Goal: Communication & Community: Answer question/provide support

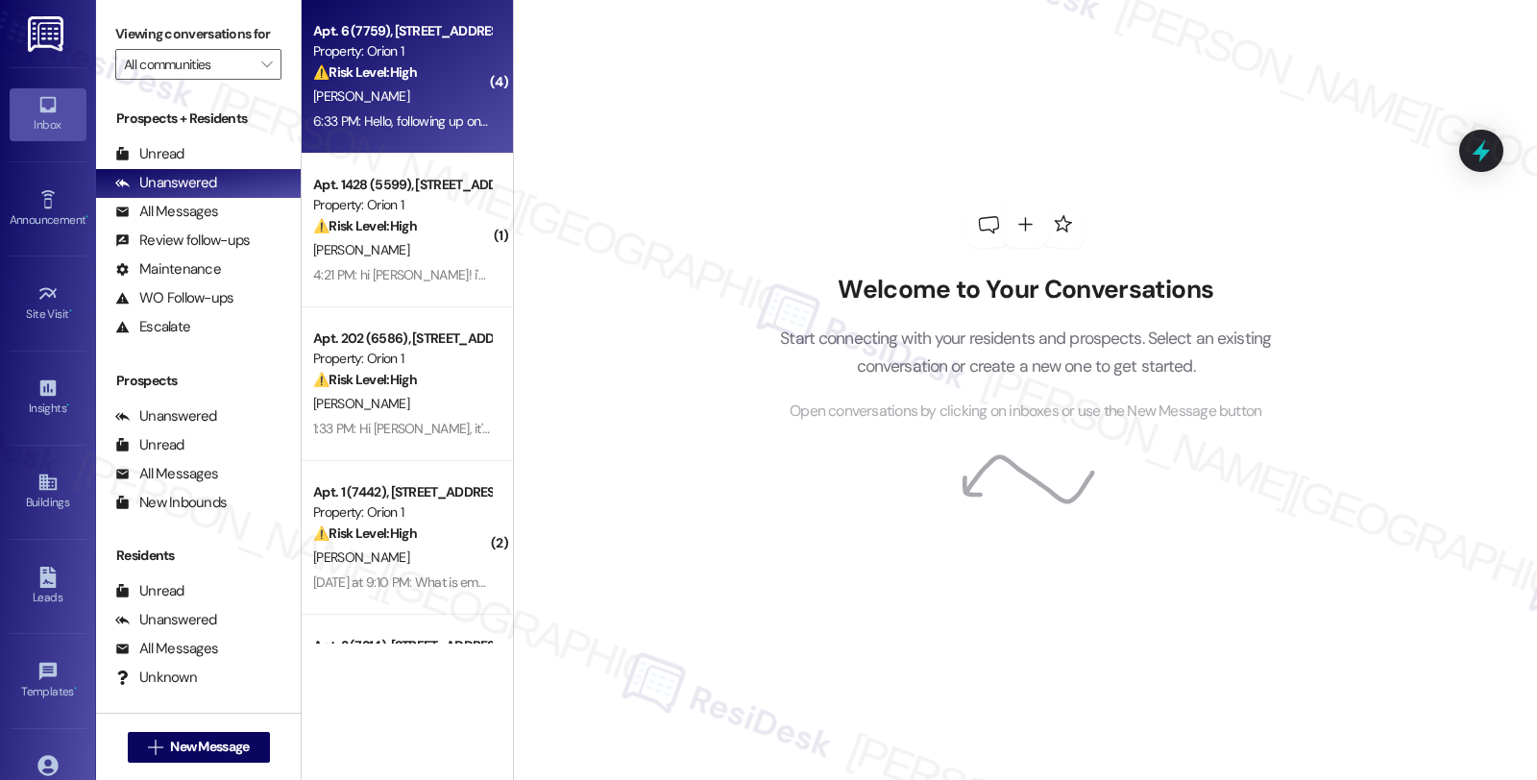
click at [436, 85] on div "[PERSON_NAME]" at bounding box center [402, 97] width 182 height 24
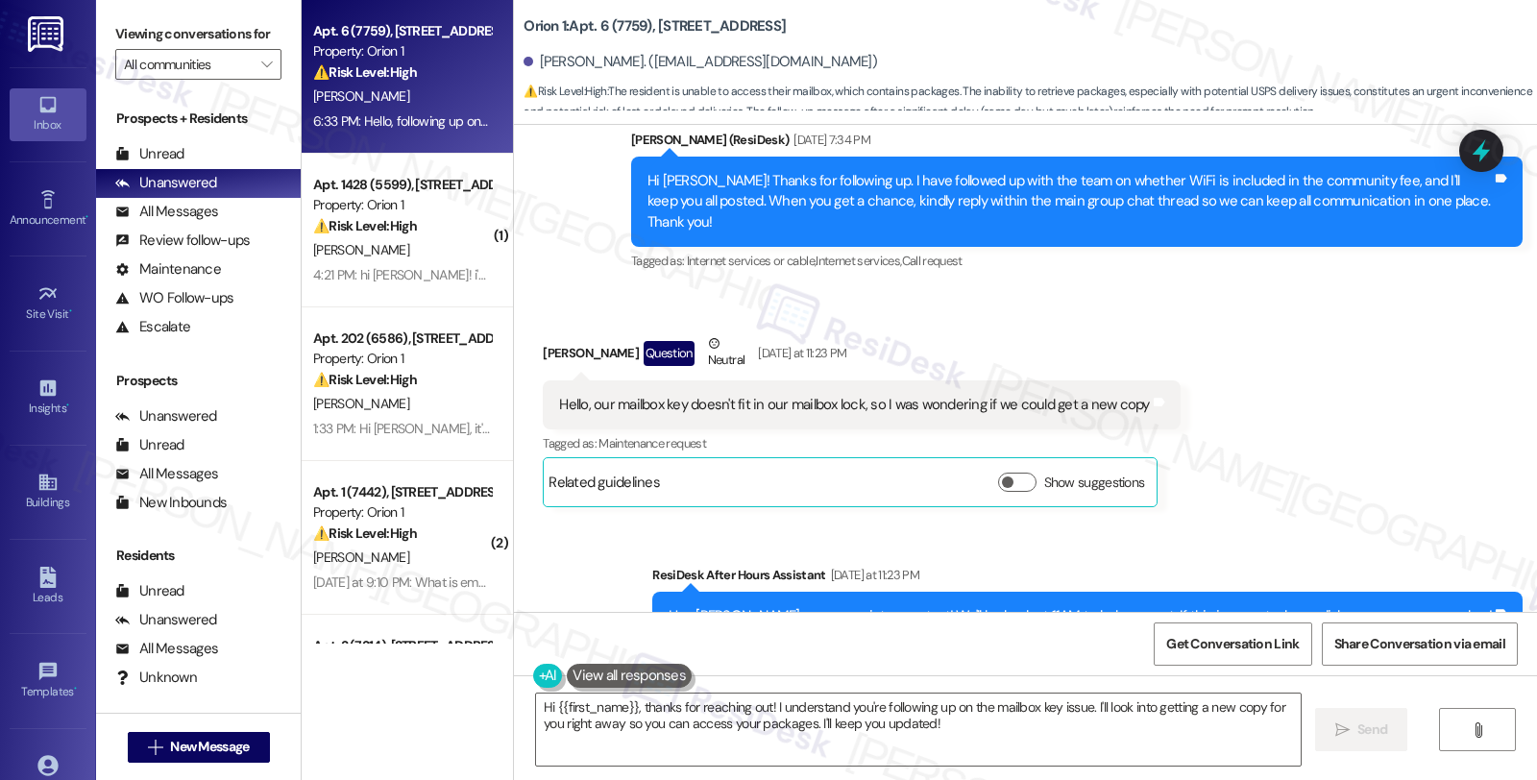
scroll to position [1659, 0]
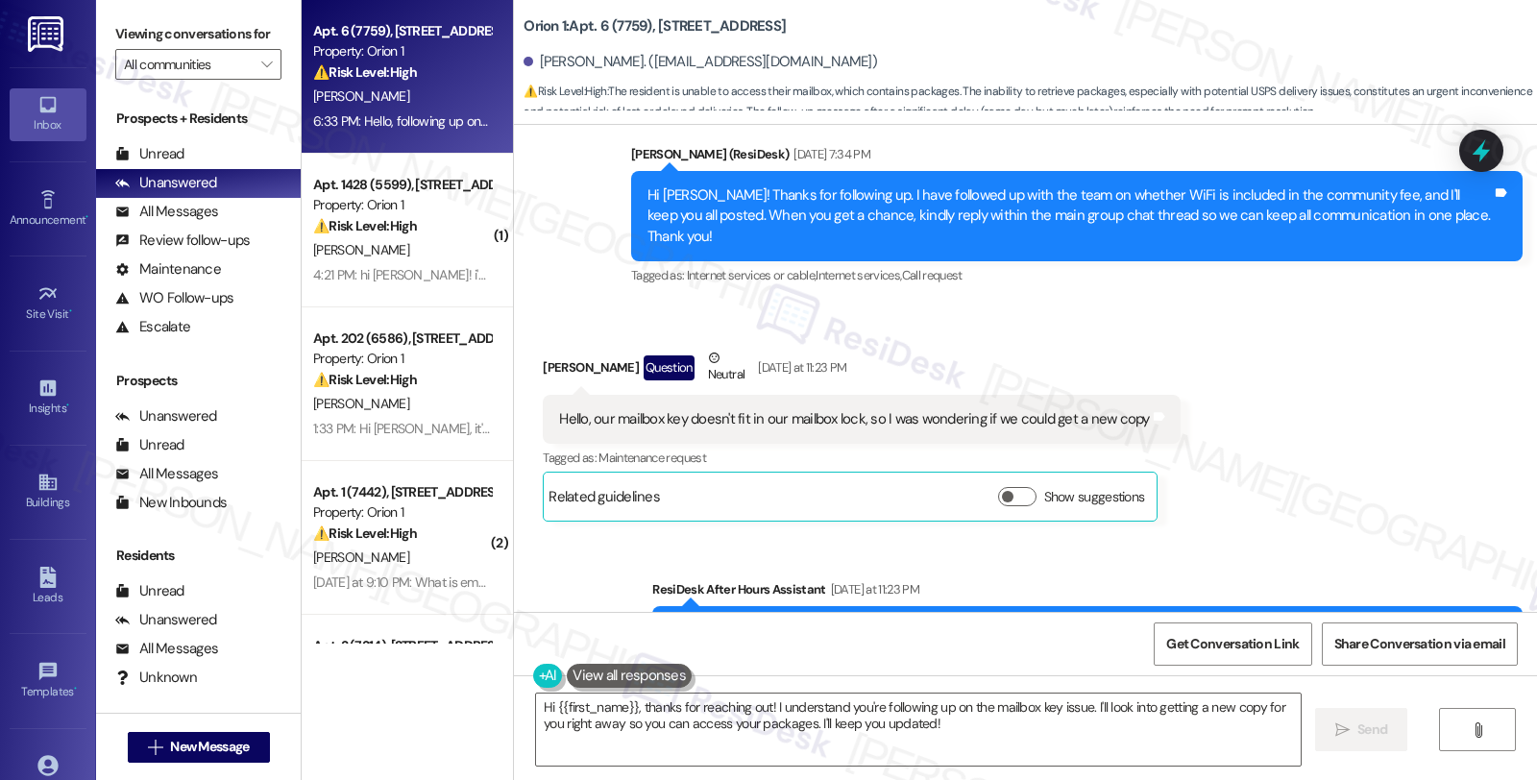
click at [548, 348] on div "[PERSON_NAME] Question Neutral [DATE] at 11:23 PM" at bounding box center [861, 371] width 637 height 47
copy div "[GEOGRAPHIC_DATA]"
click at [595, 348] on div "[PERSON_NAME] Question Neutral [DATE] at 11:23 PM" at bounding box center [861, 371] width 637 height 47
copy div "[PERSON_NAME]"
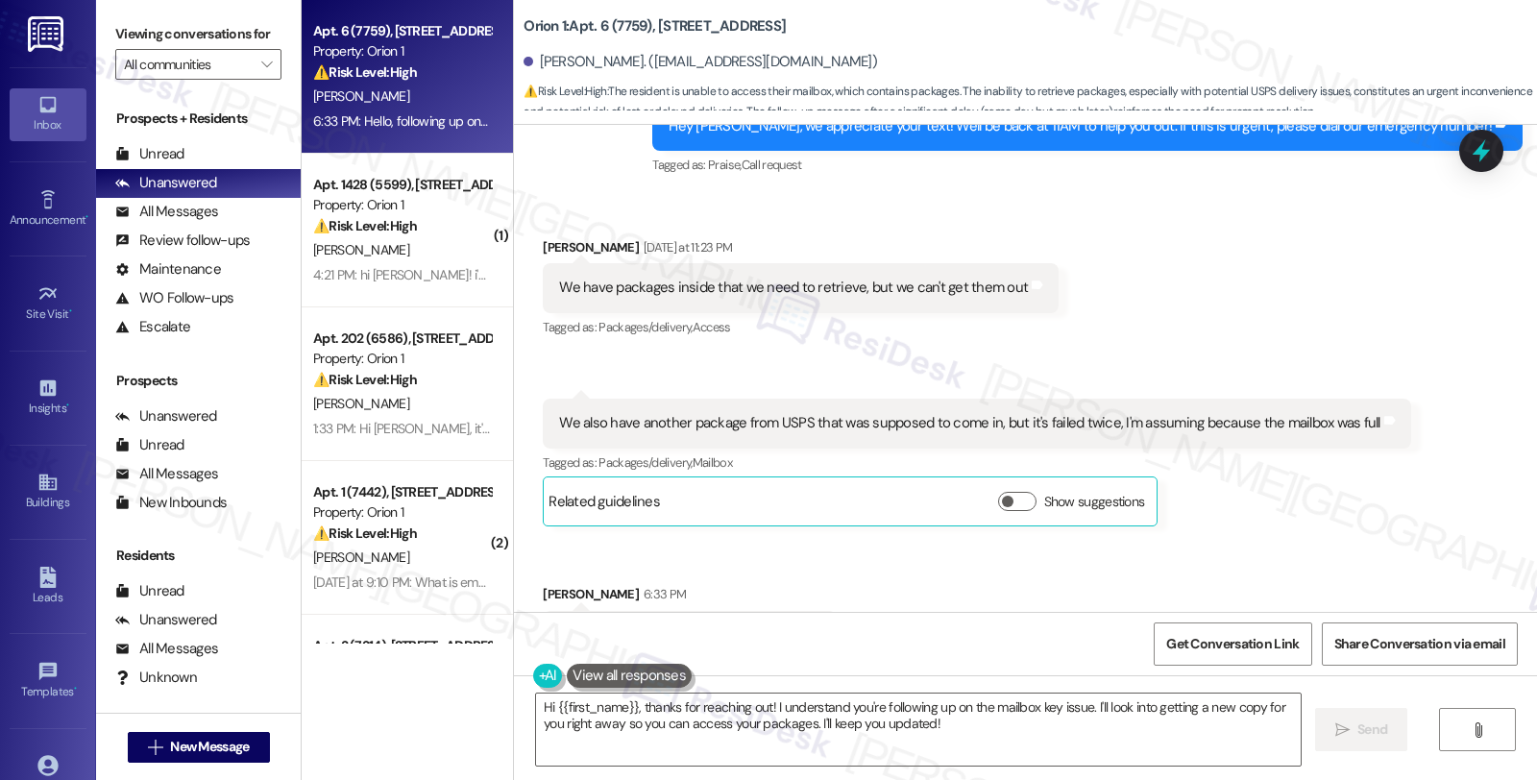
scroll to position [2193, 0]
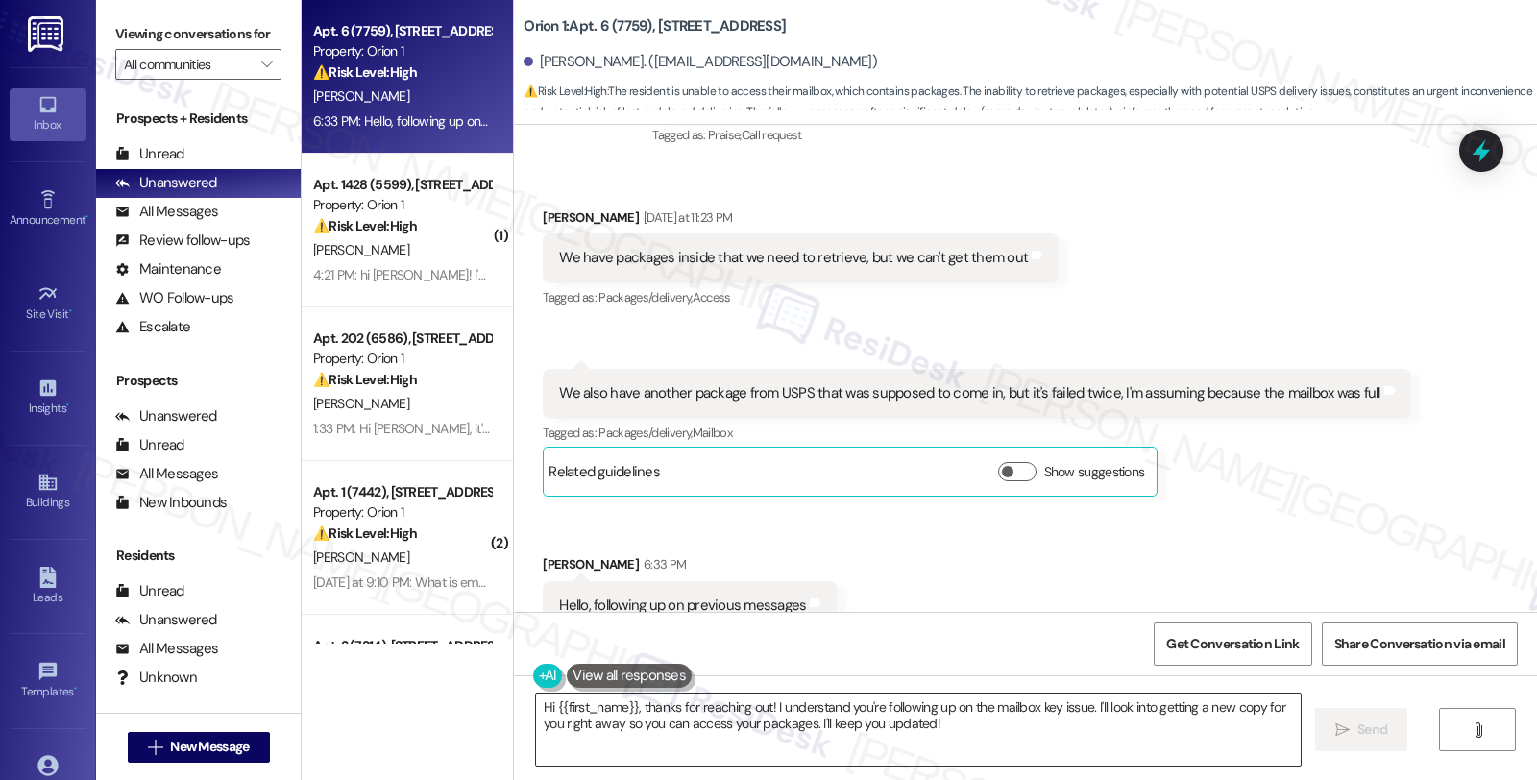
click at [764, 706] on textarea "Hi {{first_name}}, thanks for reaching out! I understand you're following up on…" at bounding box center [918, 729] width 764 height 72
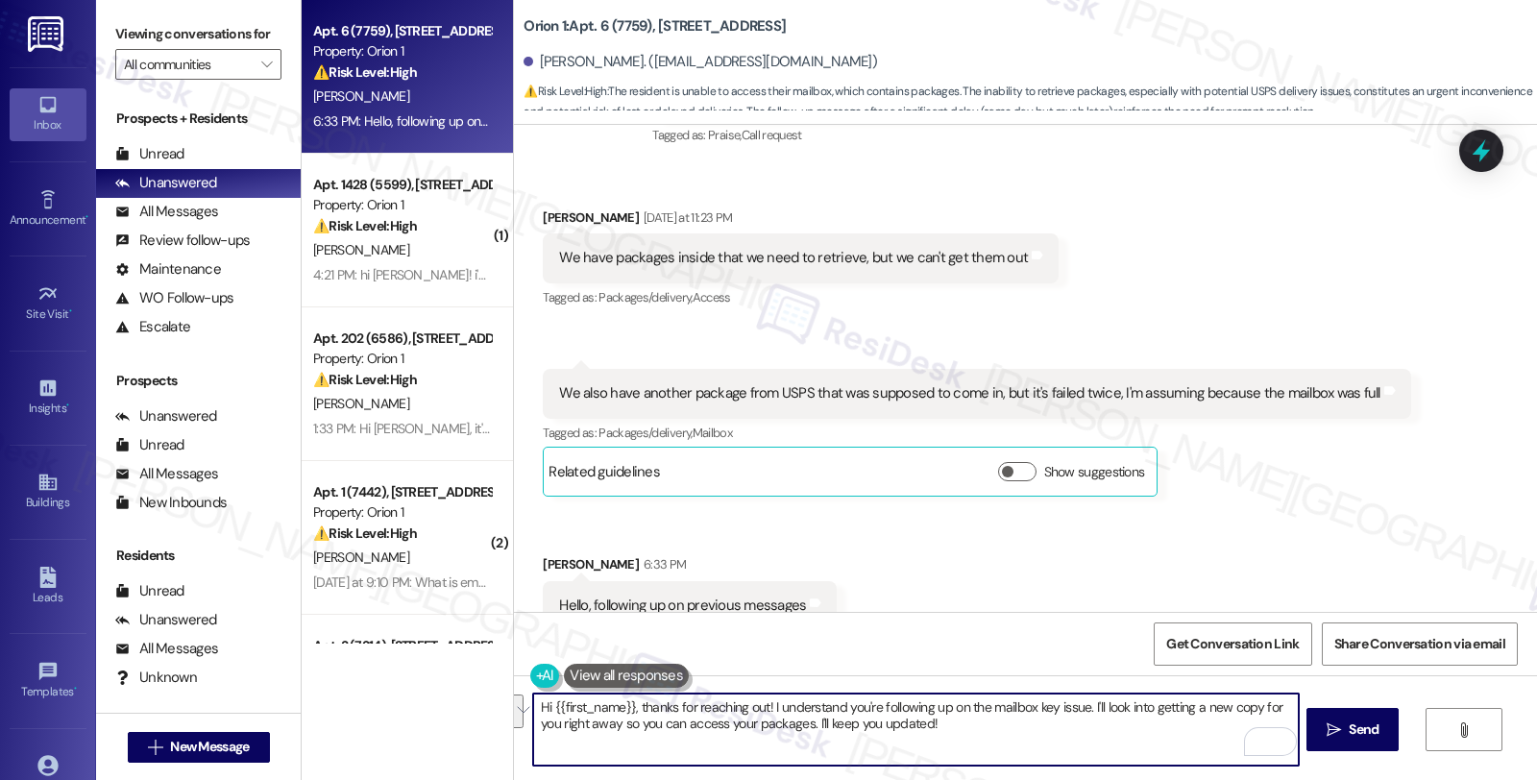
drag, startPoint x: 1081, startPoint y: 704, endPoint x: 1097, endPoint y: 752, distance: 50.4
click at [1097, 752] on textarea "Hi {{first_name}}, thanks for reaching out! I understand you're following up on…" at bounding box center [915, 729] width 764 height 72
type textarea "Hi {{first_name}}, thanks for reaching out! I understand you're following up on…"
paste textarea "#26998-1"
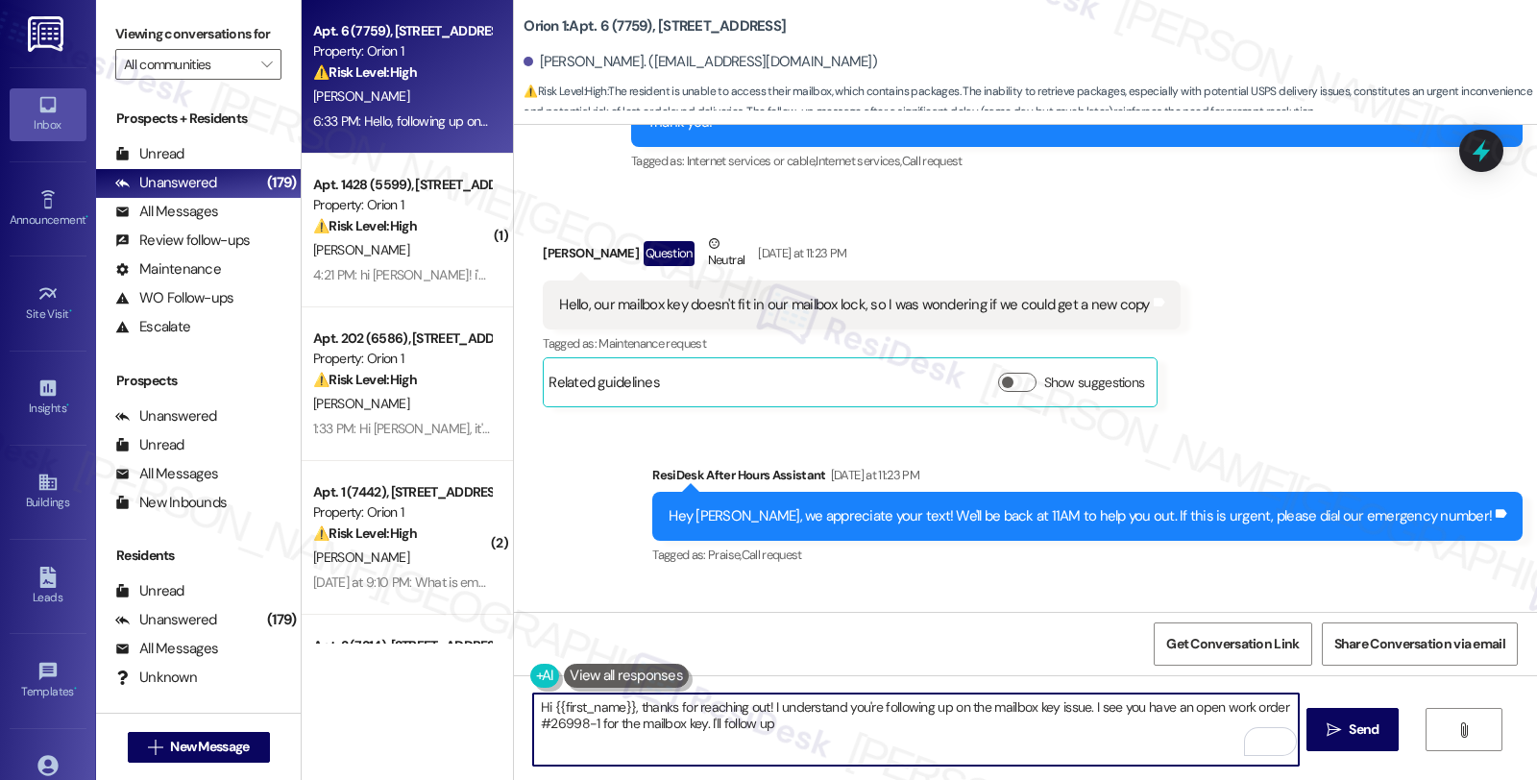
scroll to position [1765, 0]
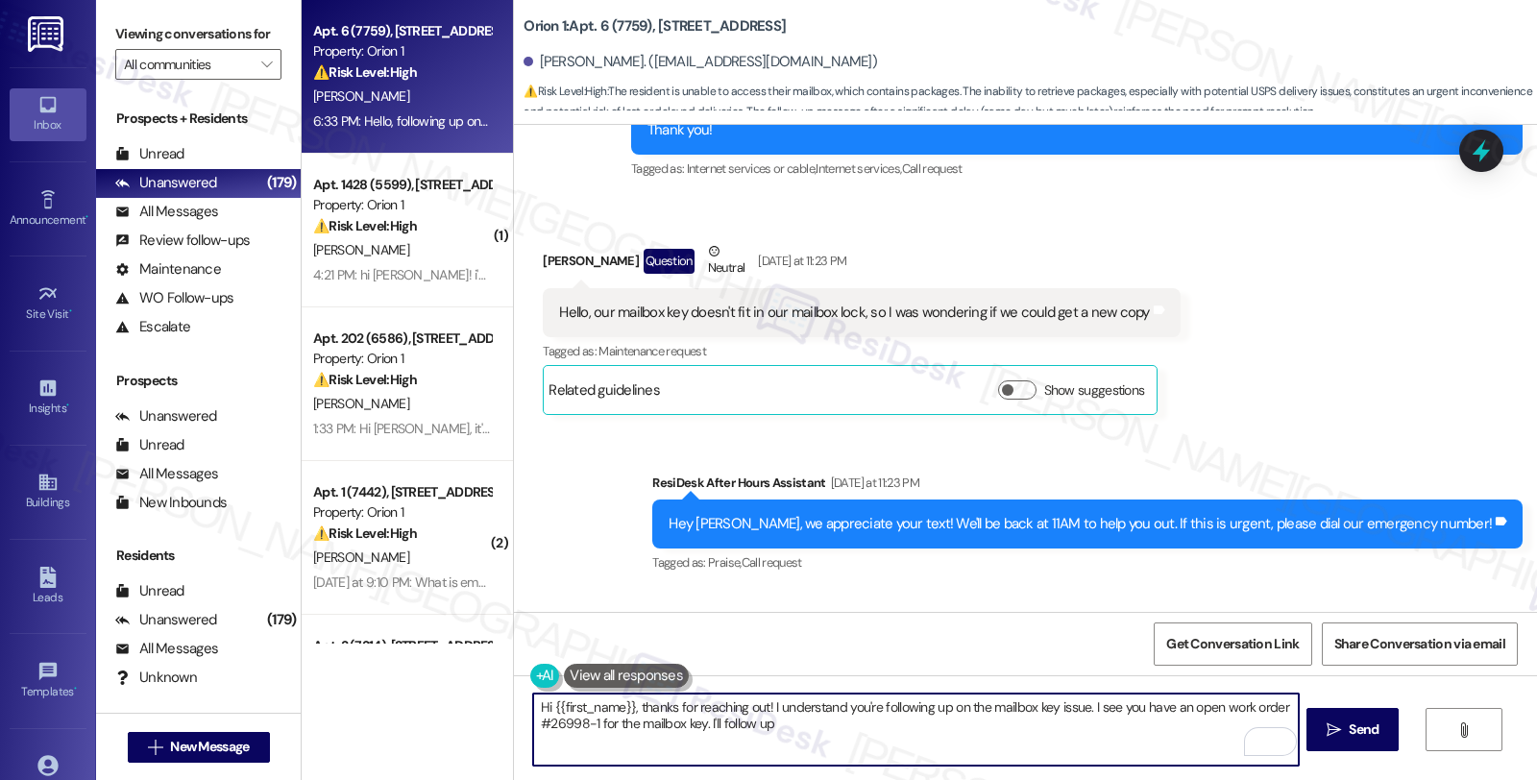
click at [832, 709] on textarea "Hi {{first_name}}, thanks for reaching out! I understand you're following up on…" at bounding box center [915, 729] width 764 height 72
click at [626, 725] on textarea "Hi {{first_name}}, thanks for reaching out! I understand that your mailbox key …" at bounding box center [915, 729] width 764 height 72
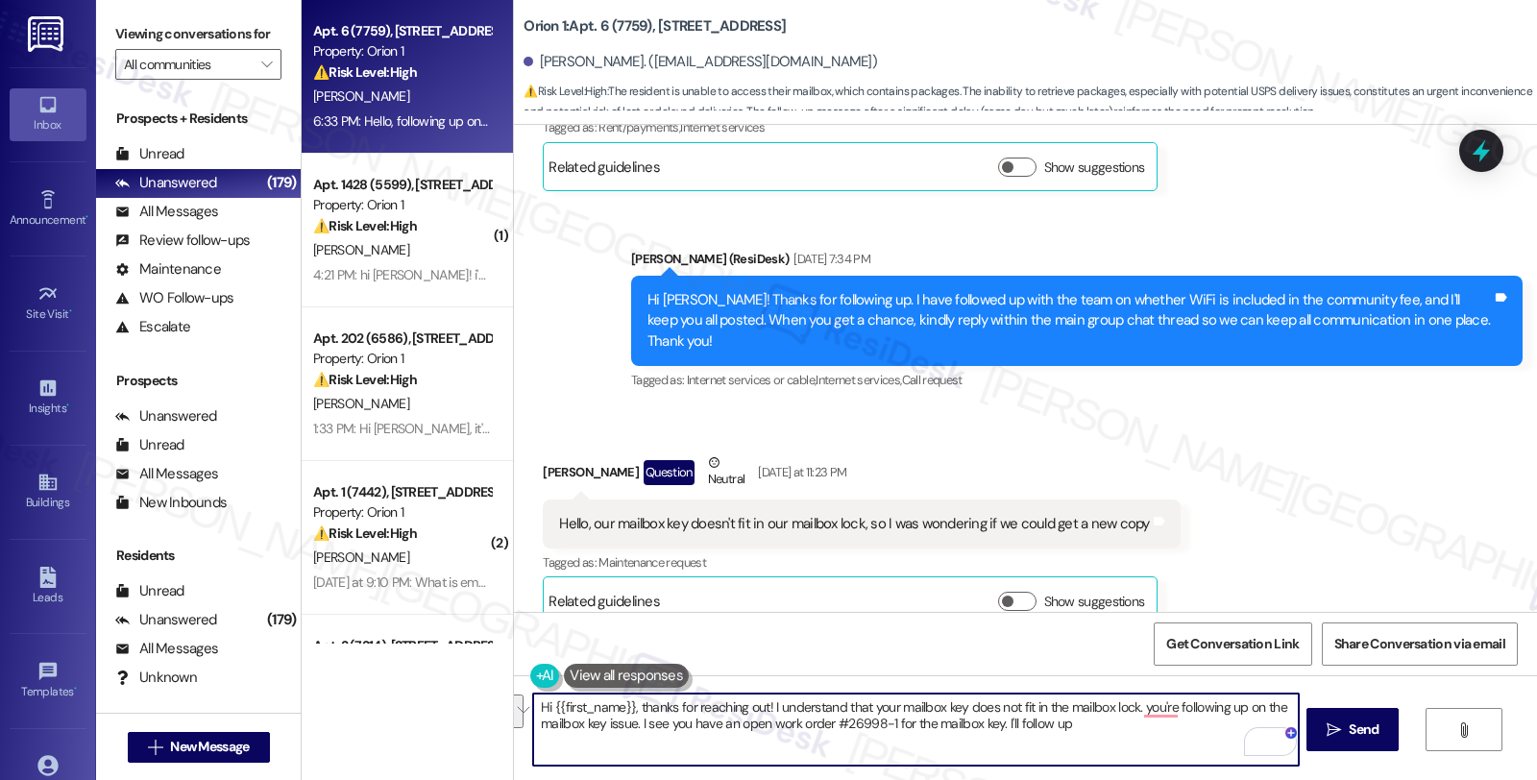
scroll to position [1552, 0]
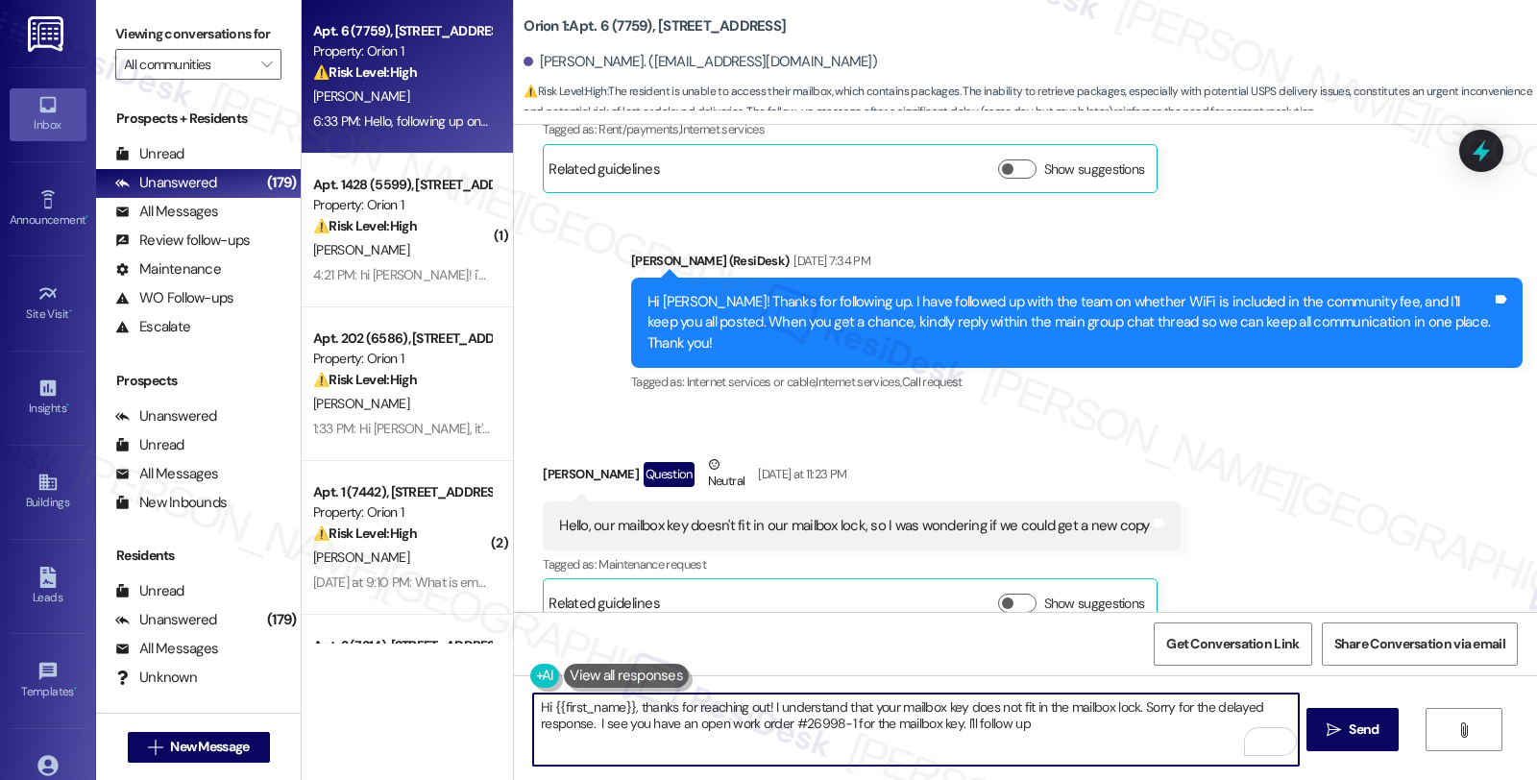
click at [1031, 727] on textarea "Hi {{first_name}}, thanks for reaching out! I understand that your mailbox key …" at bounding box center [915, 729] width 764 height 72
click at [946, 720] on textarea "Hi {{first_name}}, thanks for reaching out! I understand that your mailbox key …" at bounding box center [915, 729] width 764 height 72
click at [1051, 733] on textarea "Hi {{first_name}}, thanks for reaching out! I understand that your mailbox key …" at bounding box center [915, 729] width 764 height 72
click at [1106, 722] on textarea "Hi {{first_name}}, thanks for reaching out! I understand that your mailbox key …" at bounding box center [915, 729] width 764 height 72
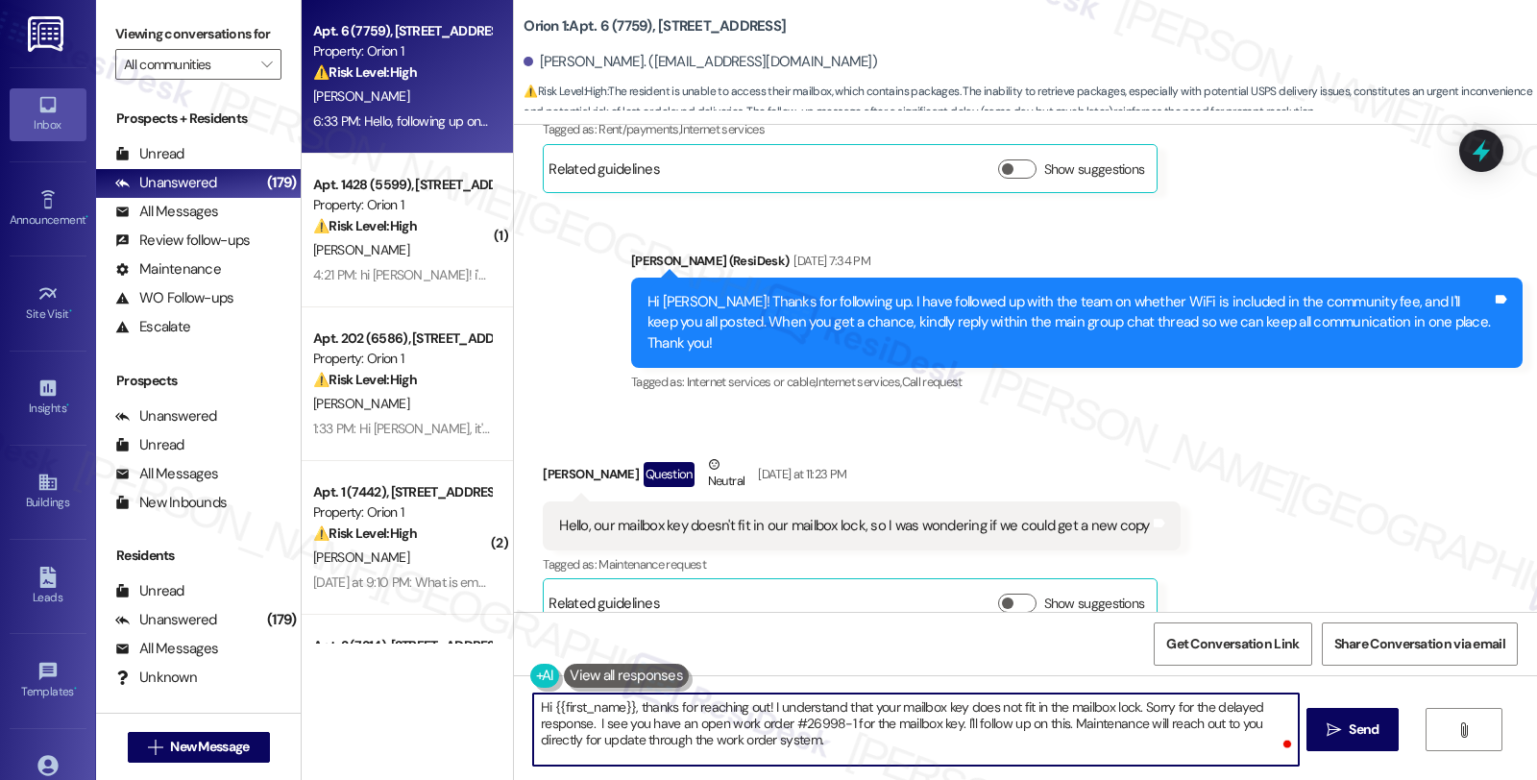
click at [831, 738] on textarea "Hi {{first_name}}, thanks for reaching out! I understand that your mailbox key …" at bounding box center [915, 729] width 764 height 72
click at [904, 740] on textarea "Hi {{first_name}}, thanks for reaching out! I understand that your mailbox key …" at bounding box center [915, 729] width 764 height 72
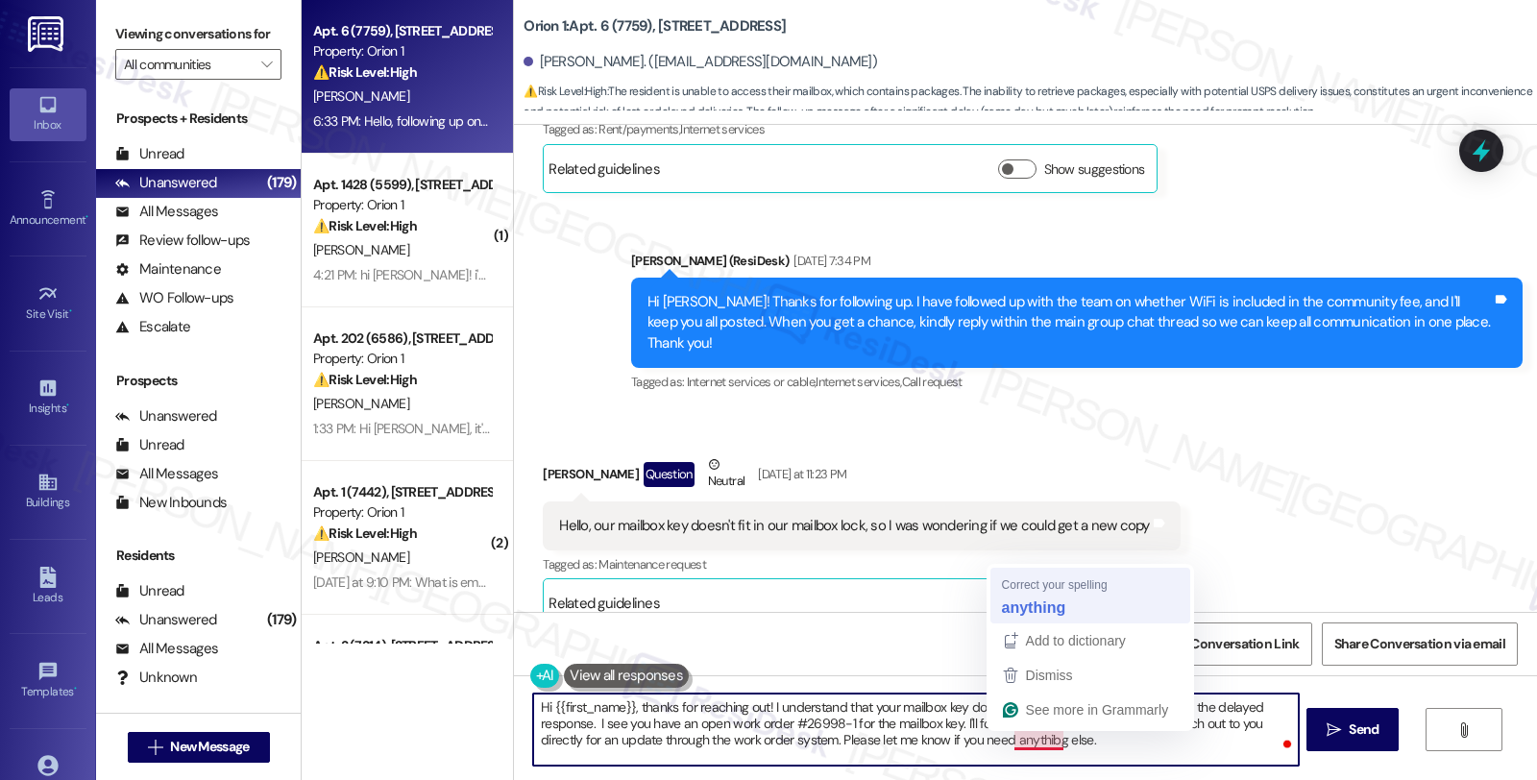
type textarea "Hi {{first_name}}, thanks for reaching out! I understand that your mailbox key …"
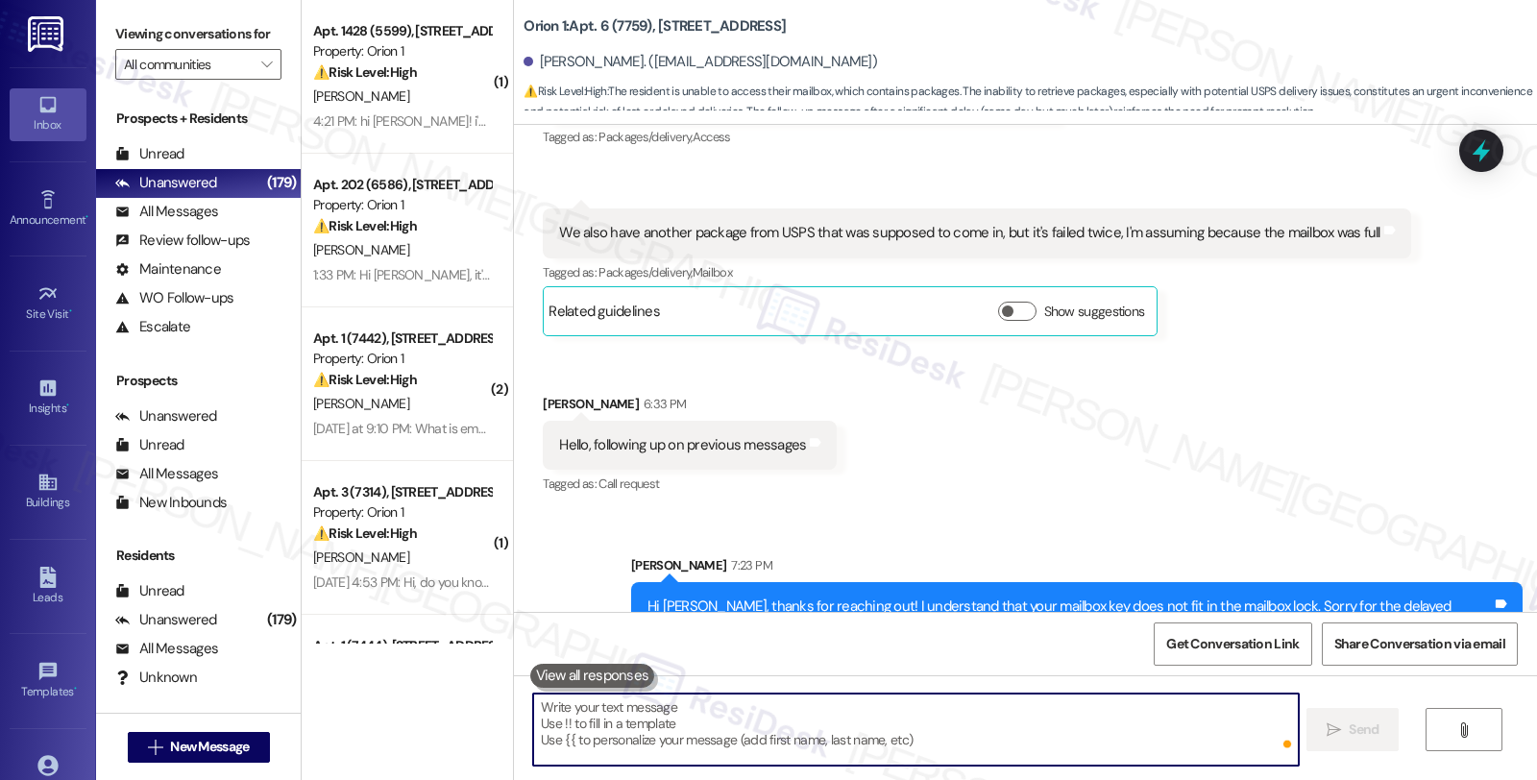
scroll to position [2367, 0]
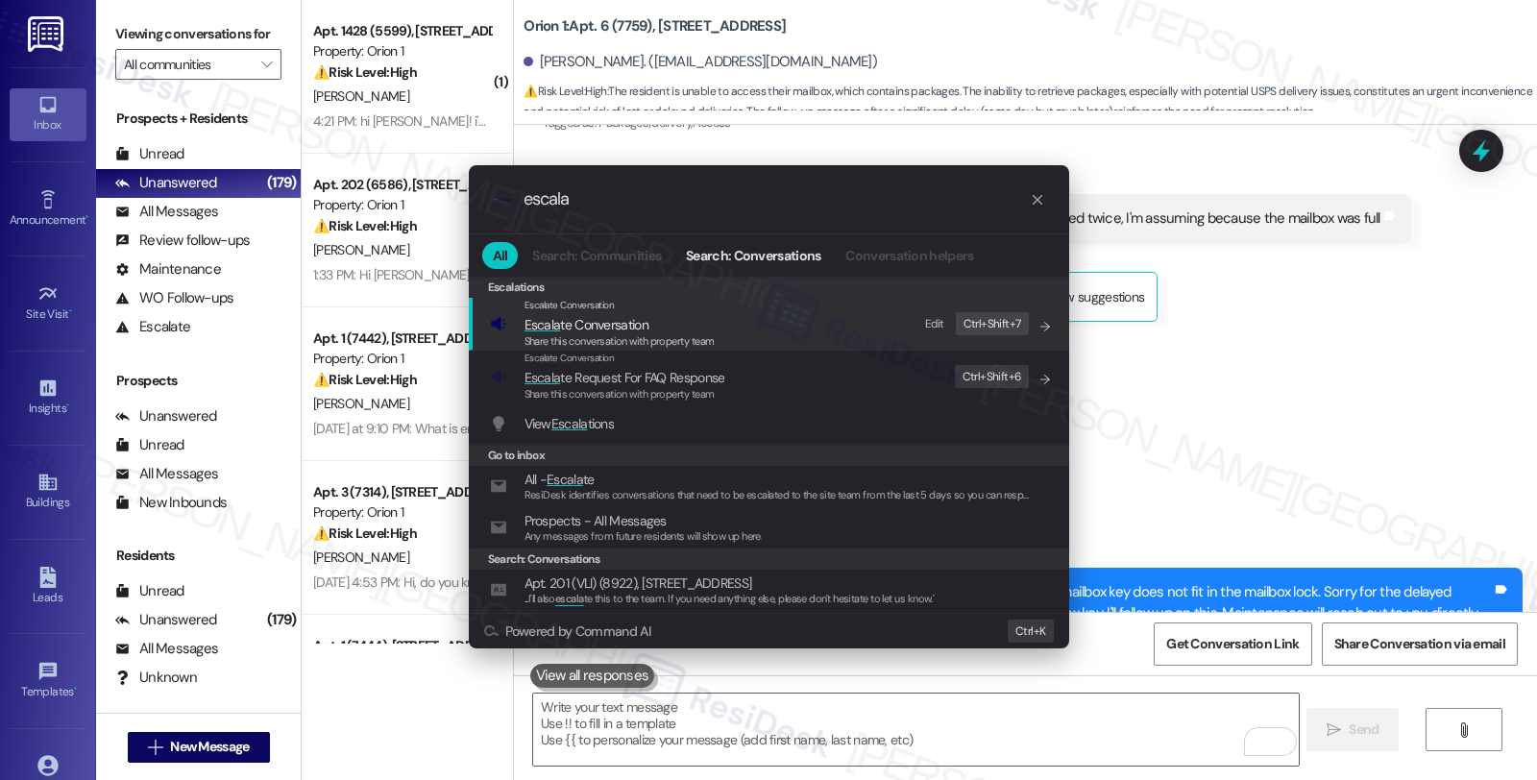
type input "escala"
click at [646, 327] on span "Escala te Conversation" at bounding box center [586, 324] width 124 height 17
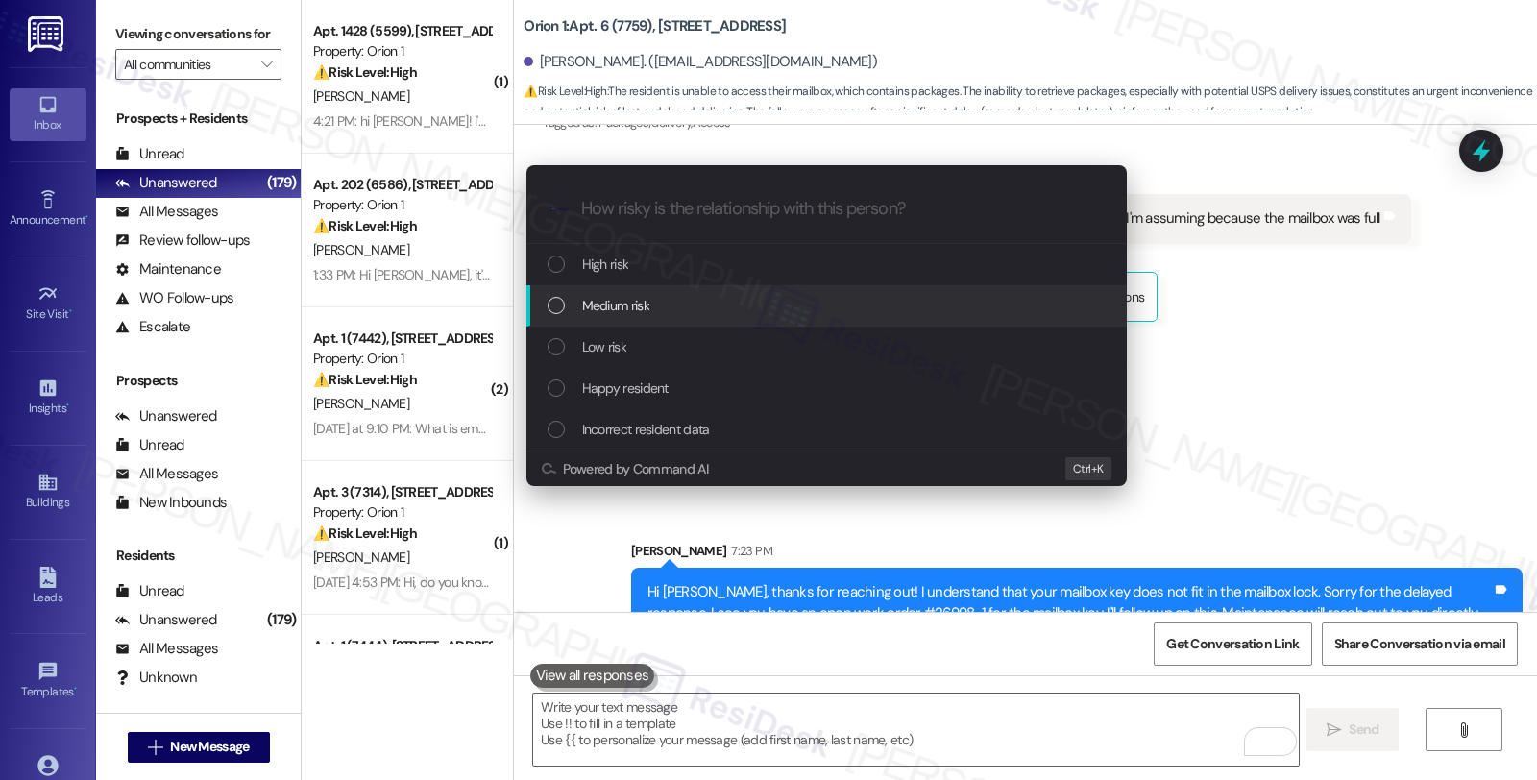
click at [641, 303] on span "Medium risk" at bounding box center [615, 305] width 67 height 21
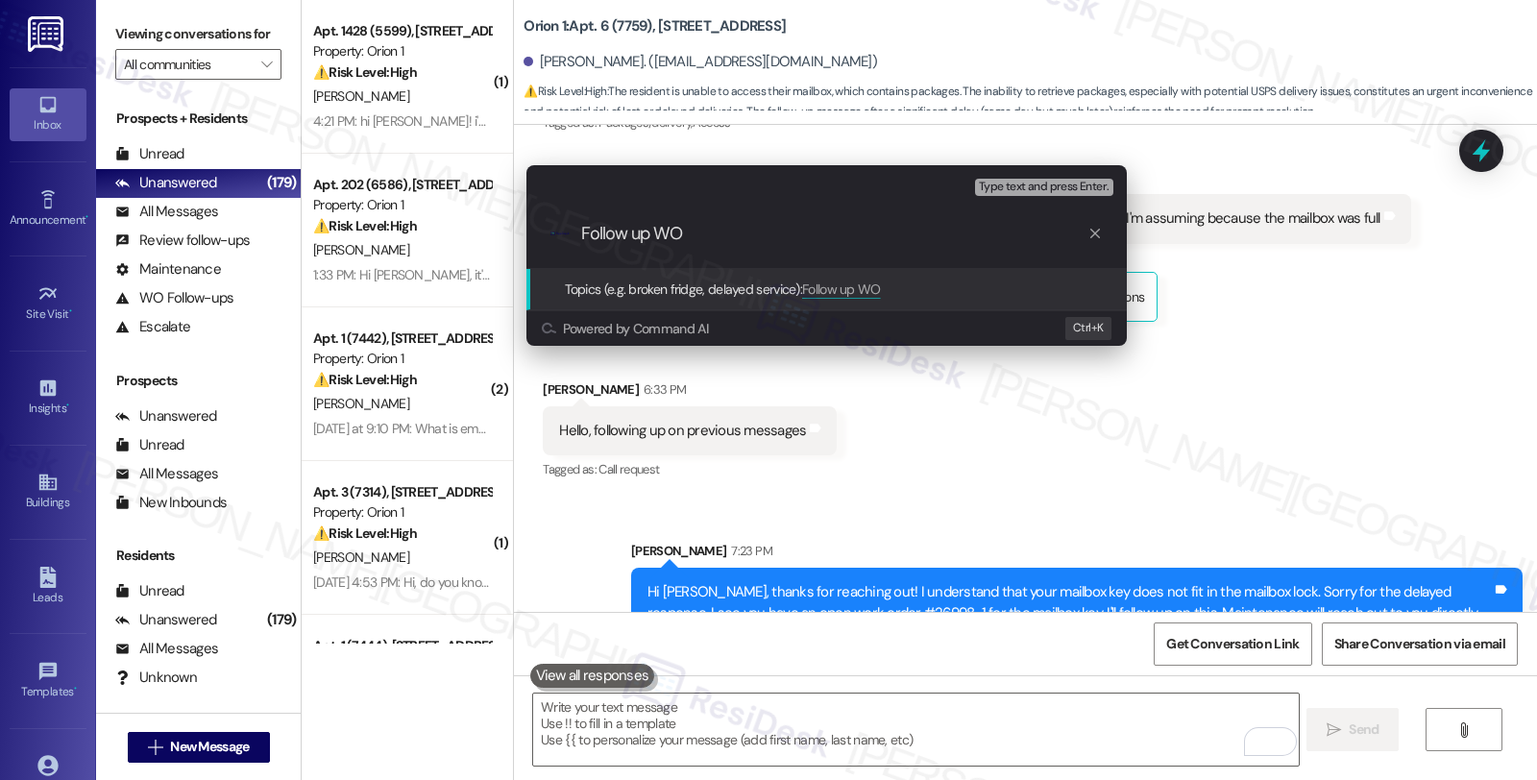
paste input "#26998-1"
type input "Follow up WO #26998-1 (mailbox key)"
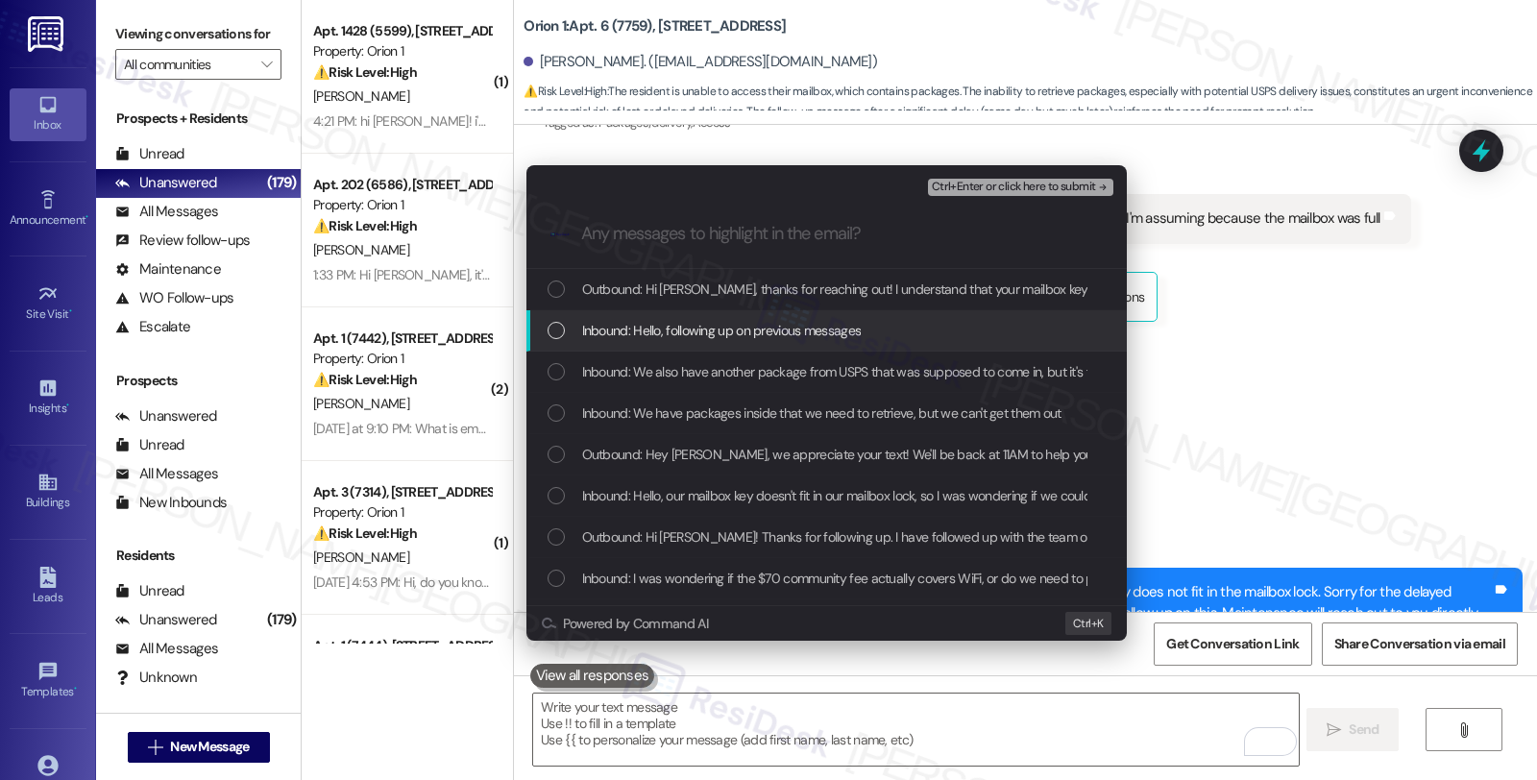
click at [640, 313] on div "Inbound: Hello, following up on previous messages" at bounding box center [826, 330] width 600 height 41
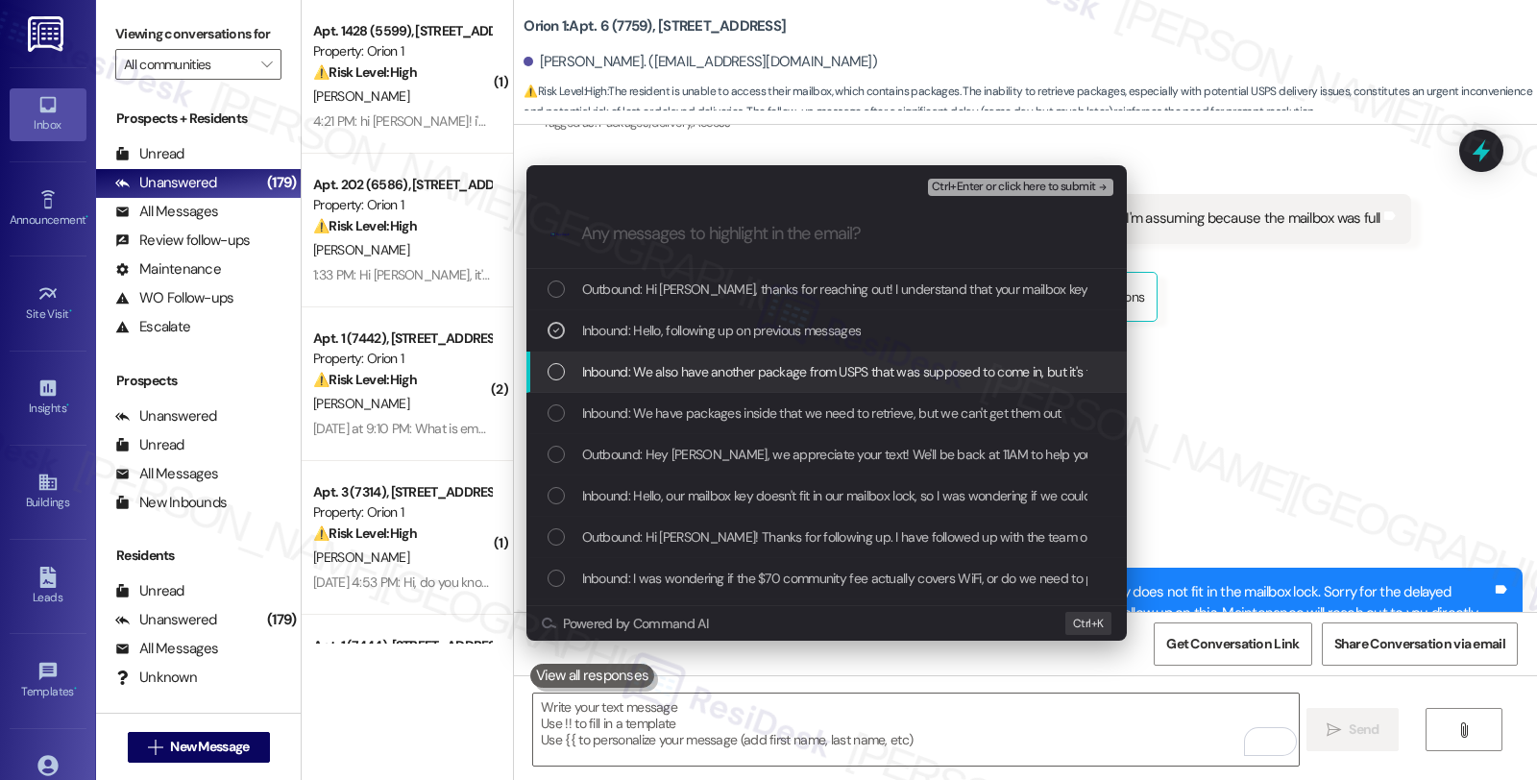
click at [640, 371] on span "Inbound: We also have another package from USPS that was supposed to come in, b…" at bounding box center [987, 371] width 810 height 21
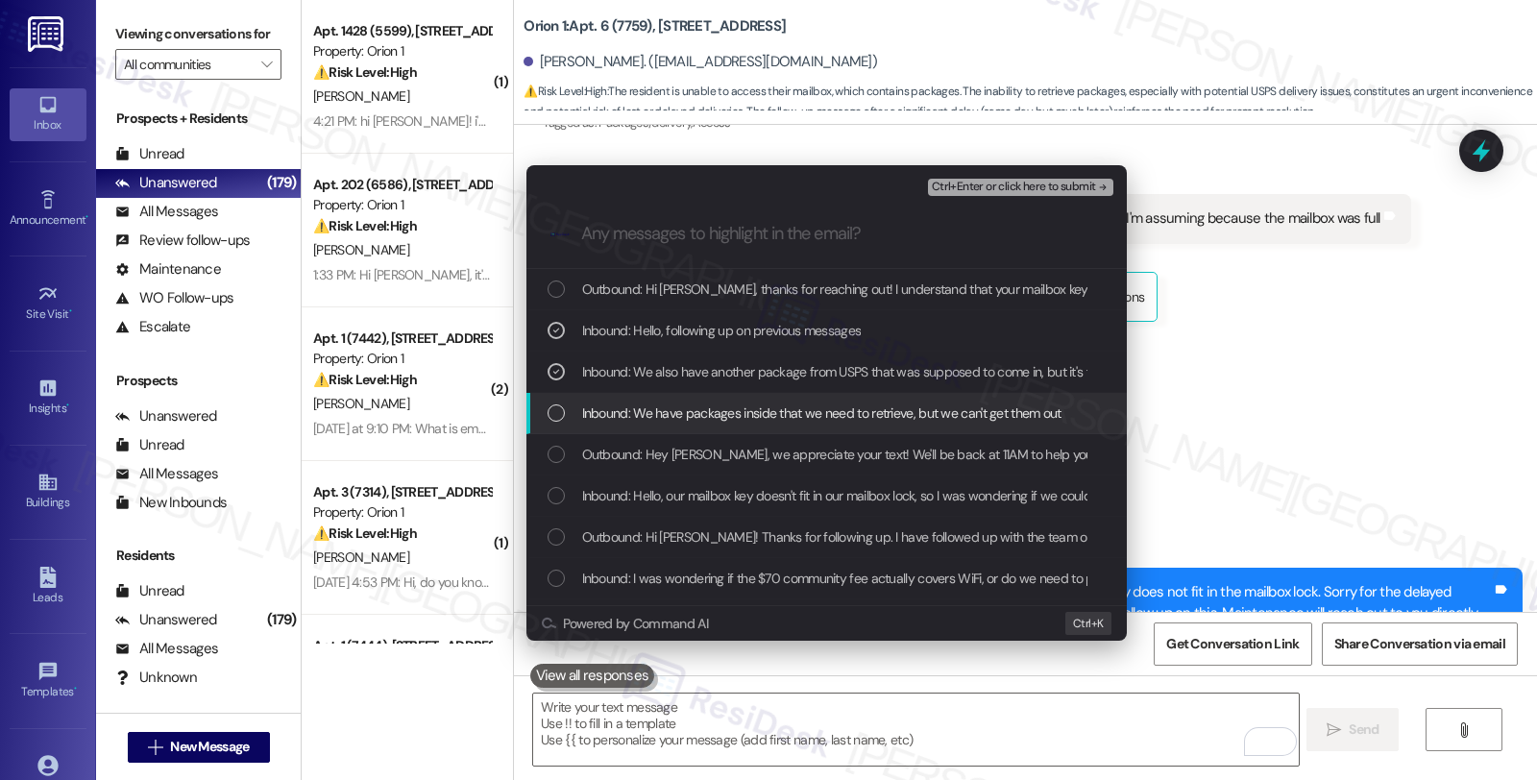
click at [630, 411] on span "Inbound: We have packages inside that we need to retrieve, but we can't get the…" at bounding box center [821, 412] width 479 height 21
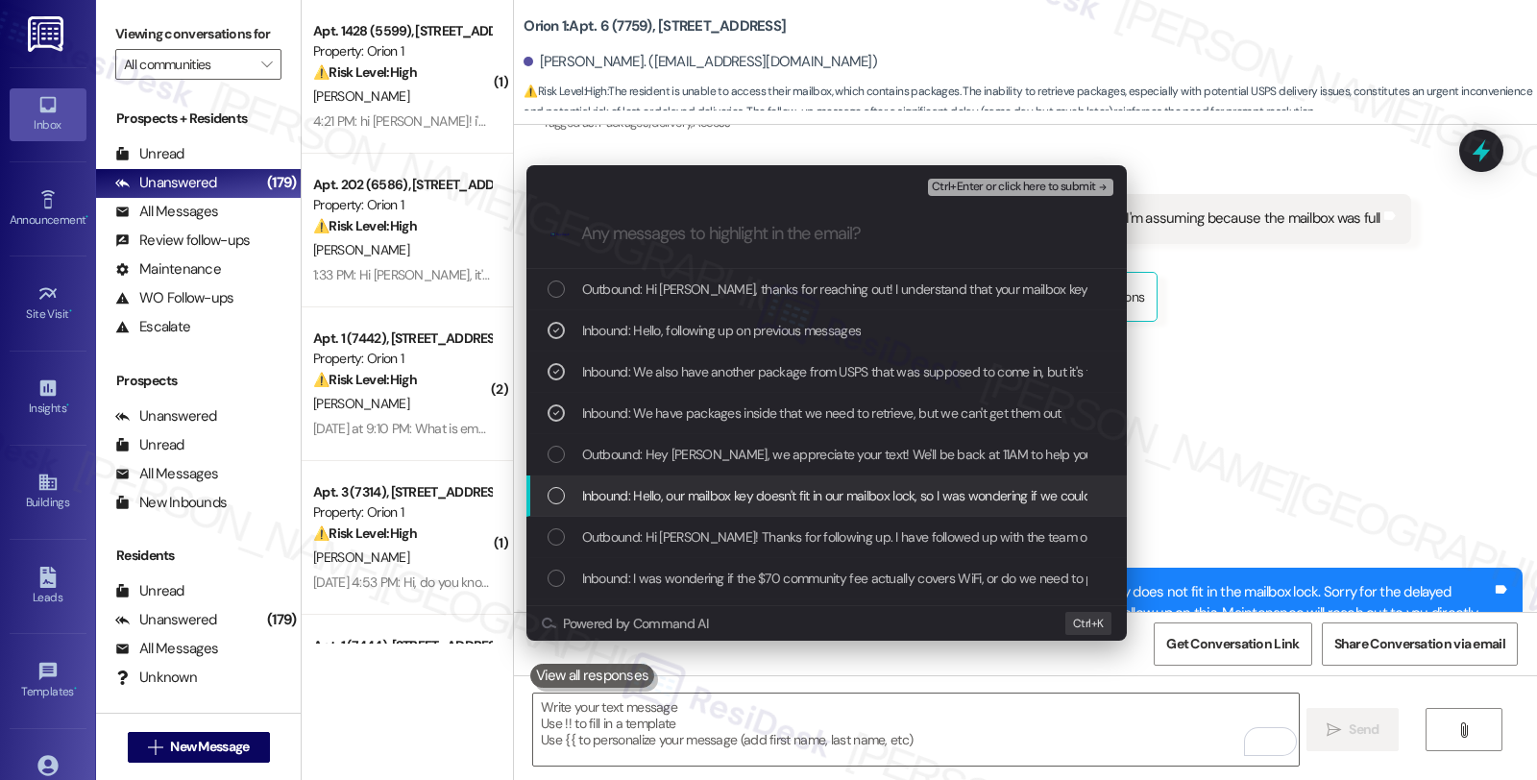
click at [634, 497] on span "Inbound: Hello, our mailbox key doesn't fit in our mailbox lock, so I was wonde…" at bounding box center [881, 495] width 599 height 21
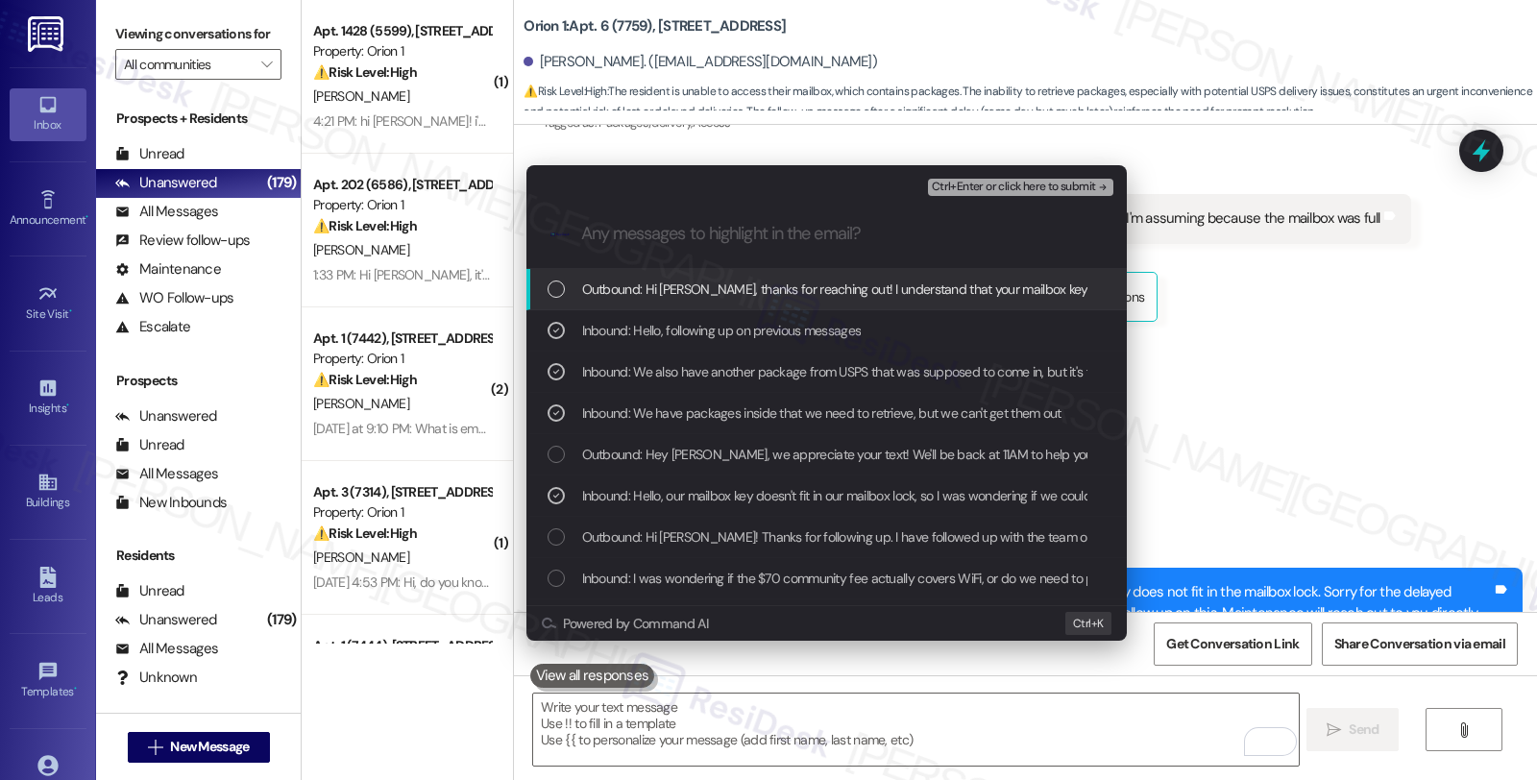
click at [1010, 181] on span "Ctrl+Enter or click here to submit" at bounding box center [1014, 187] width 164 height 13
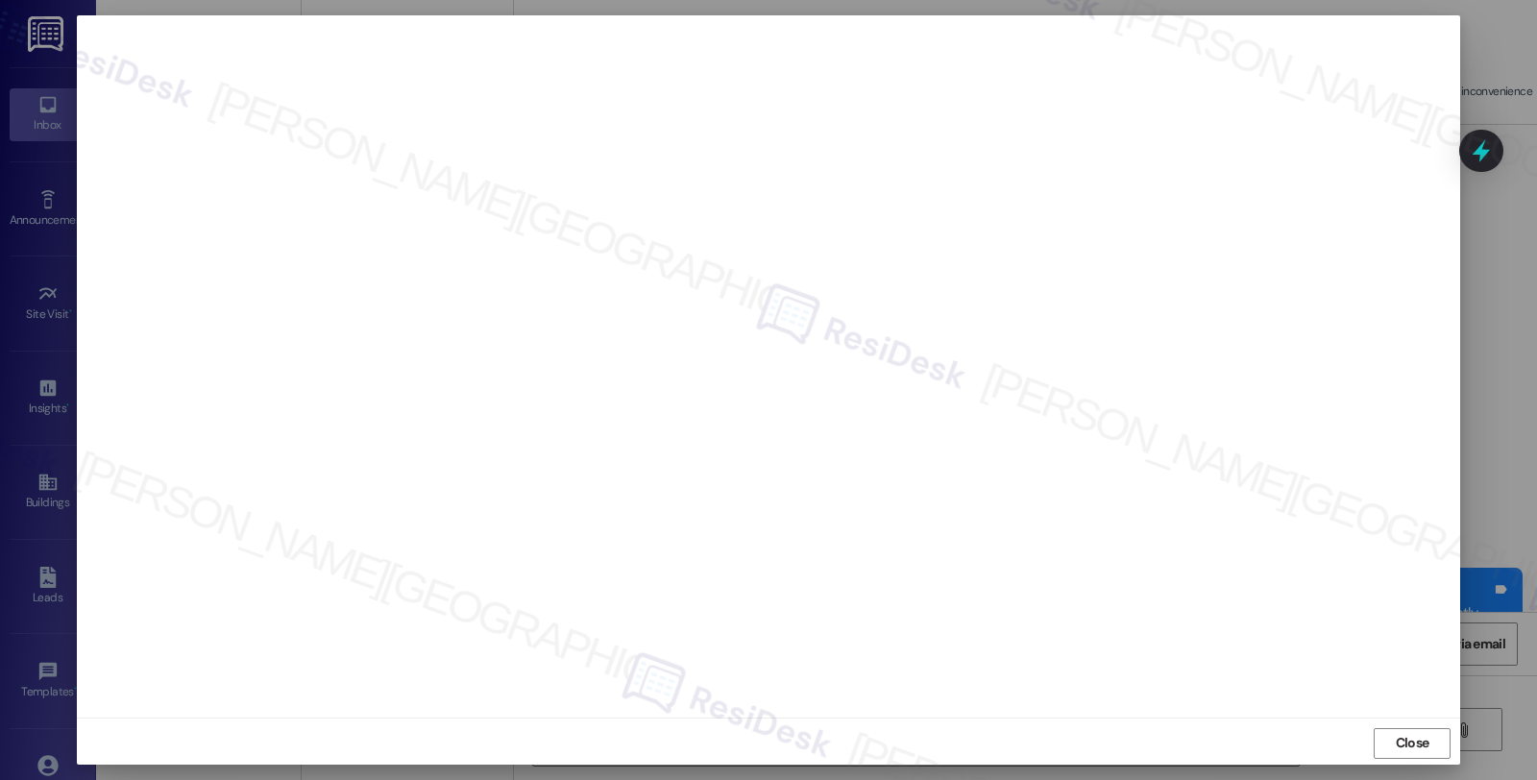
scroll to position [3, 0]
click at [1415, 736] on span "Close" at bounding box center [1412, 740] width 34 height 20
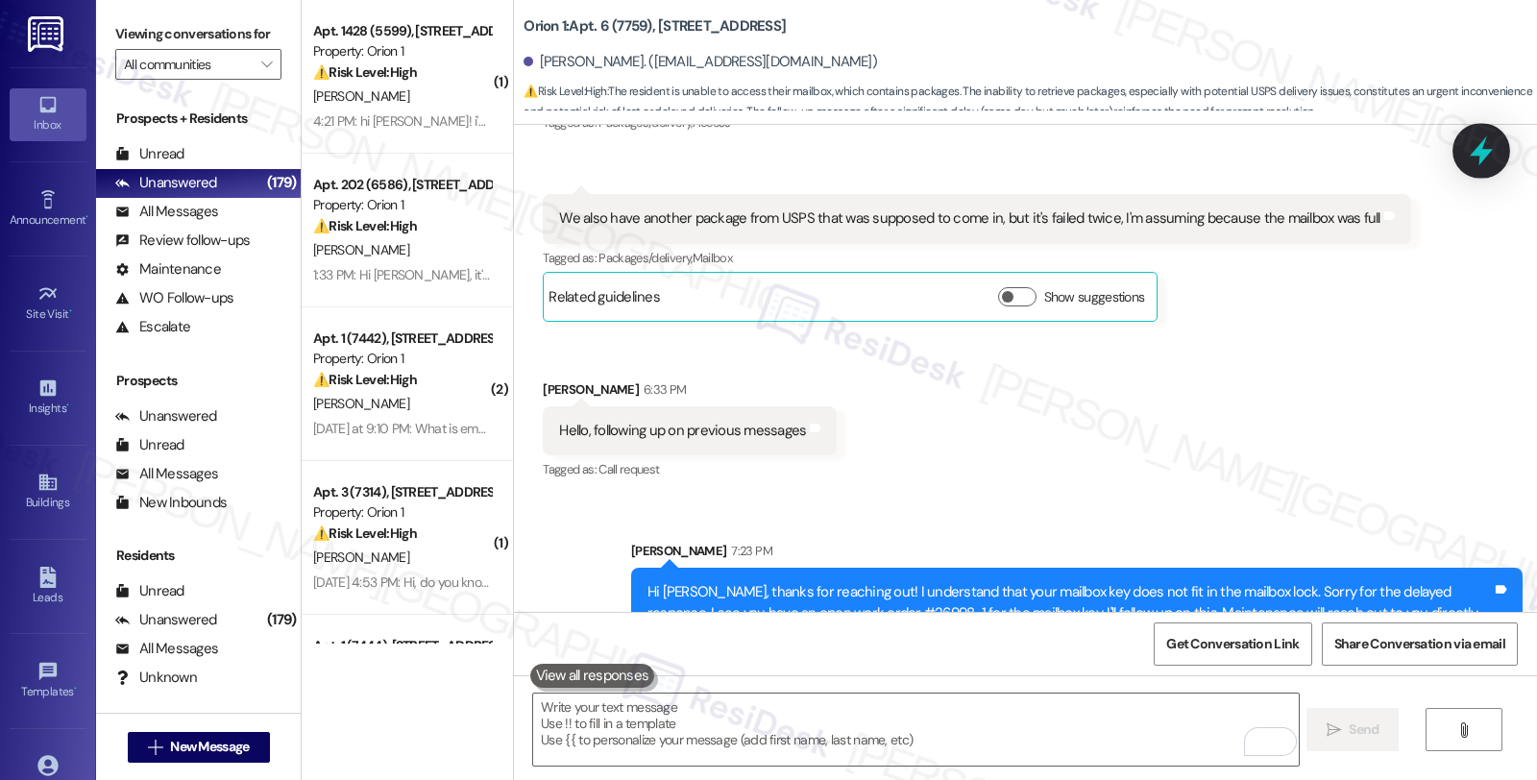
click at [1474, 155] on icon at bounding box center [1480, 151] width 23 height 30
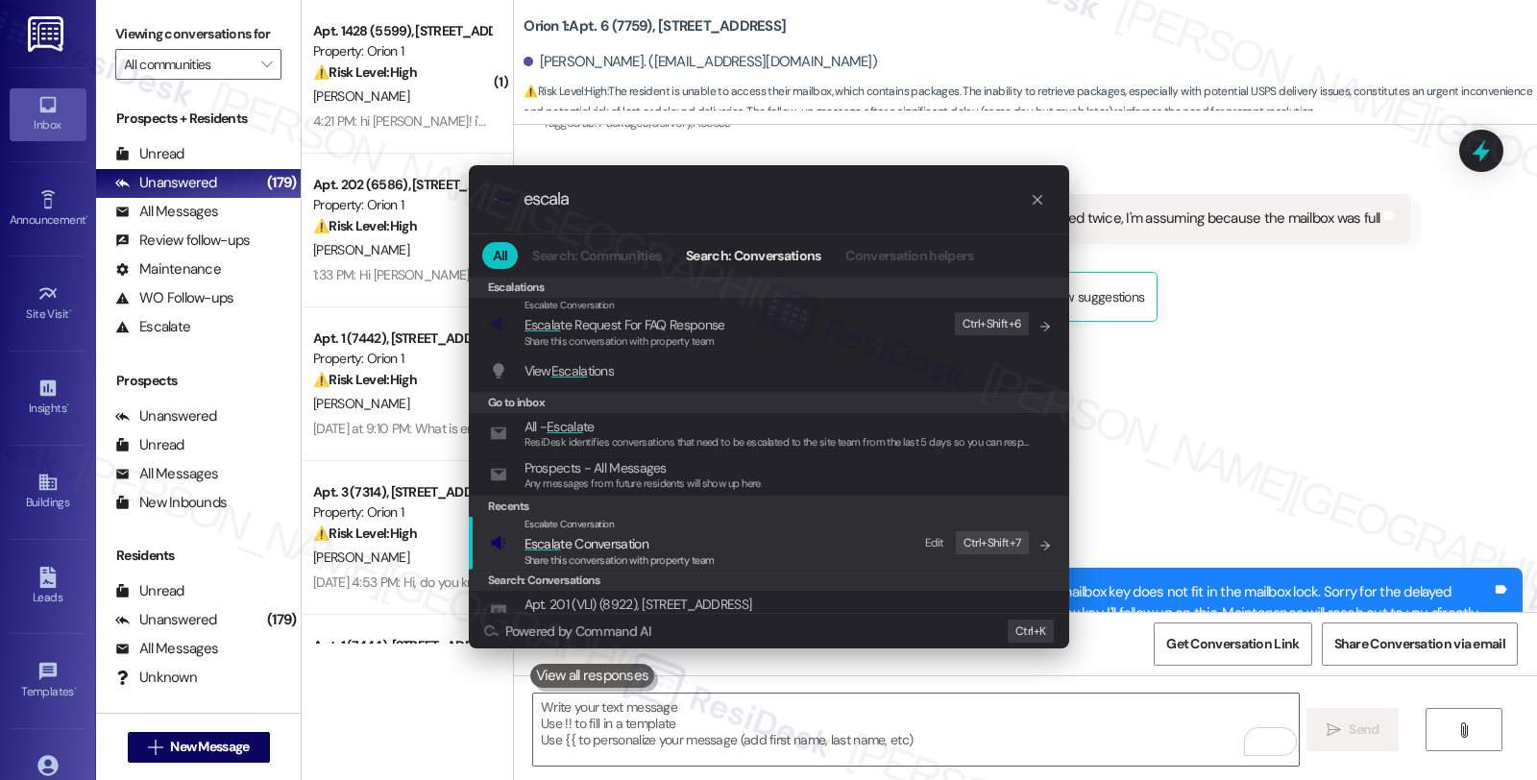
type input "escala"
click at [619, 520] on div "Escalate Conversation" at bounding box center [619, 524] width 190 height 15
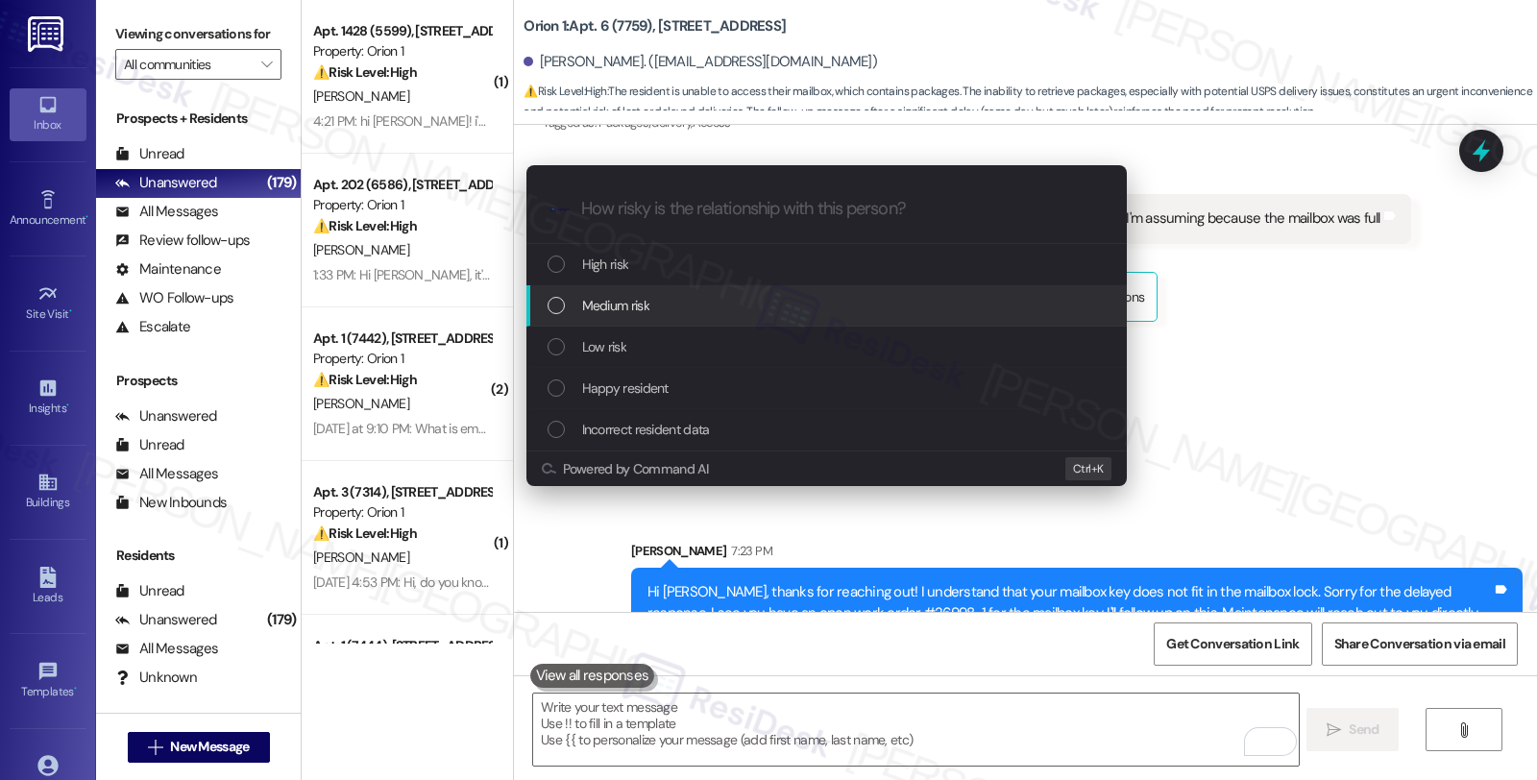
click at [634, 309] on span "Medium risk" at bounding box center [615, 305] width 67 height 21
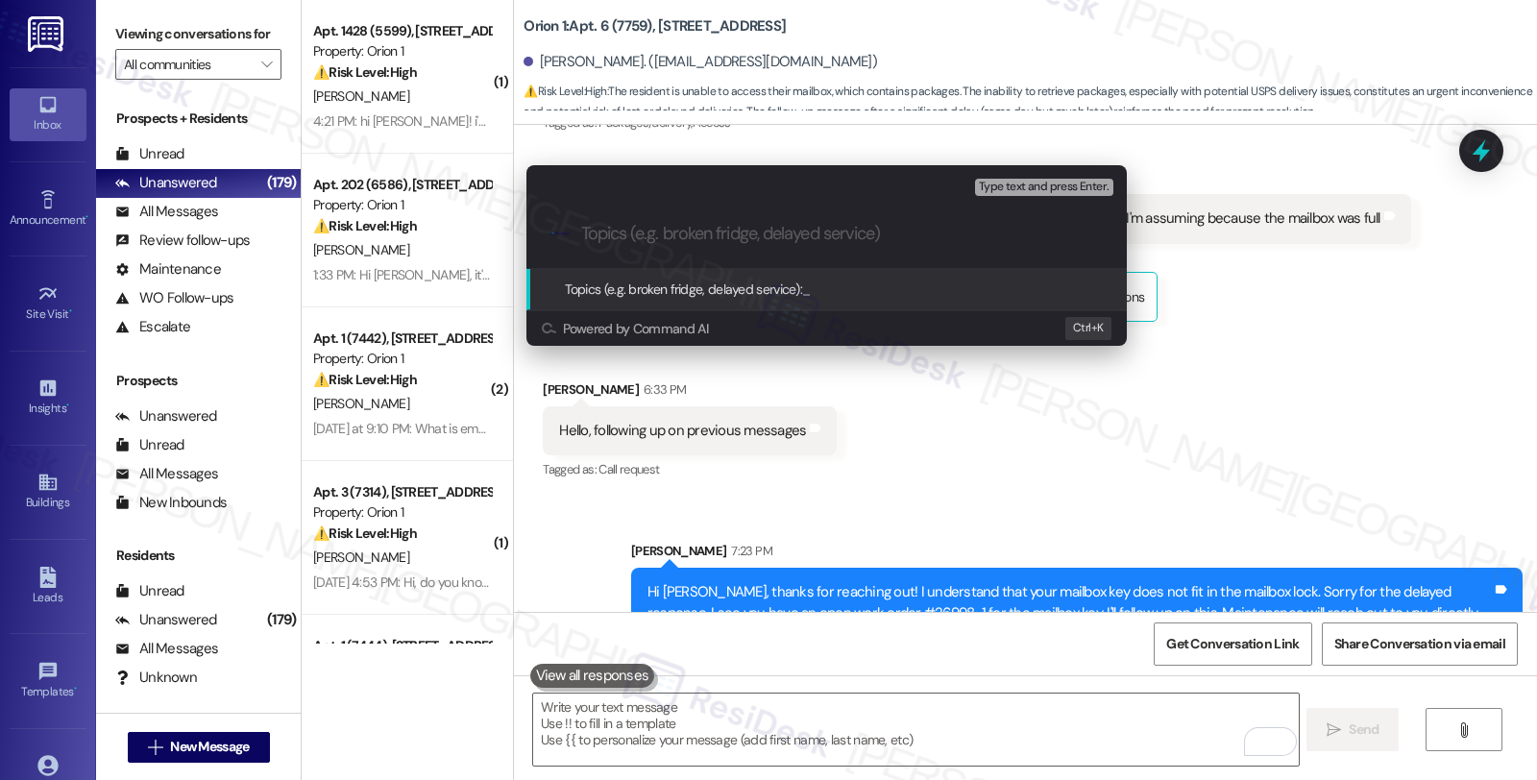
paste input "Follow up WO #26998-1 (mailbox key)"
type input "Follow up WO #26998-1 (mailbox key)"
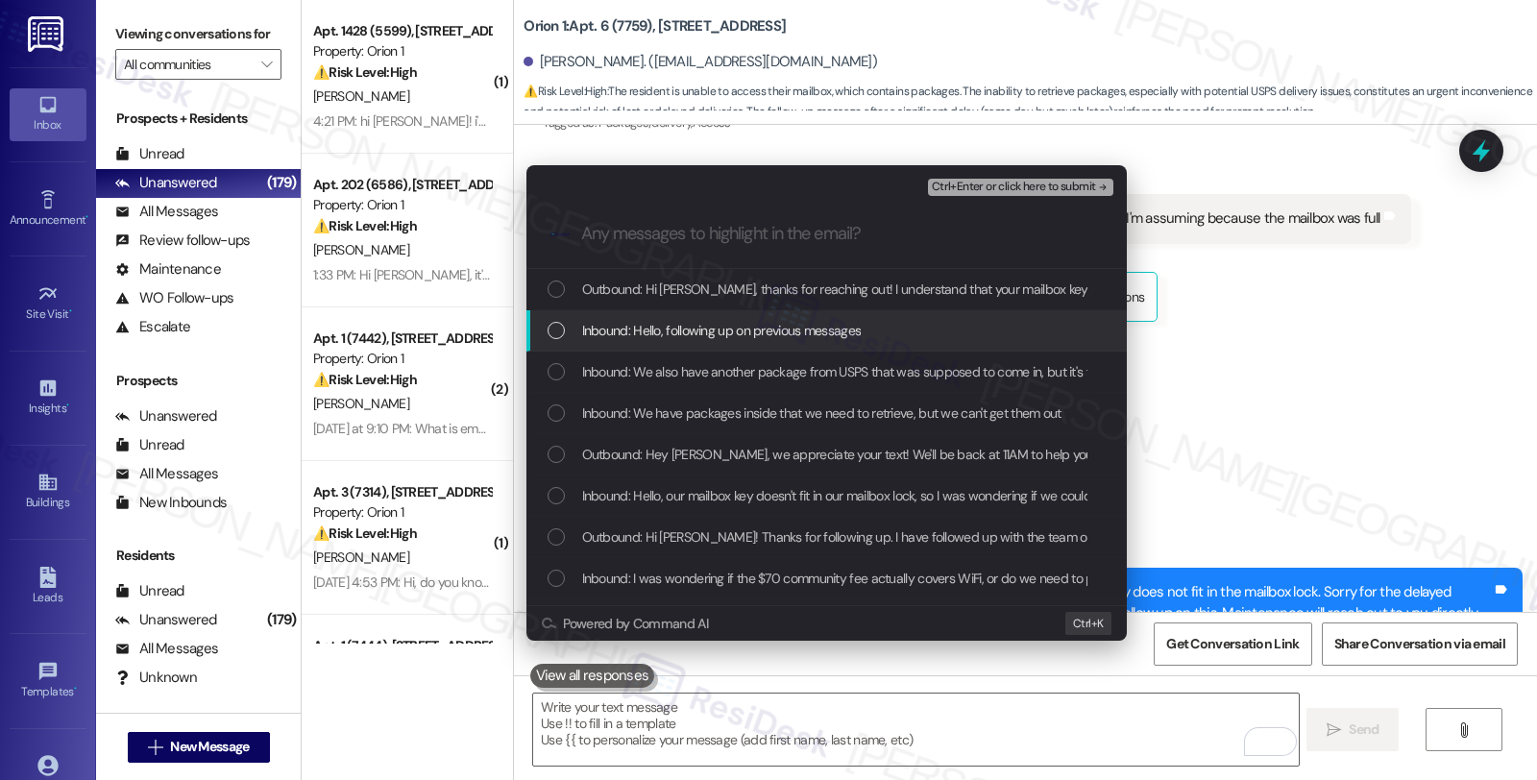
click at [639, 333] on span "Inbound: Hello, following up on previous messages" at bounding box center [721, 330] width 279 height 21
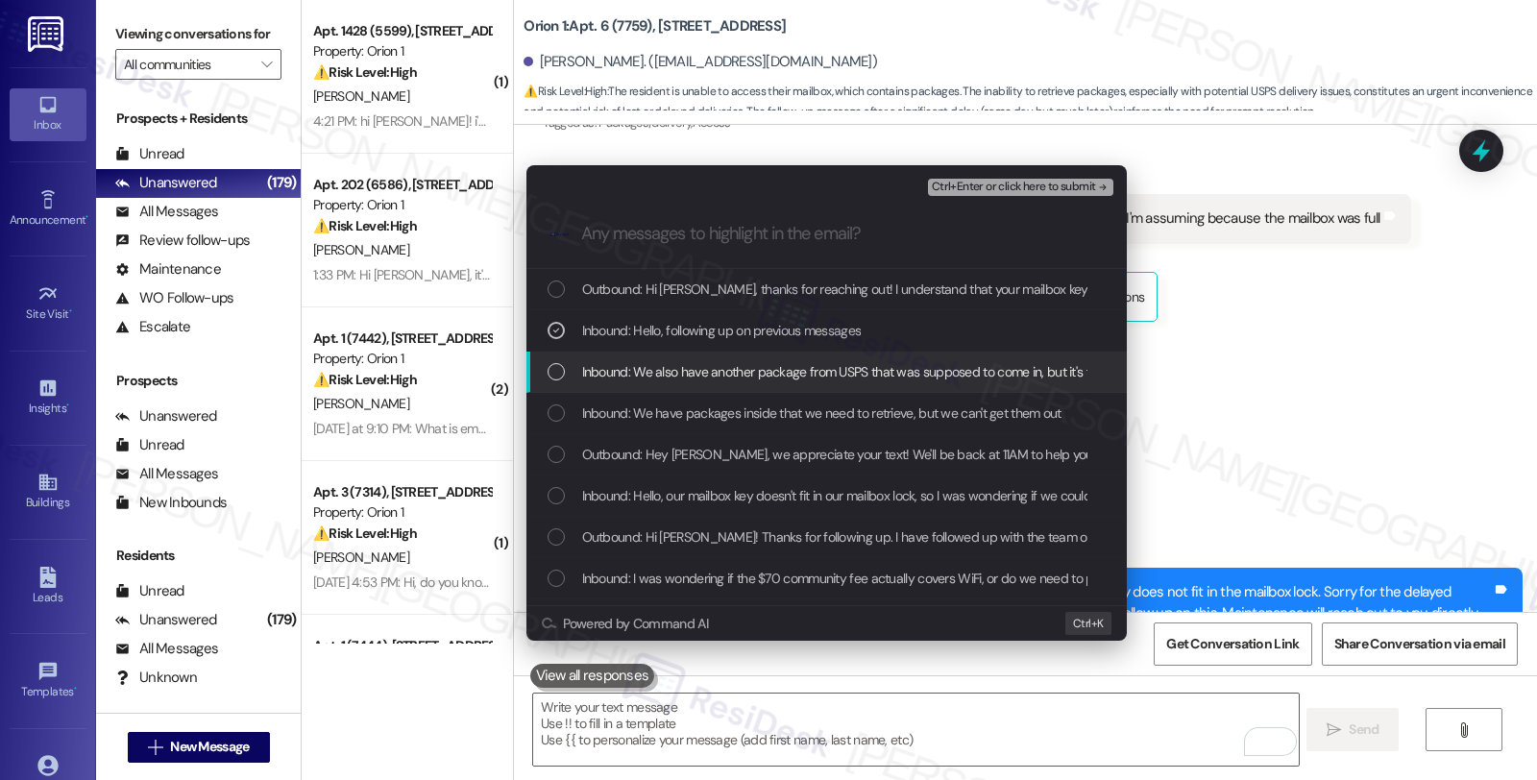
click at [644, 363] on span "Inbound: We also have another package from USPS that was supposed to come in, b…" at bounding box center [987, 371] width 810 height 21
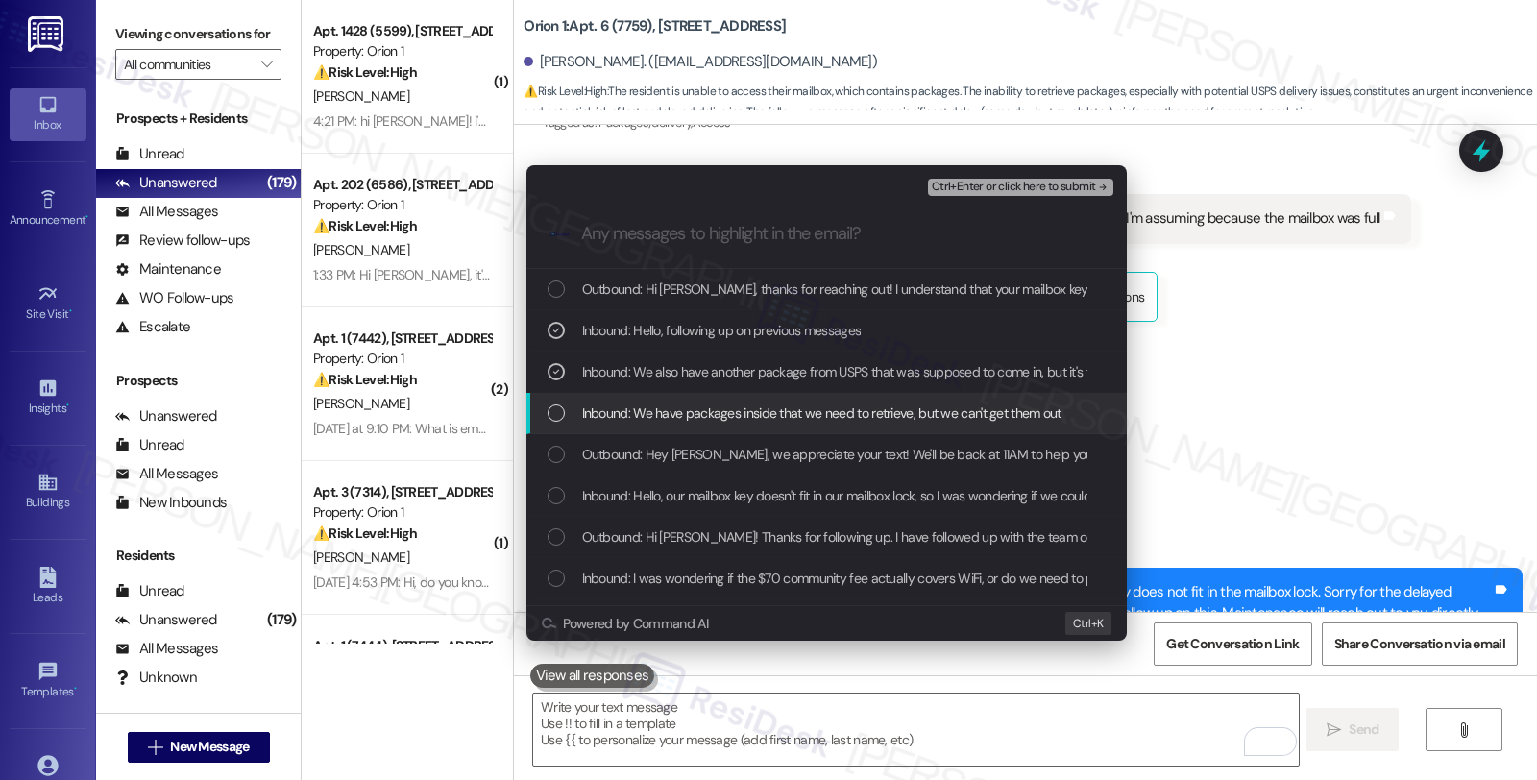
click at [644, 423] on span "Inbound: We have packages inside that we need to retrieve, but we can't get the…" at bounding box center [821, 412] width 479 height 21
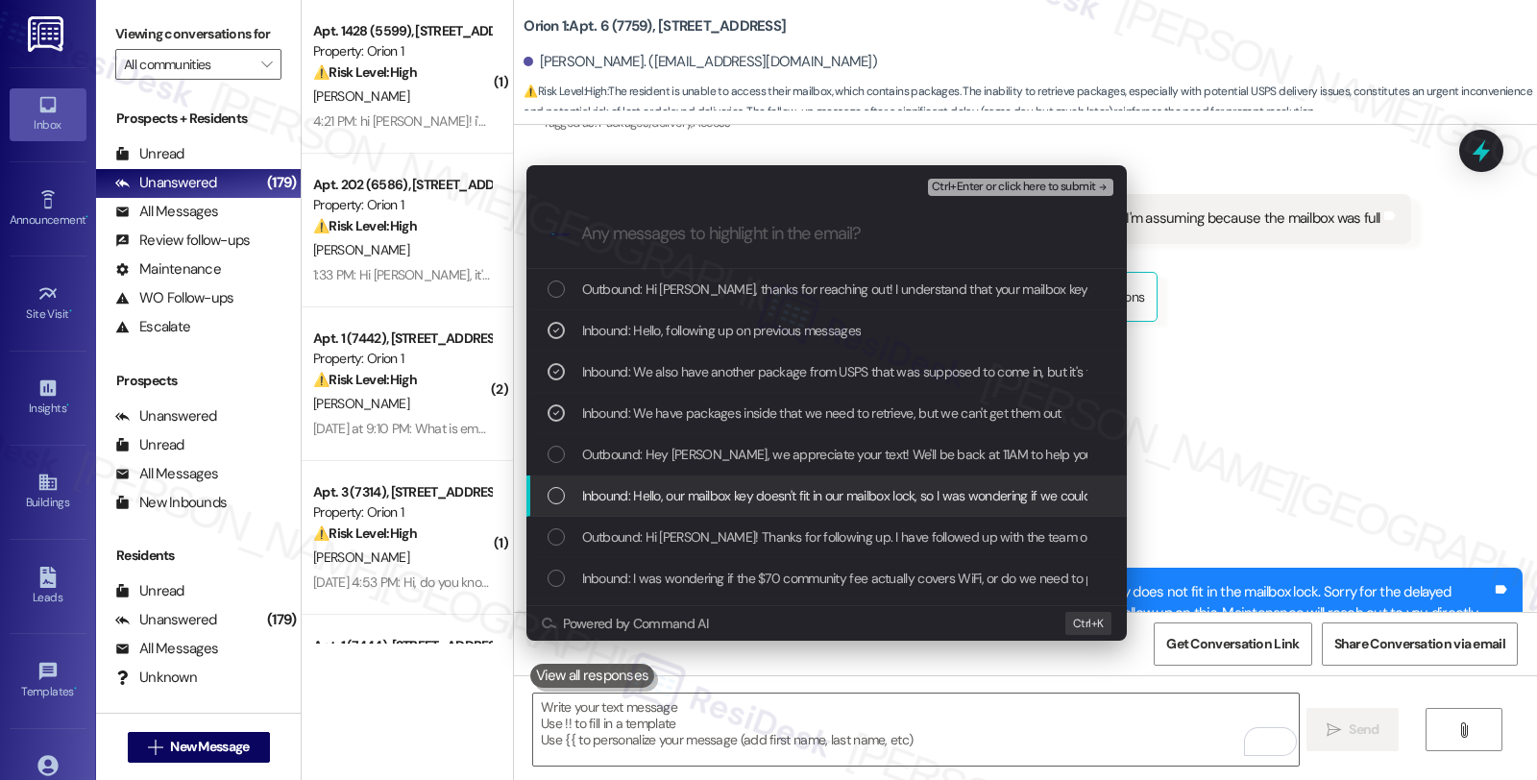
click at [638, 496] on span "Inbound: Hello, our mailbox key doesn't fit in our mailbox lock, so I was wonde…" at bounding box center [881, 495] width 599 height 21
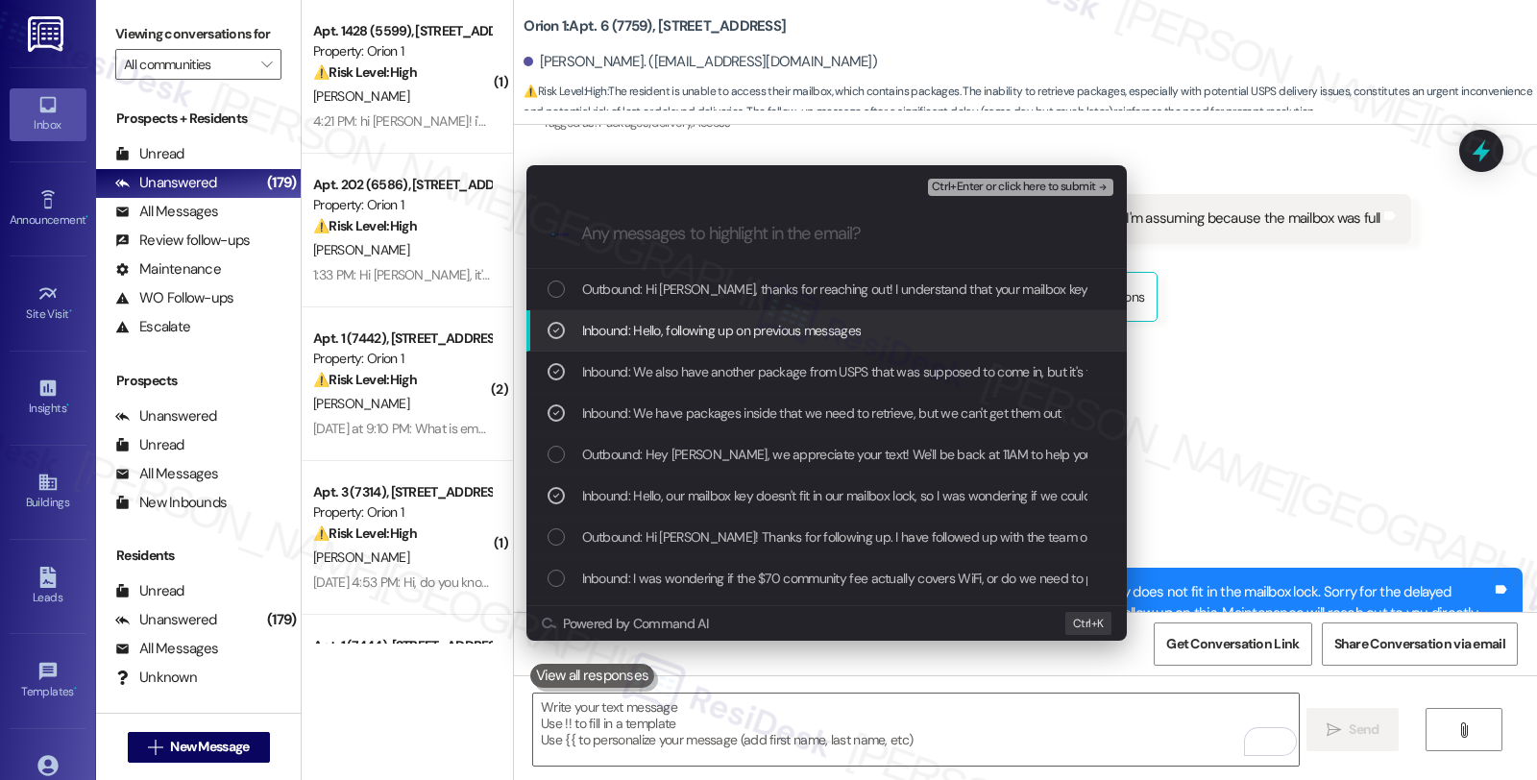
click at [1039, 181] on span "Ctrl+Enter or click here to submit" at bounding box center [1014, 187] width 164 height 13
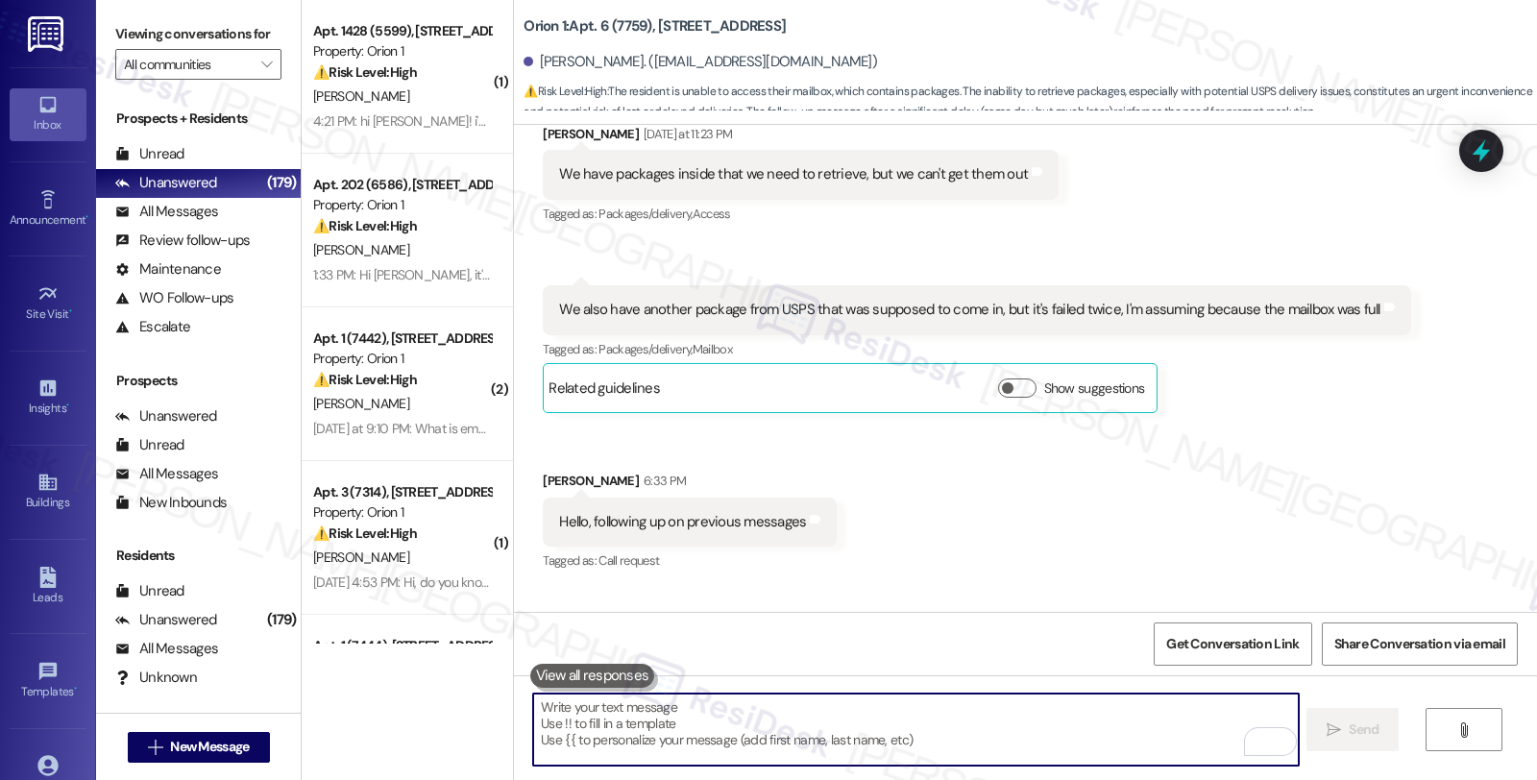
scroll to position [2193, 0]
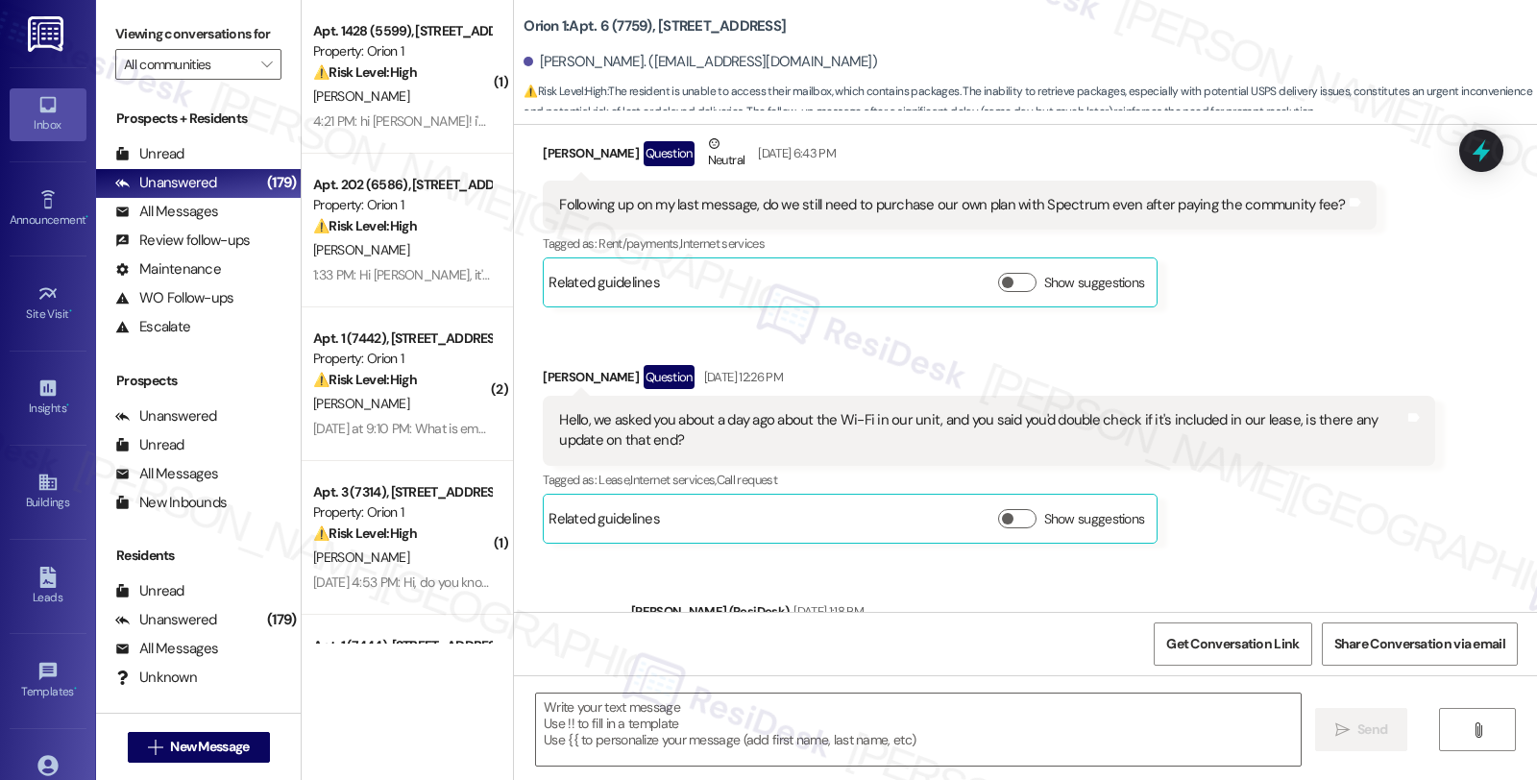
type textarea "Fetching suggested responses. Please feel free to read through the conversation…"
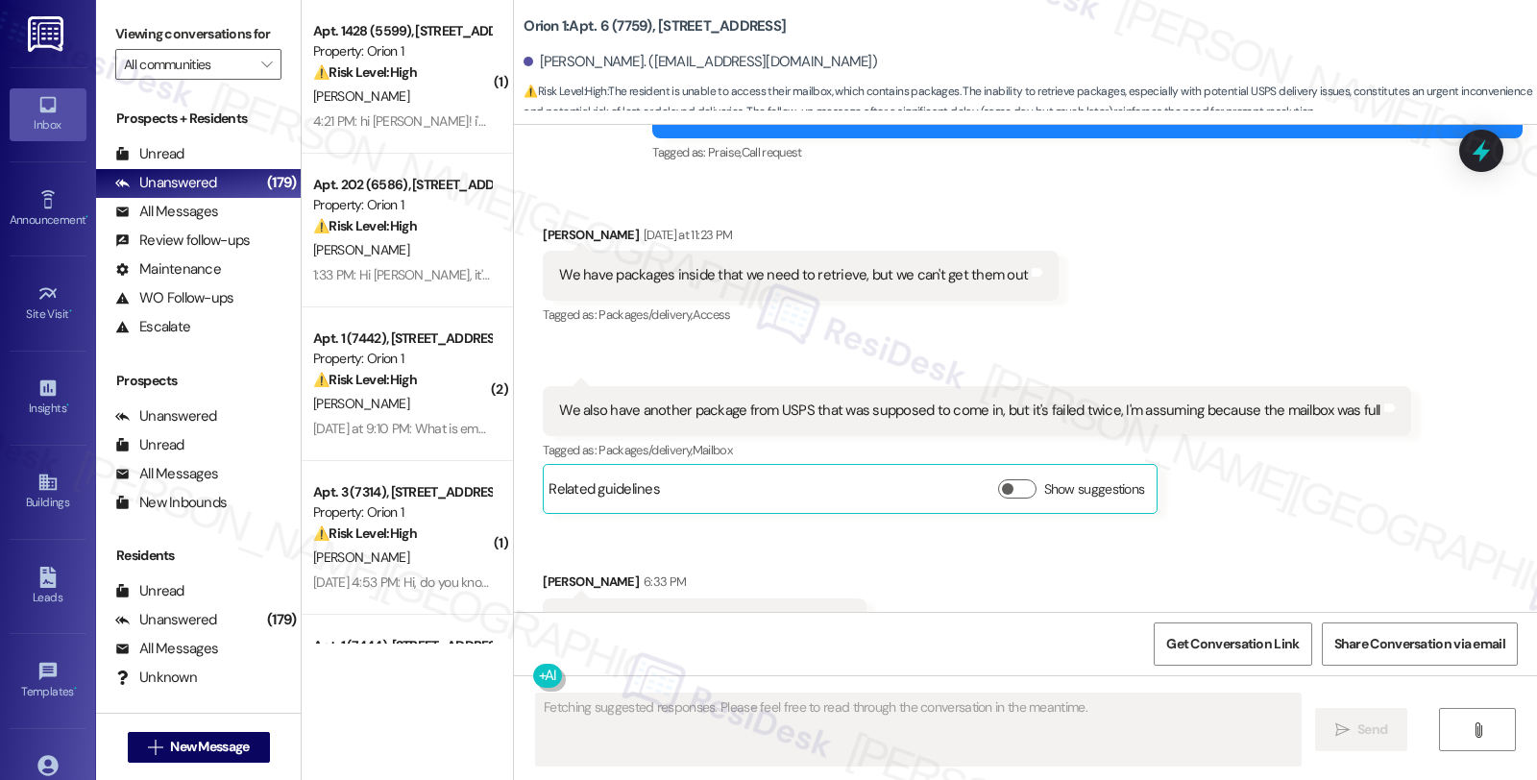
scroll to position [2396, 0]
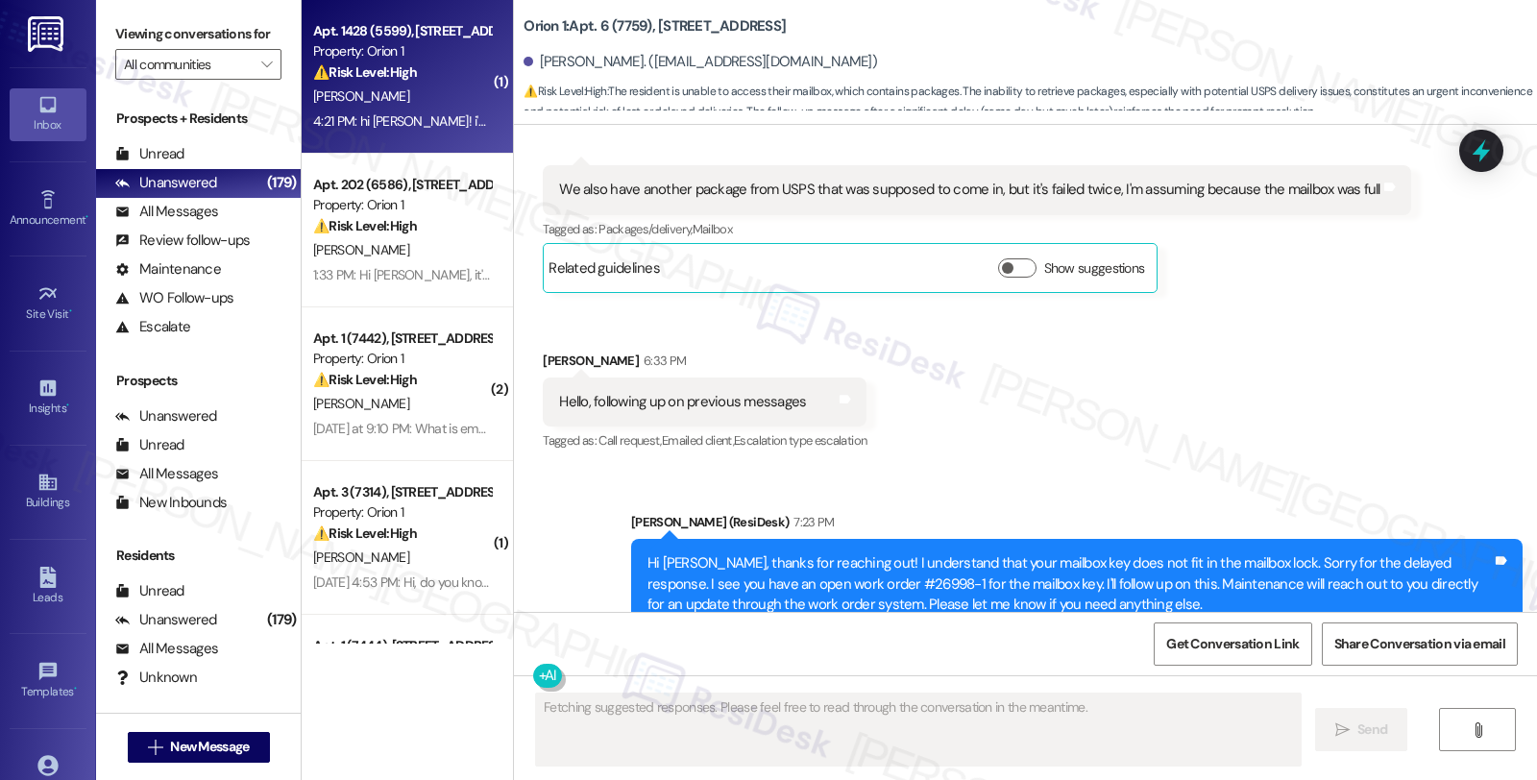
click at [443, 82] on div "⚠️ Risk Level: High The message reports a persistent plumbing issue affecting m…" at bounding box center [402, 72] width 178 height 20
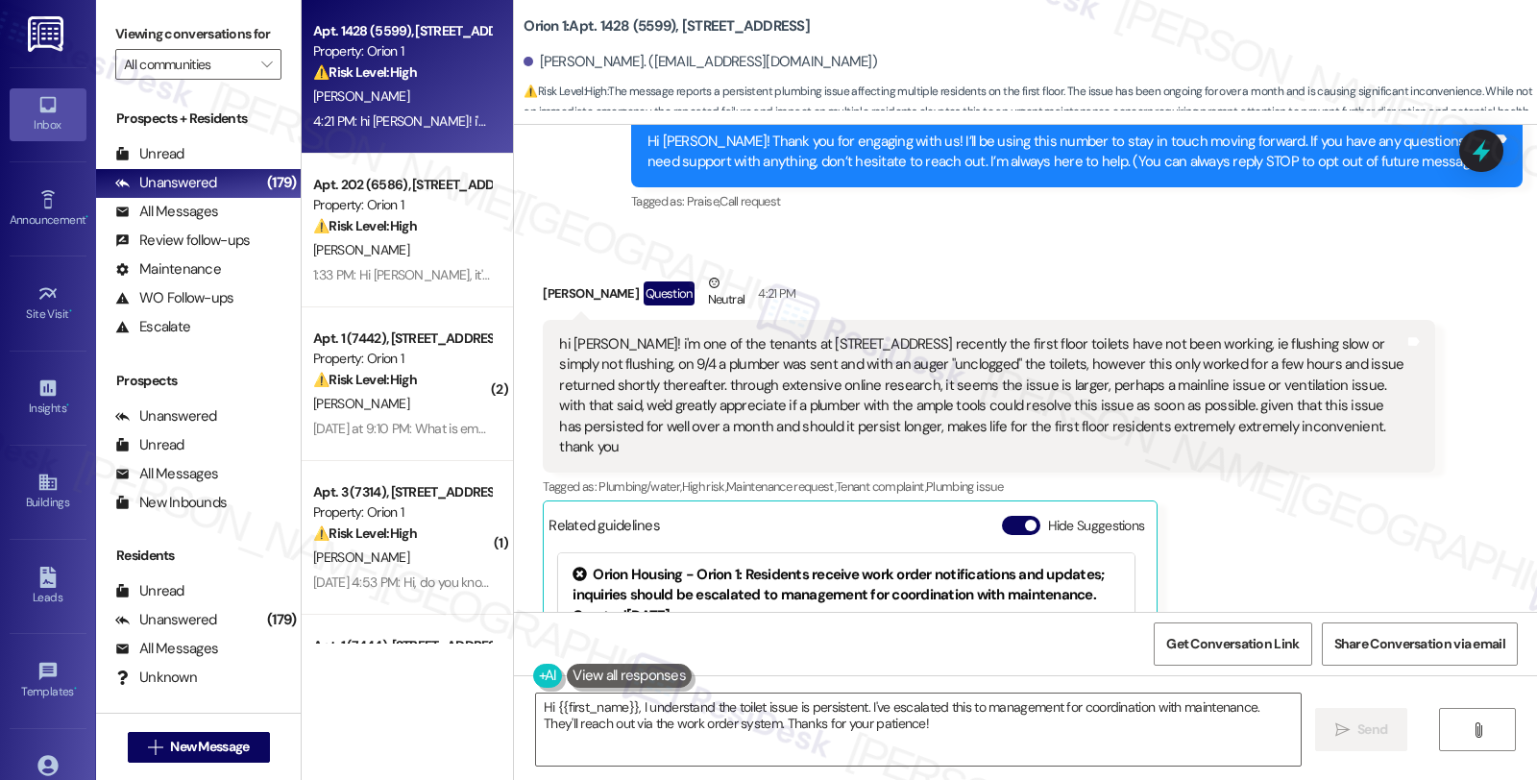
scroll to position [320, 0]
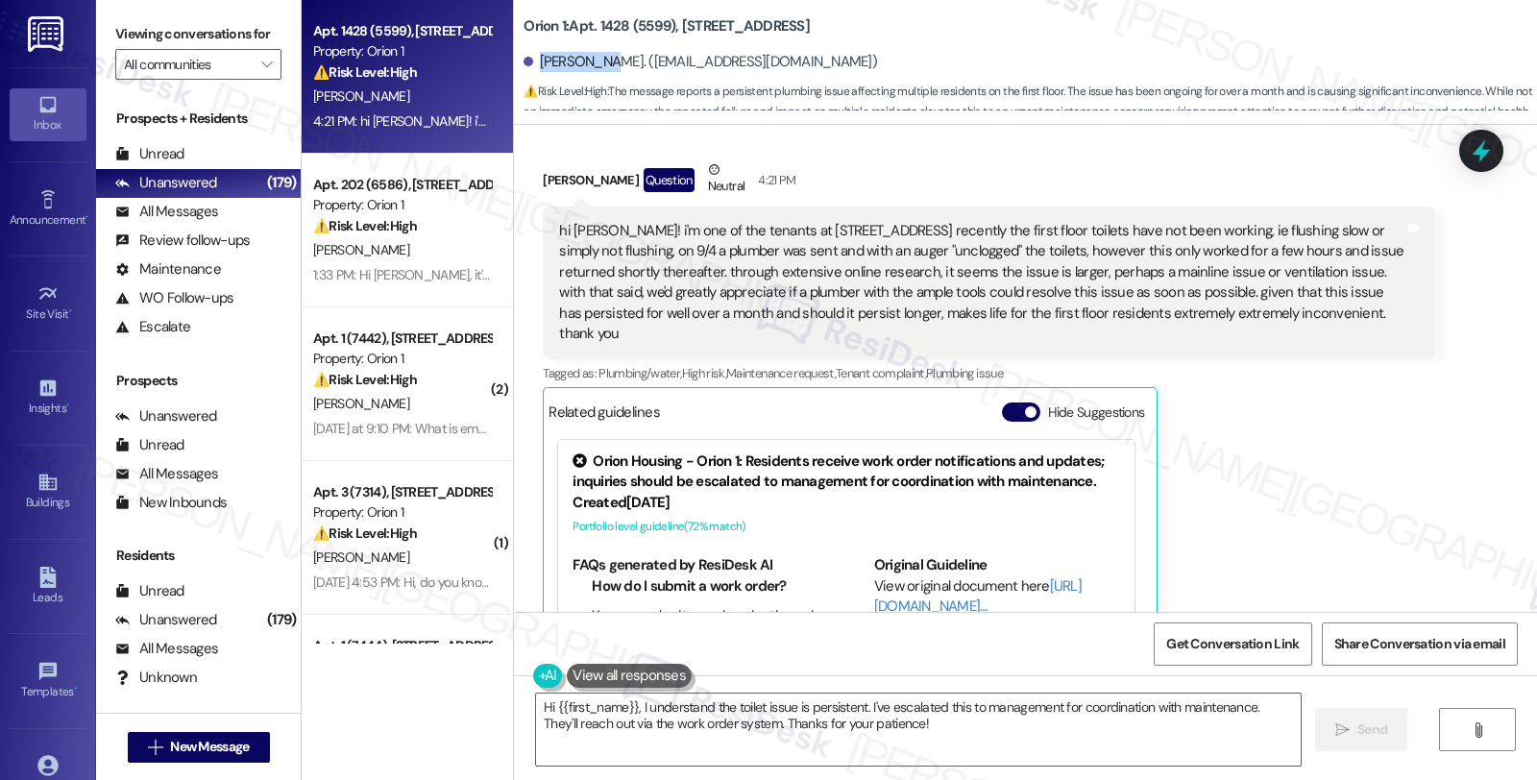
drag, startPoint x: 528, startPoint y: 61, endPoint x: 597, endPoint y: 68, distance: 69.6
click at [597, 68] on div "[PERSON_NAME]. ([EMAIL_ADDRESS][DOMAIN_NAME])" at bounding box center [699, 62] width 353 height 20
copy div "[PERSON_NAME]"
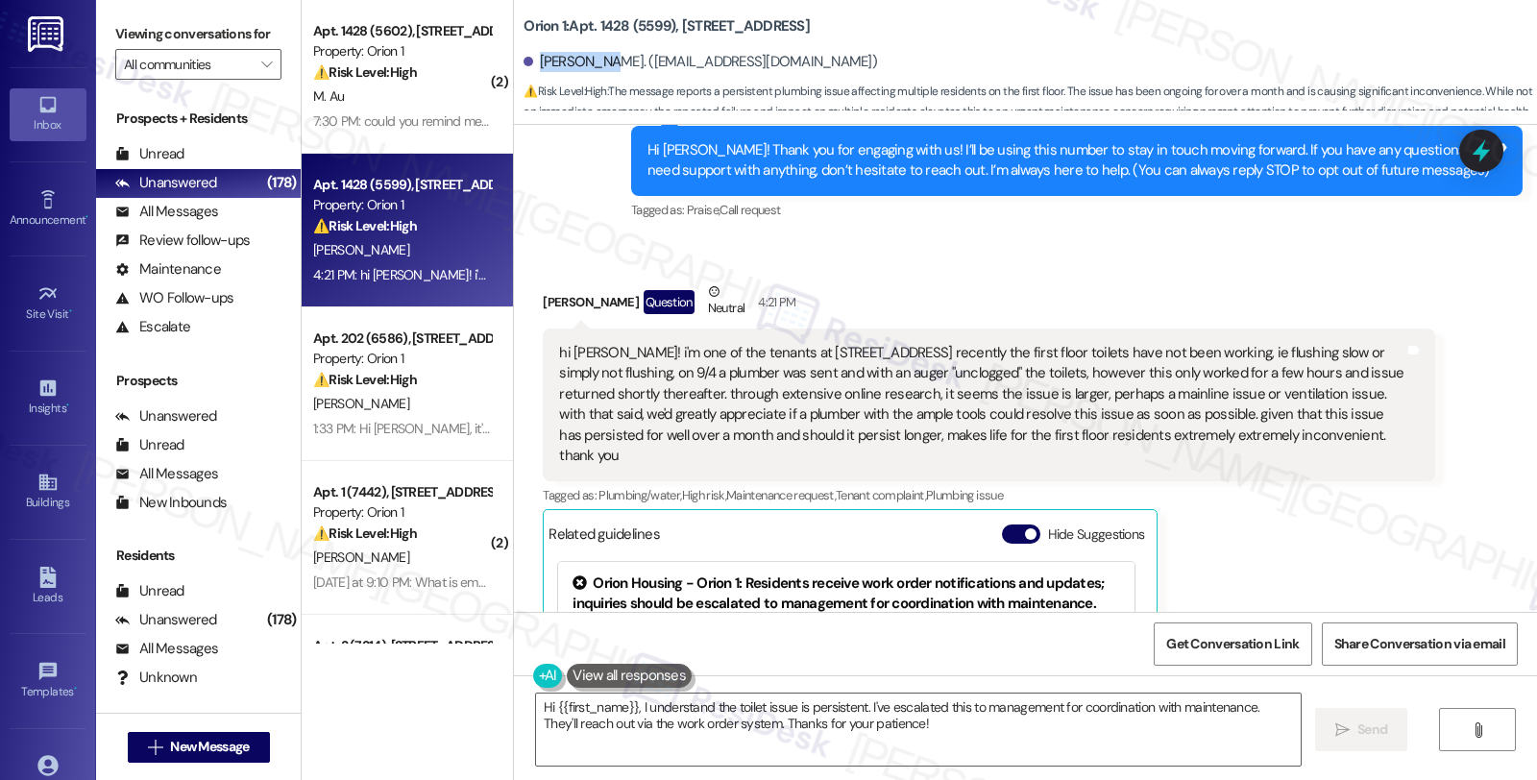
scroll to position [0, 0]
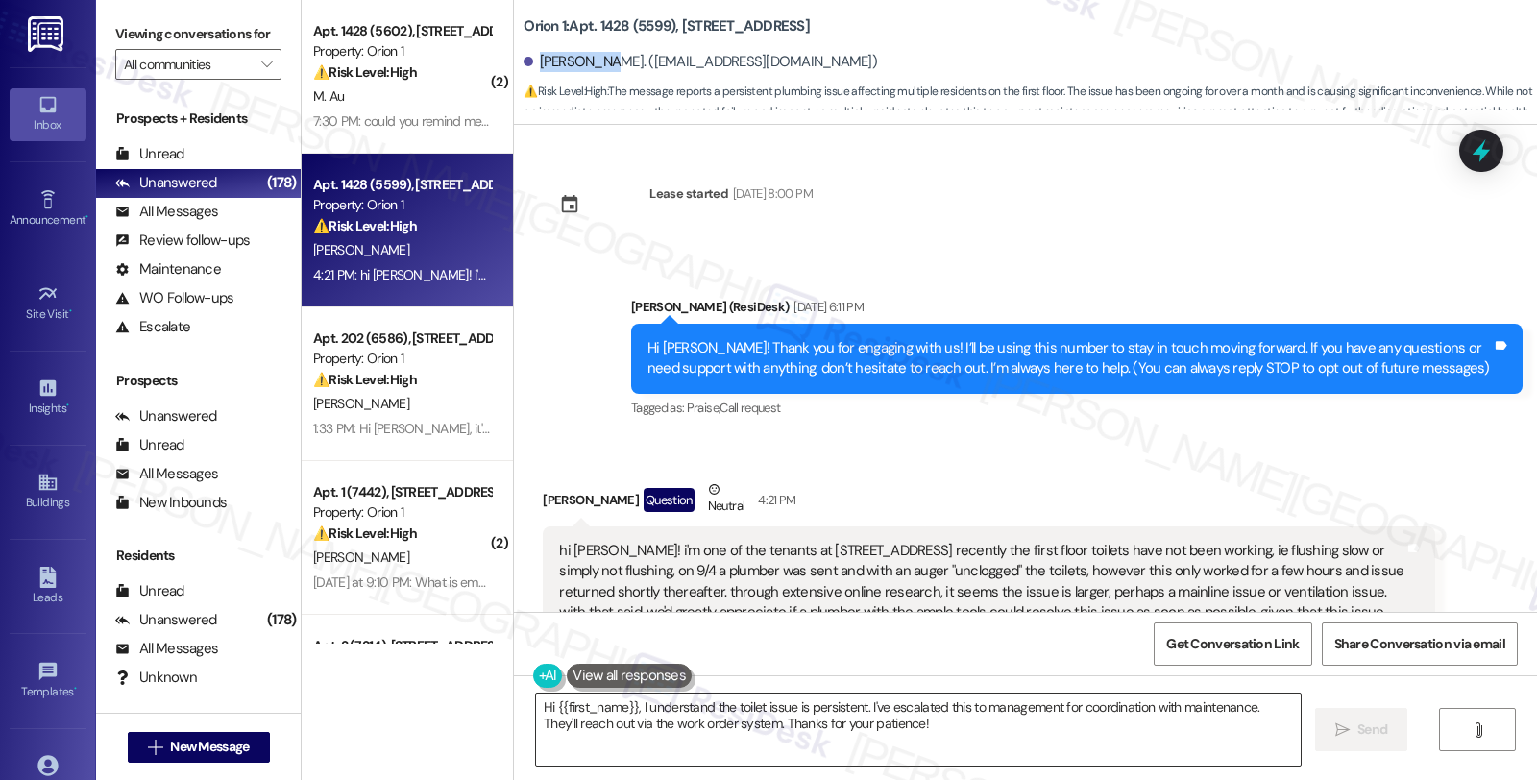
click at [629, 704] on textarea "Hi {{first_name}}, I understand the toilet issue is persistent. I've escalated …" at bounding box center [918, 729] width 764 height 72
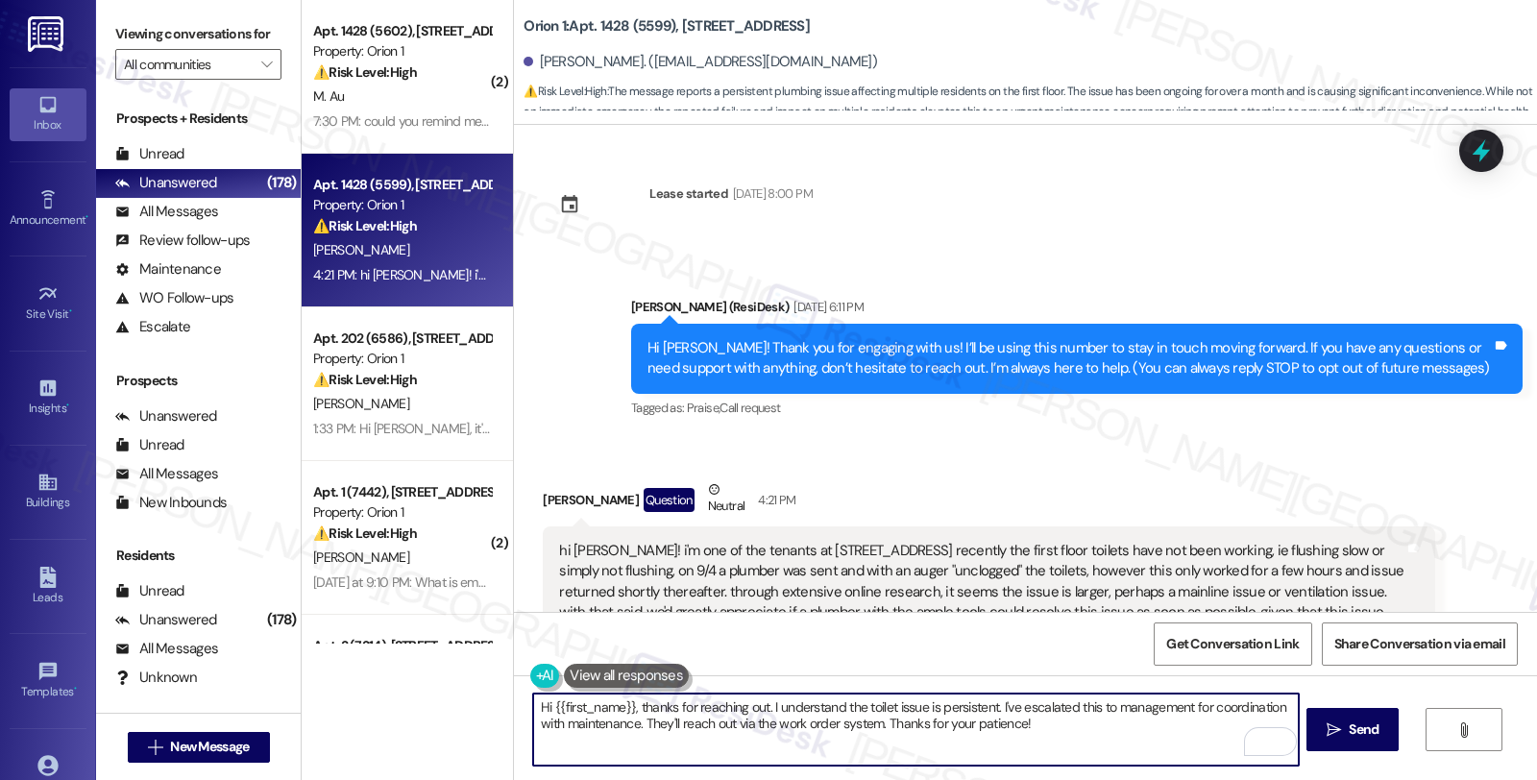
click at [991, 705] on textarea "Hi {{first_name}}, thanks for reaching out. I understand the toilet issue is pe…" at bounding box center [915, 729] width 764 height 72
click at [990, 706] on textarea "Hi {{first_name}}, thanks for reaching out. I understand the toilet issue is pe…" at bounding box center [915, 729] width 764 height 72
paste textarea "[PERSON_NAME]"
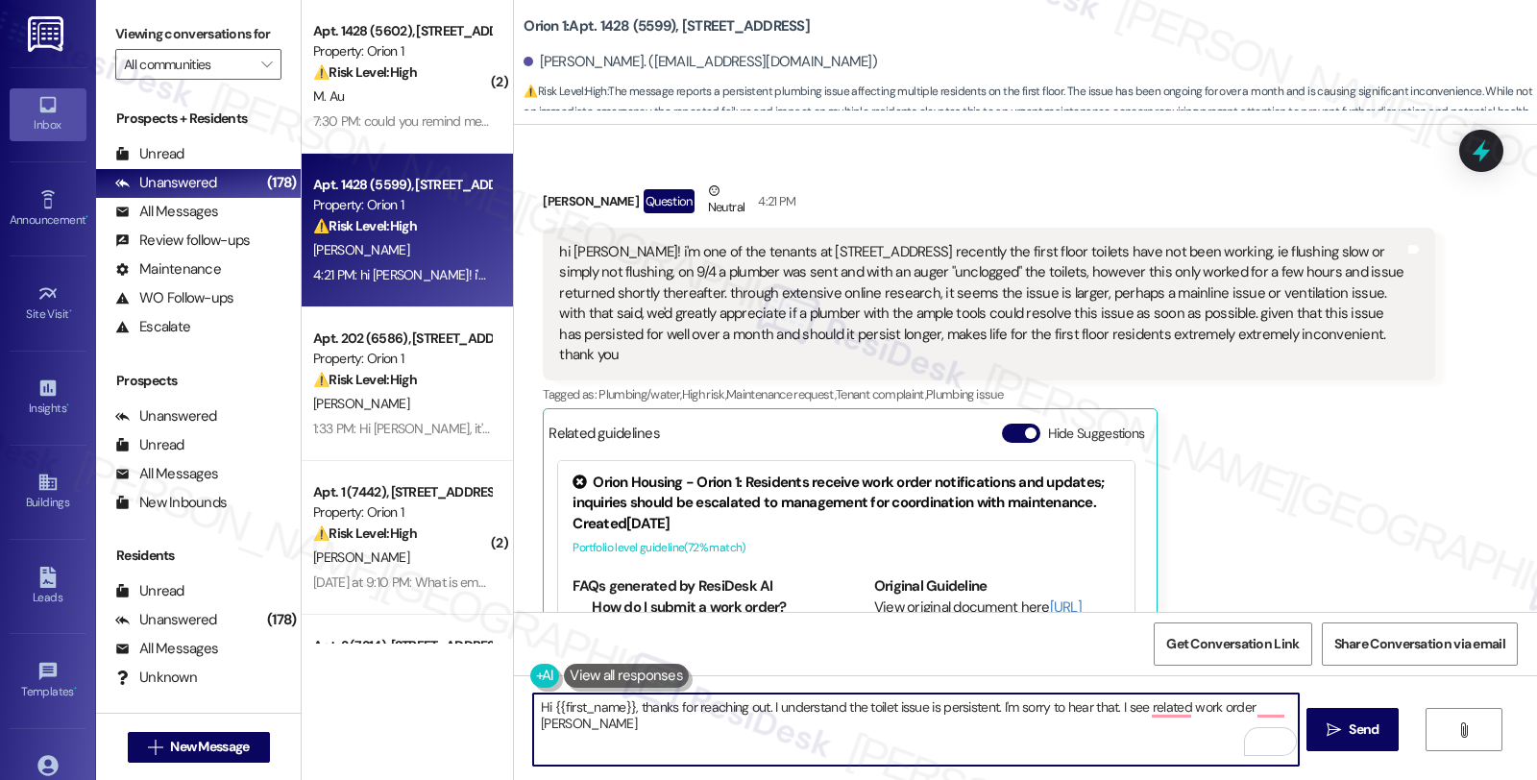
scroll to position [449, 0]
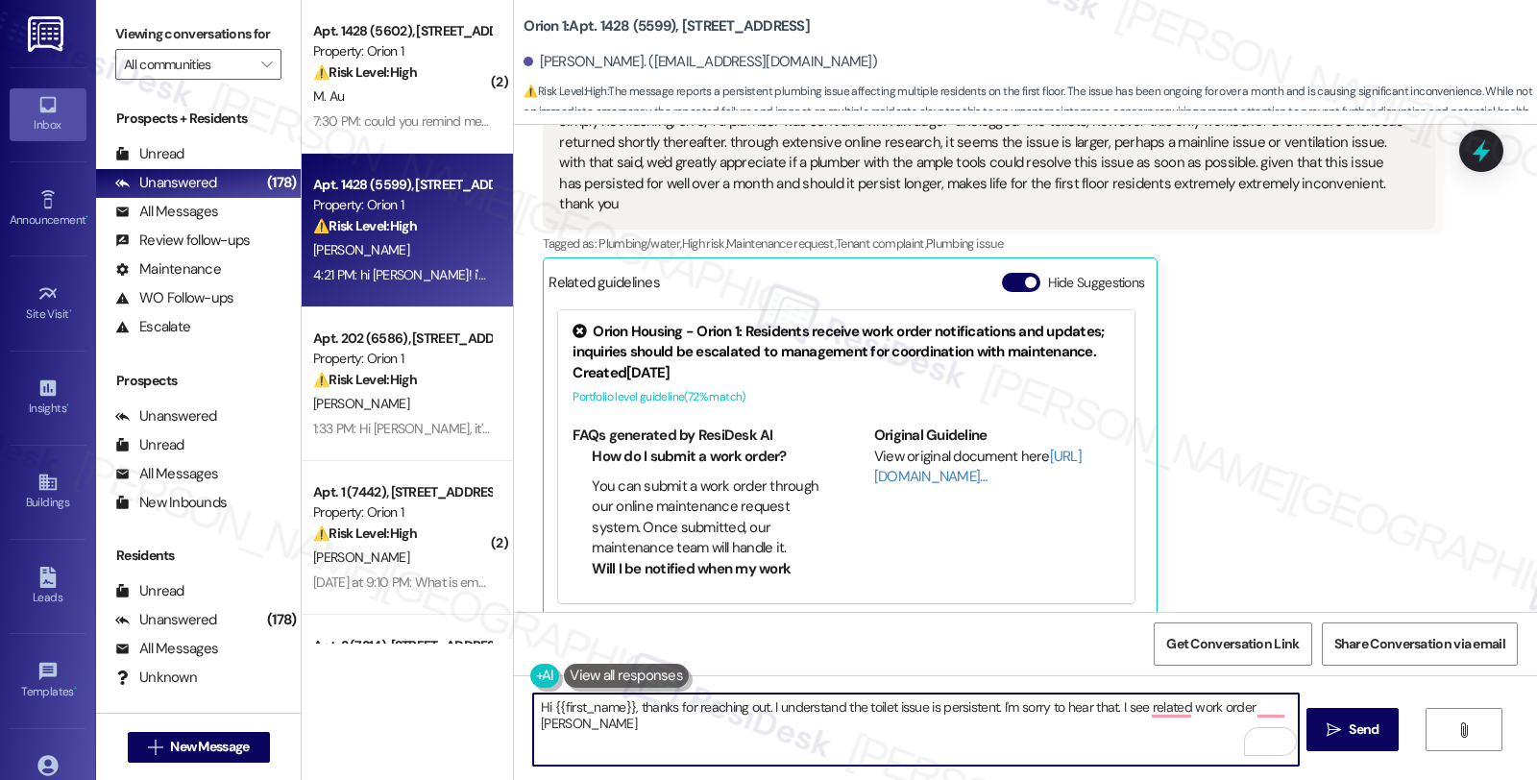
click at [589, 722] on textarea "Hi {{first_name}}, thanks for reaching out. I understand the toilet issue is pe…" at bounding box center [915, 729] width 764 height 72
click at [600, 718] on textarea "Hi {{first_name}}, thanks for reaching out. I understand the toilet issue is pe…" at bounding box center [915, 729] width 764 height 72
drag, startPoint x: 592, startPoint y: 726, endPoint x: 503, endPoint y: 728, distance: 88.4
click at [514, 728] on div "Hi {{first_name}}, thanks for reaching out. I understand the toilet issue is pe…" at bounding box center [1025, 747] width 1023 height 144
paste textarea "#26191-1"
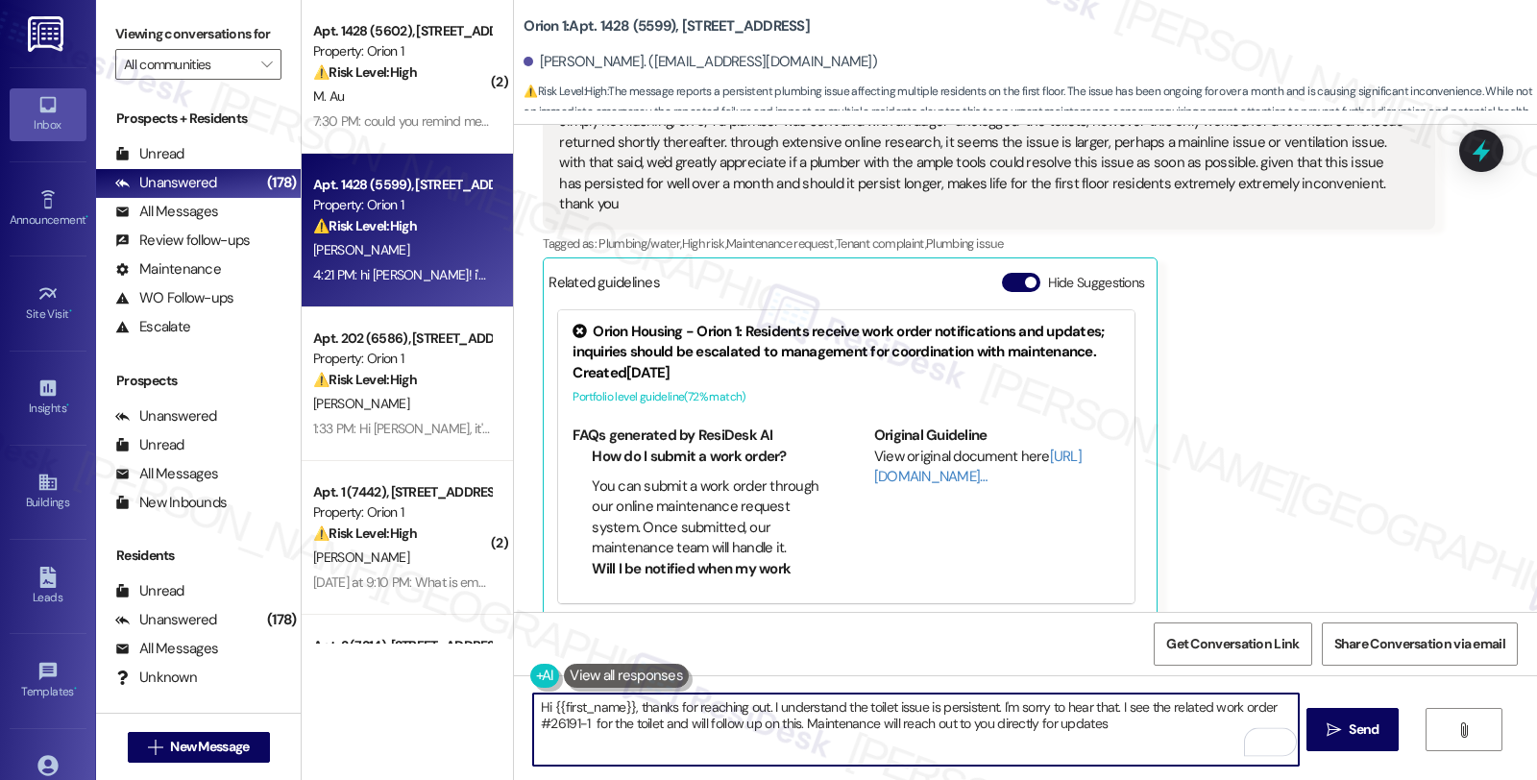
click at [1110, 731] on textarea "Hi {{first_name}}, thanks for reaching out. I understand the toilet issue is pe…" at bounding box center [915, 729] width 764 height 72
click at [728, 734] on textarea "Hi {{first_name}}, thanks for reaching out. I understand the toilet issue is pe…" at bounding box center [915, 729] width 764 height 72
click at [905, 742] on textarea "Hi {{first_name}}, thanks for reaching out. I understand the toilet issue is pe…" at bounding box center [915, 729] width 764 height 72
type textarea "Hi {{first_name}}, thanks for reaching out. I understand the toilet issue is pe…"
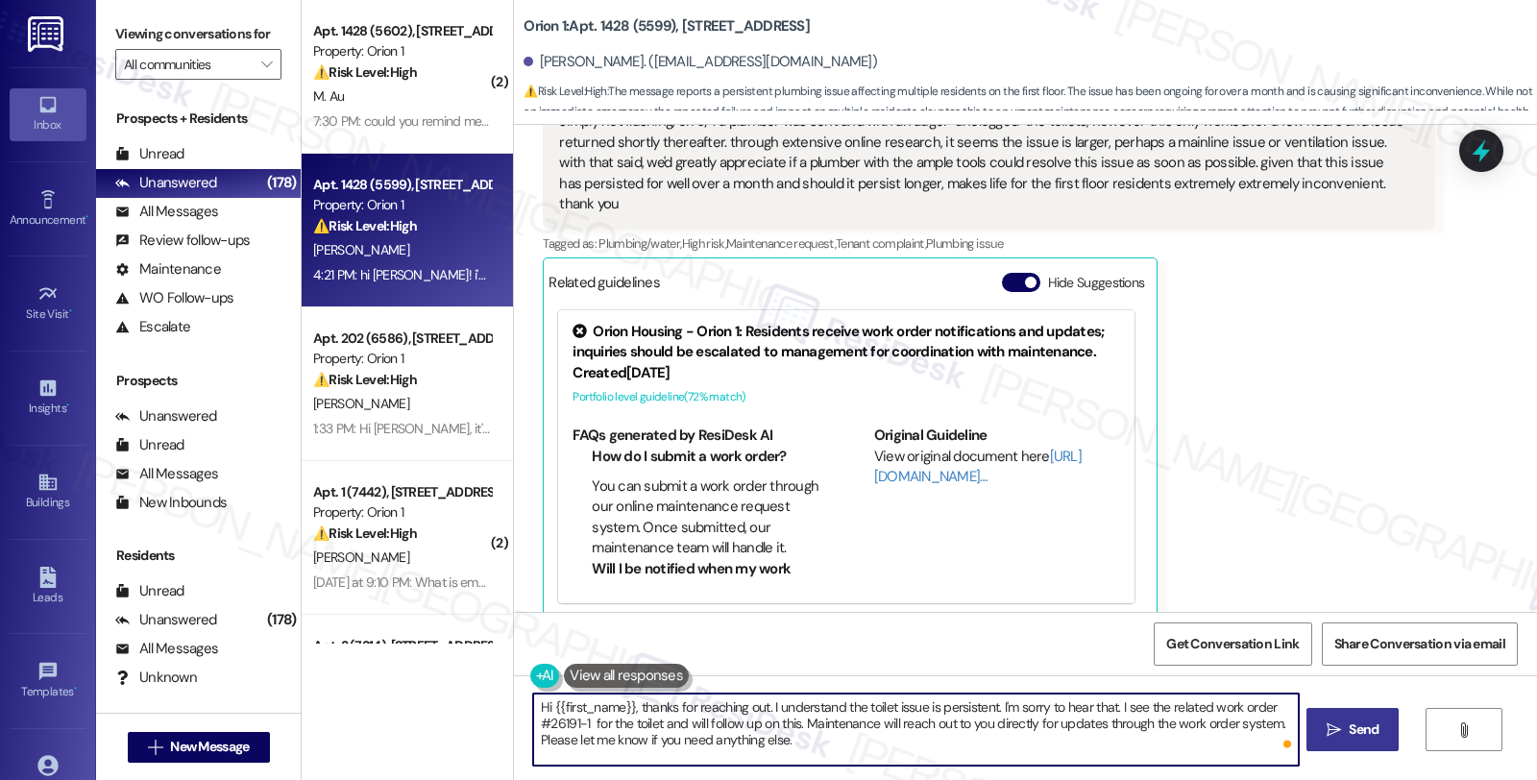
click at [1337, 731] on icon "" at bounding box center [1333, 729] width 14 height 15
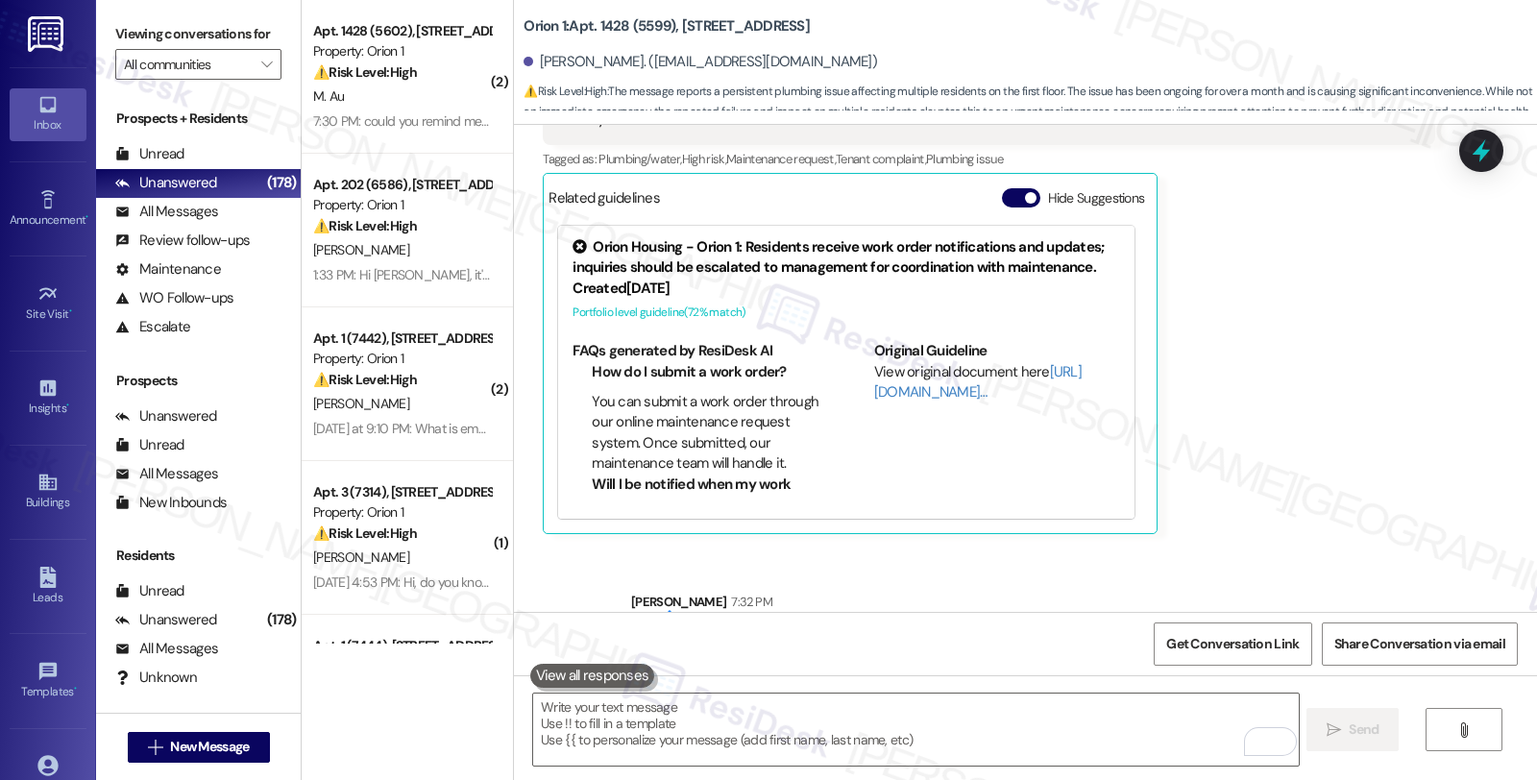
scroll to position [625, 0]
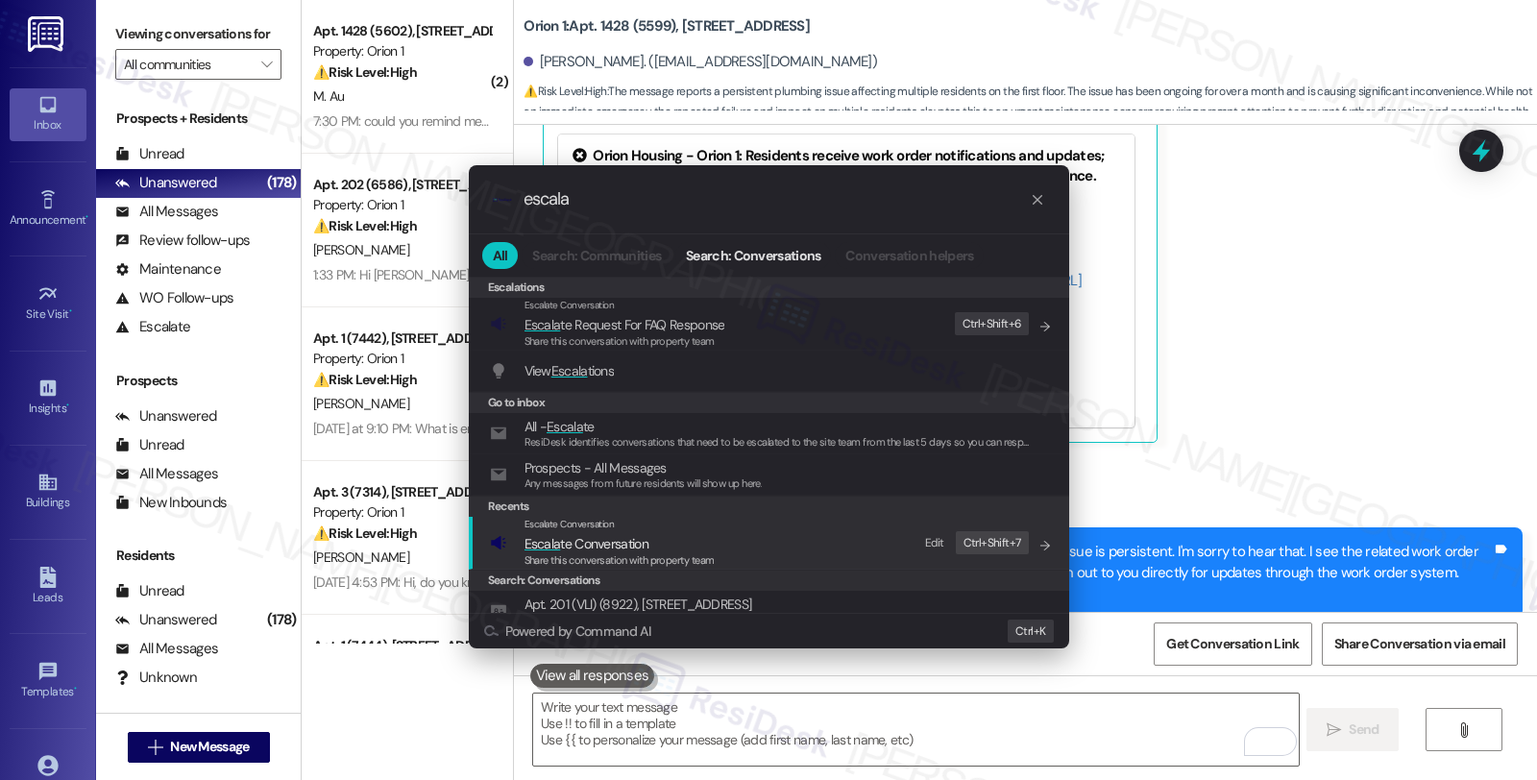
type input "escala"
click at [660, 543] on span "Escala te Conversation" at bounding box center [619, 543] width 190 height 21
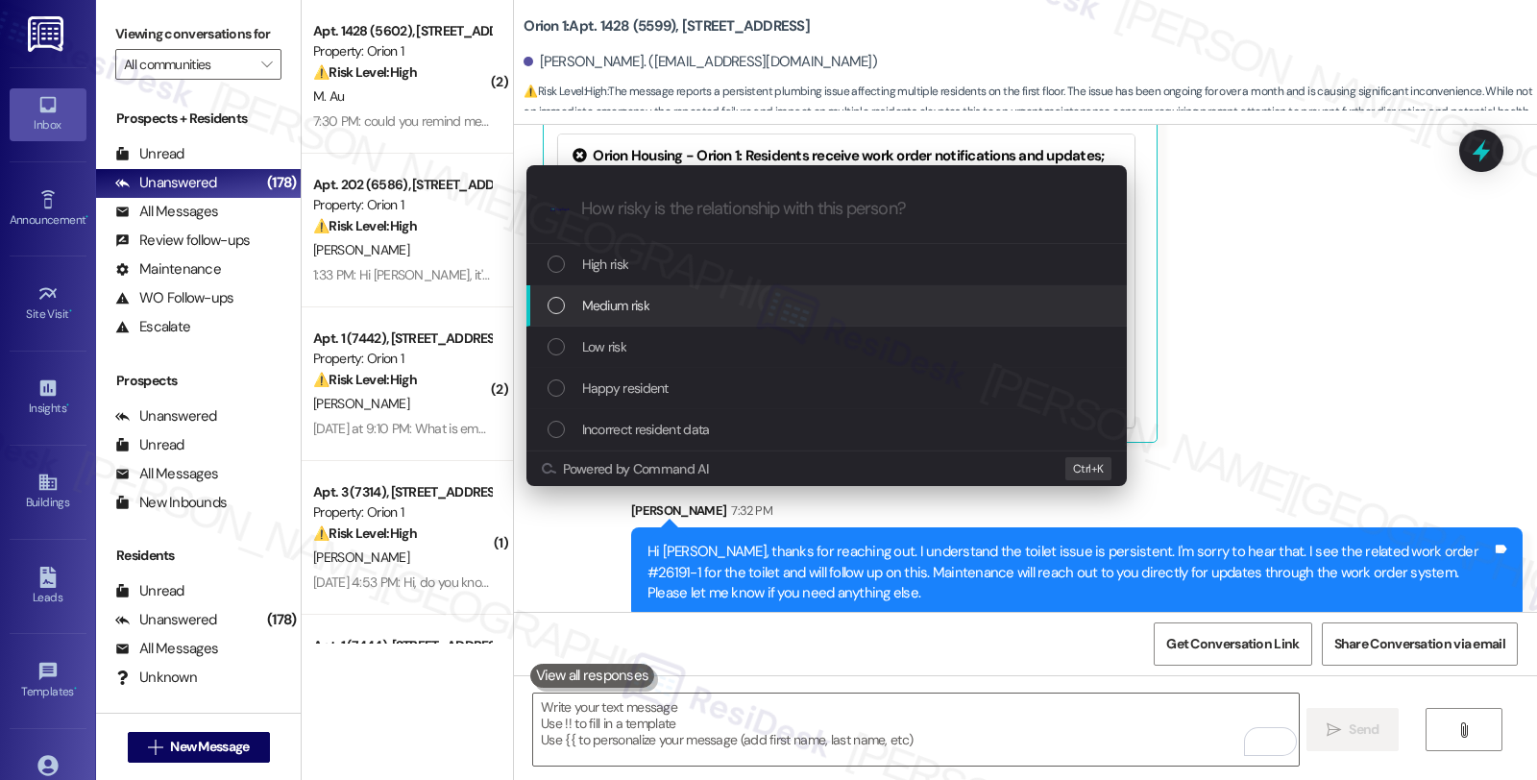
click at [682, 308] on div "Medium risk" at bounding box center [828, 305] width 562 height 21
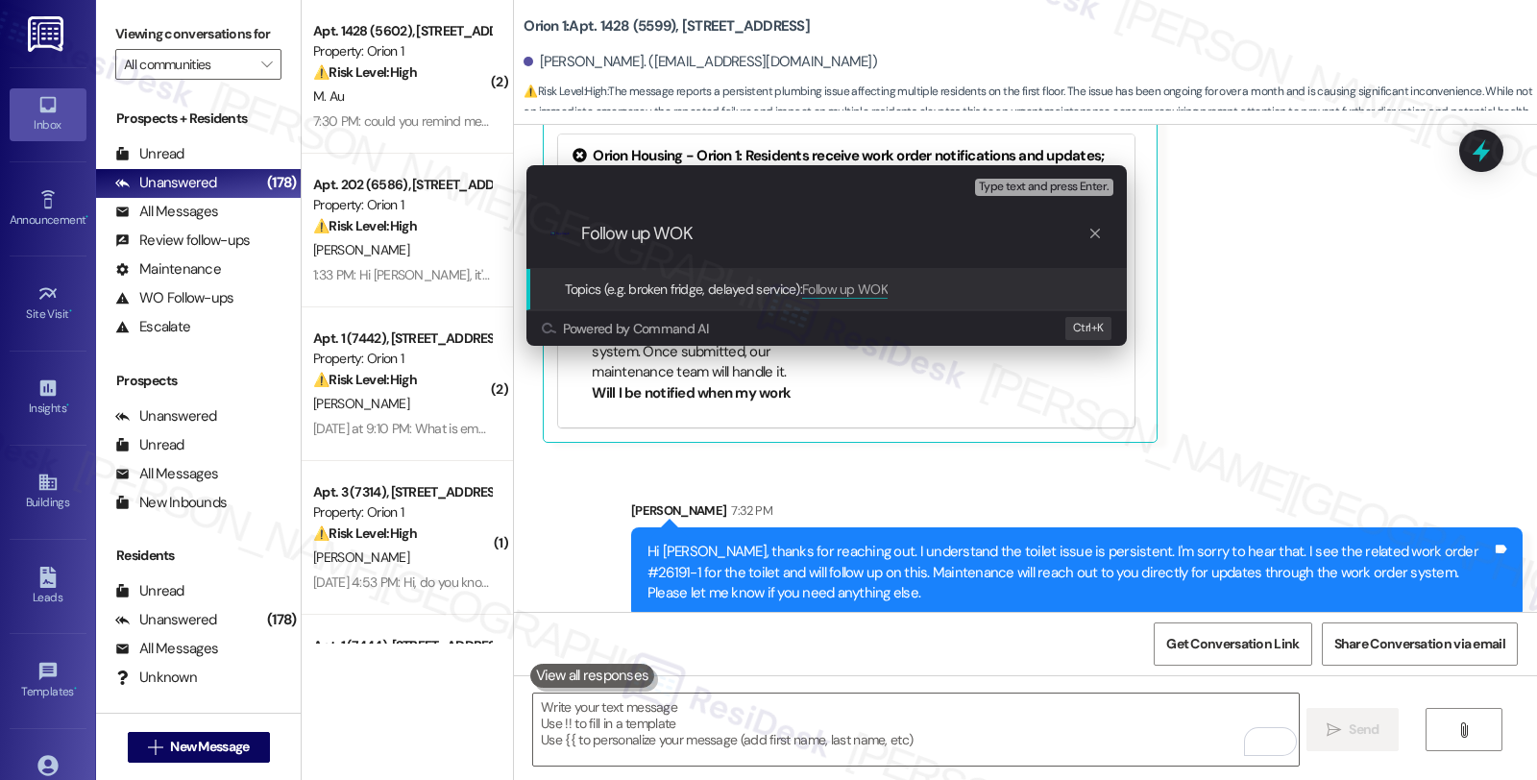
type input "Follow up WO"
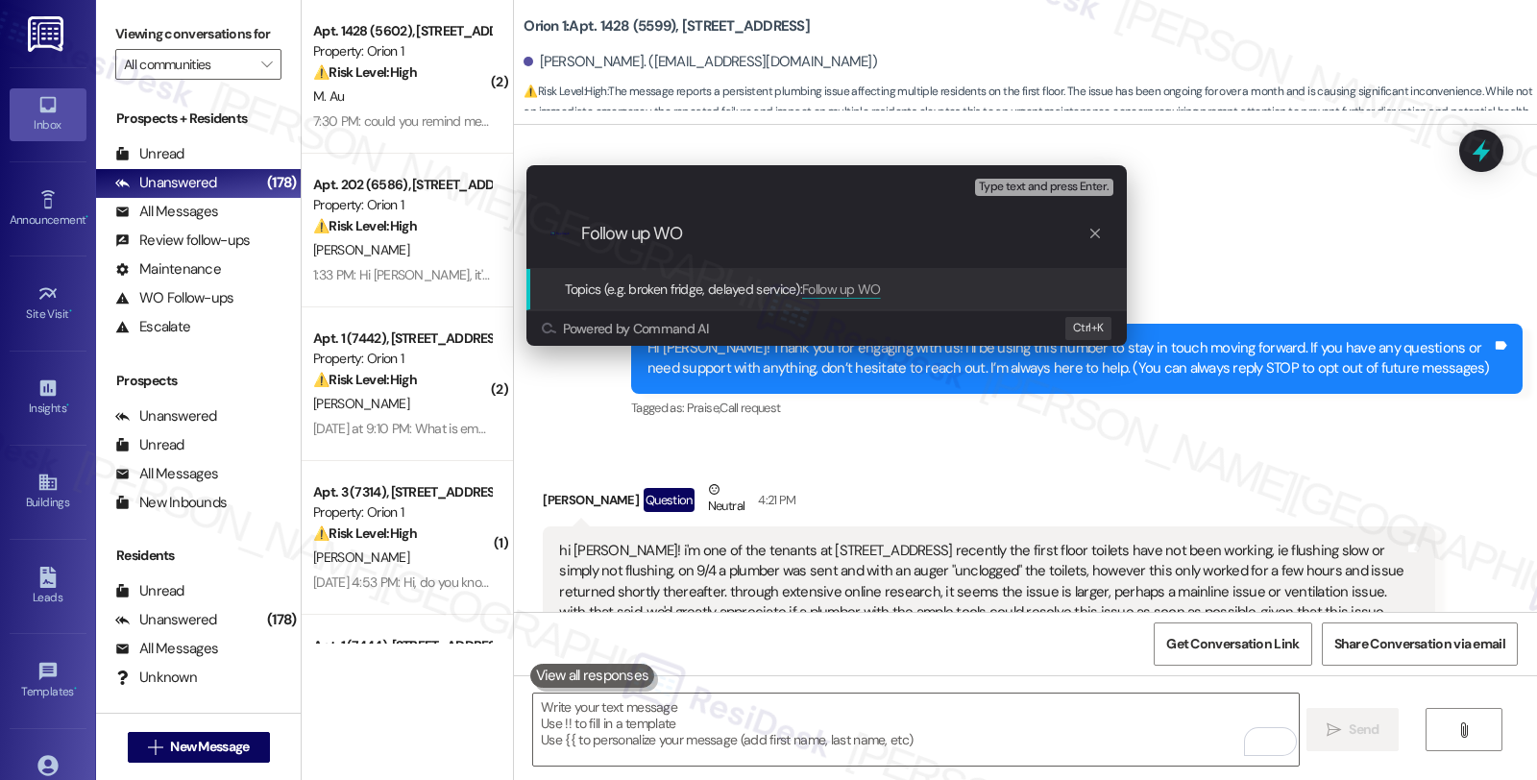
scroll to position [625, 0]
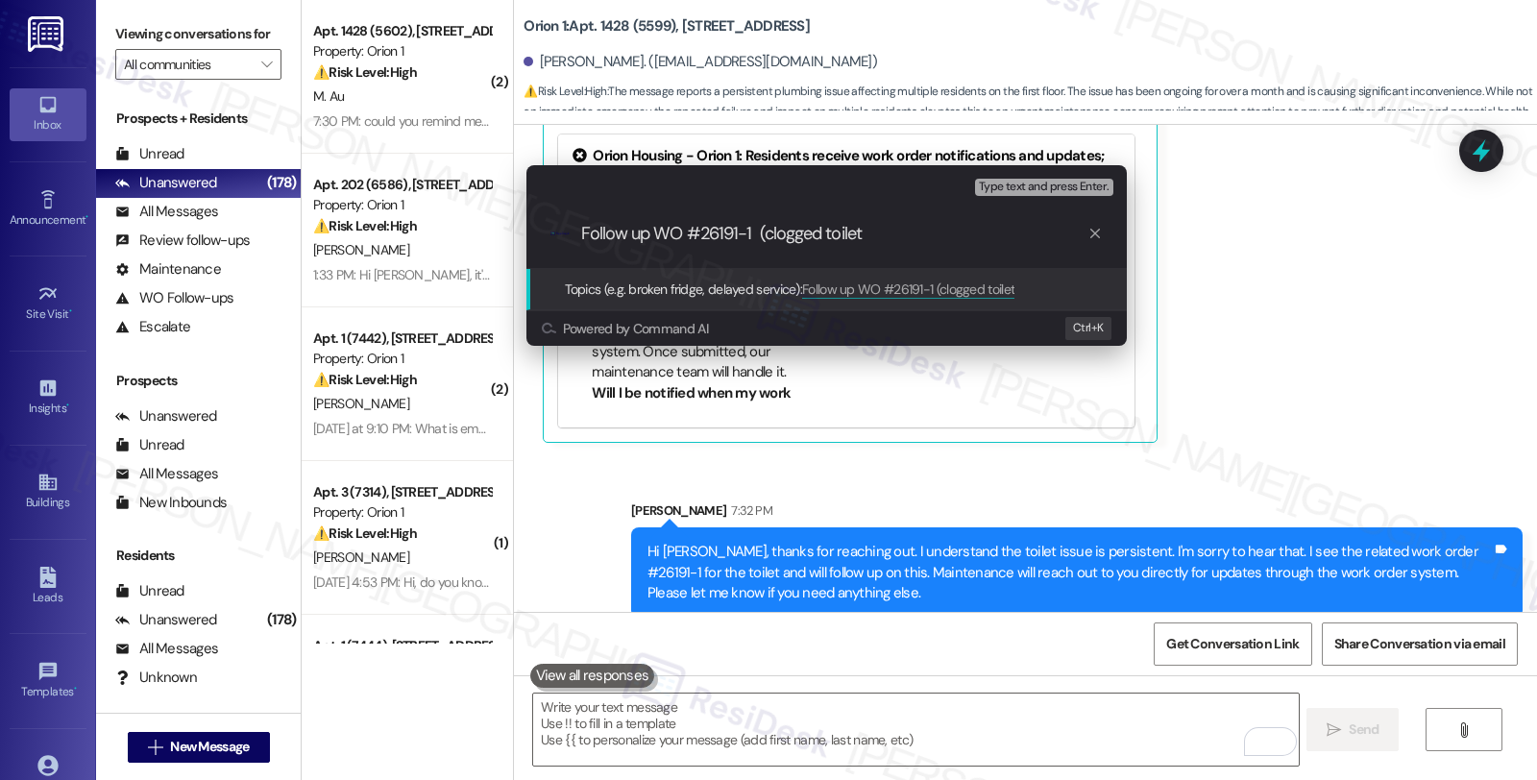
type input "Follow up WO #26191-1 (clogged toilet)"
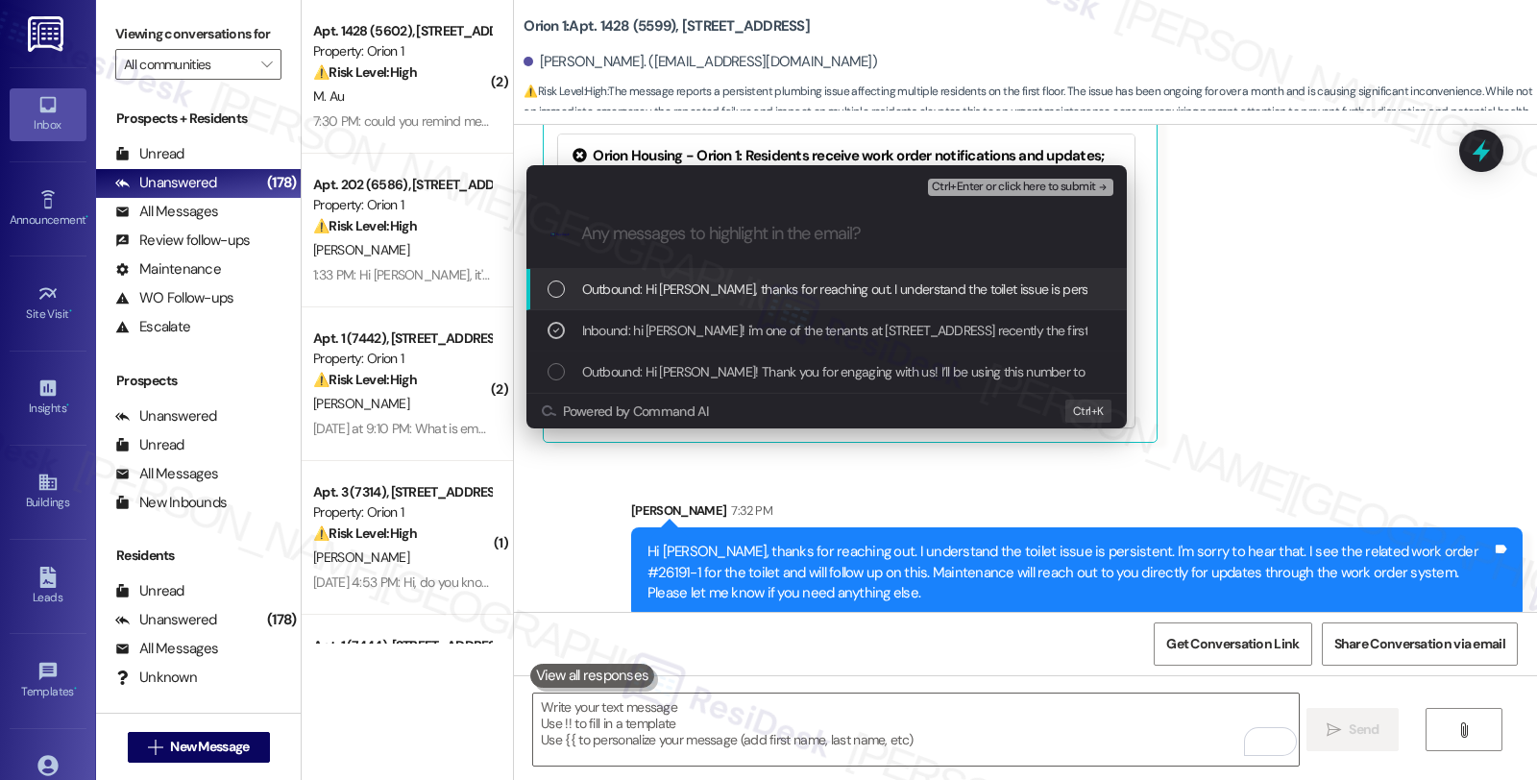
click at [1001, 187] on span "Ctrl+Enter or click here to submit" at bounding box center [1014, 187] width 164 height 13
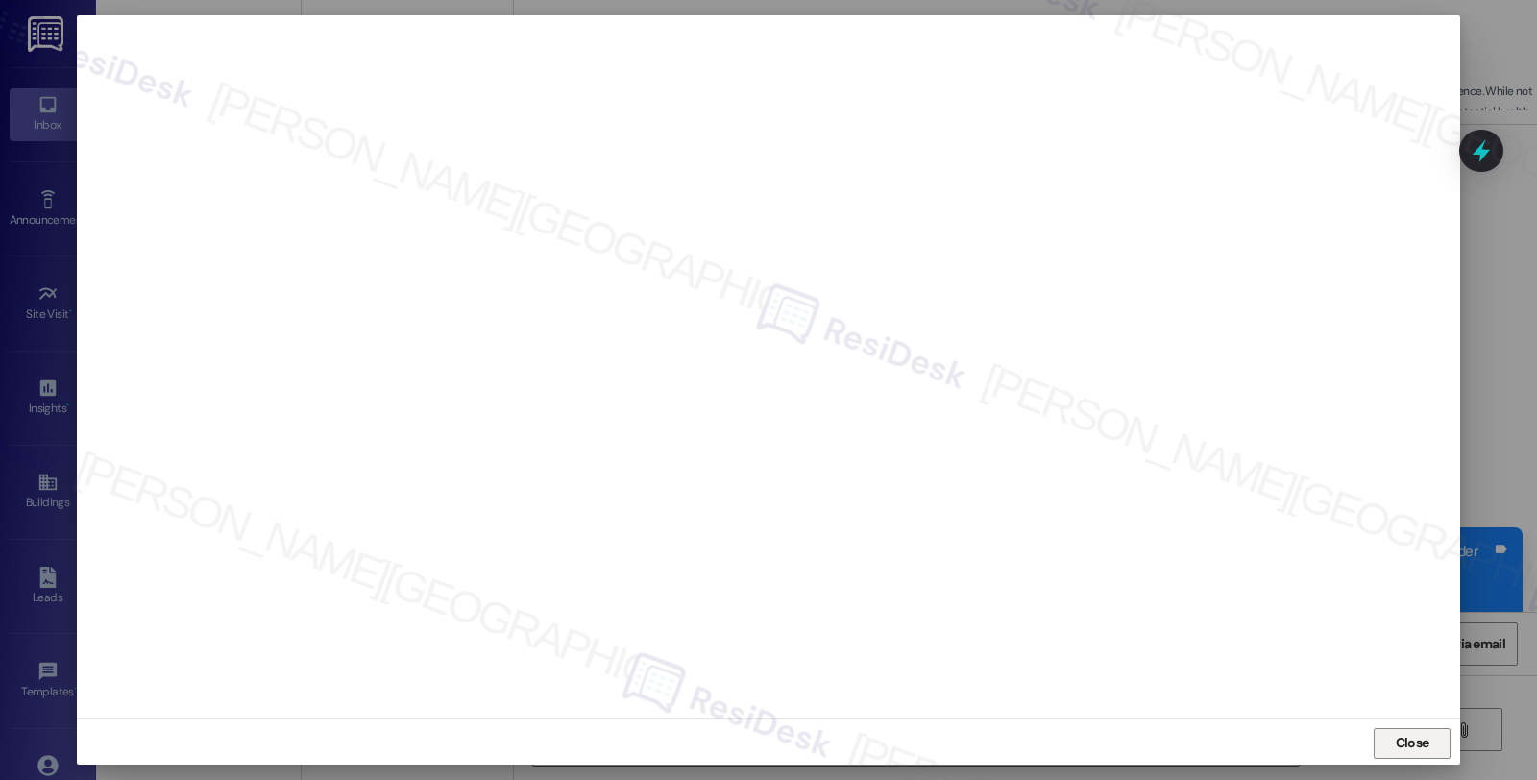
click at [1421, 742] on span "Close" at bounding box center [1412, 743] width 34 height 20
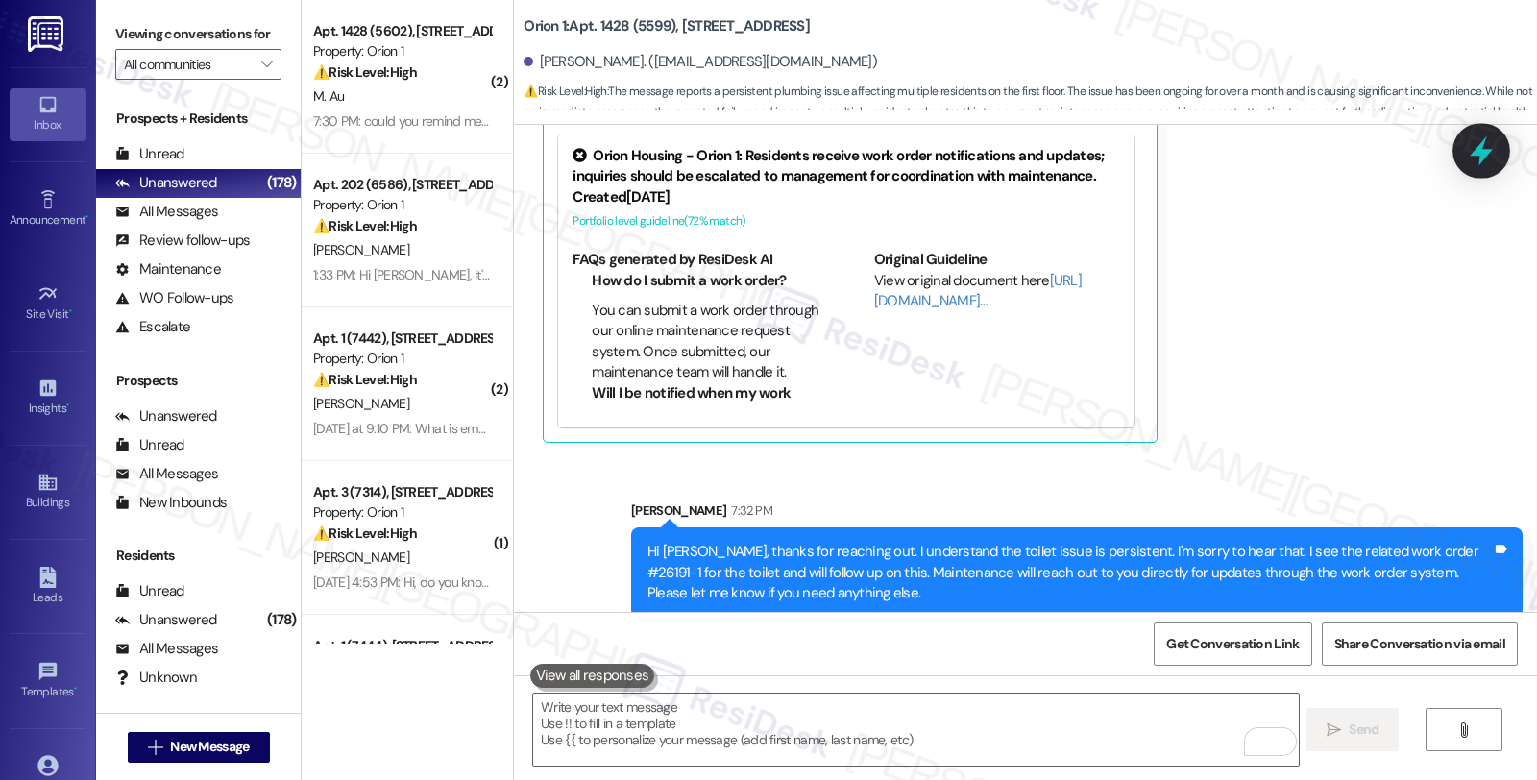
click at [1489, 133] on div at bounding box center [1481, 150] width 58 height 55
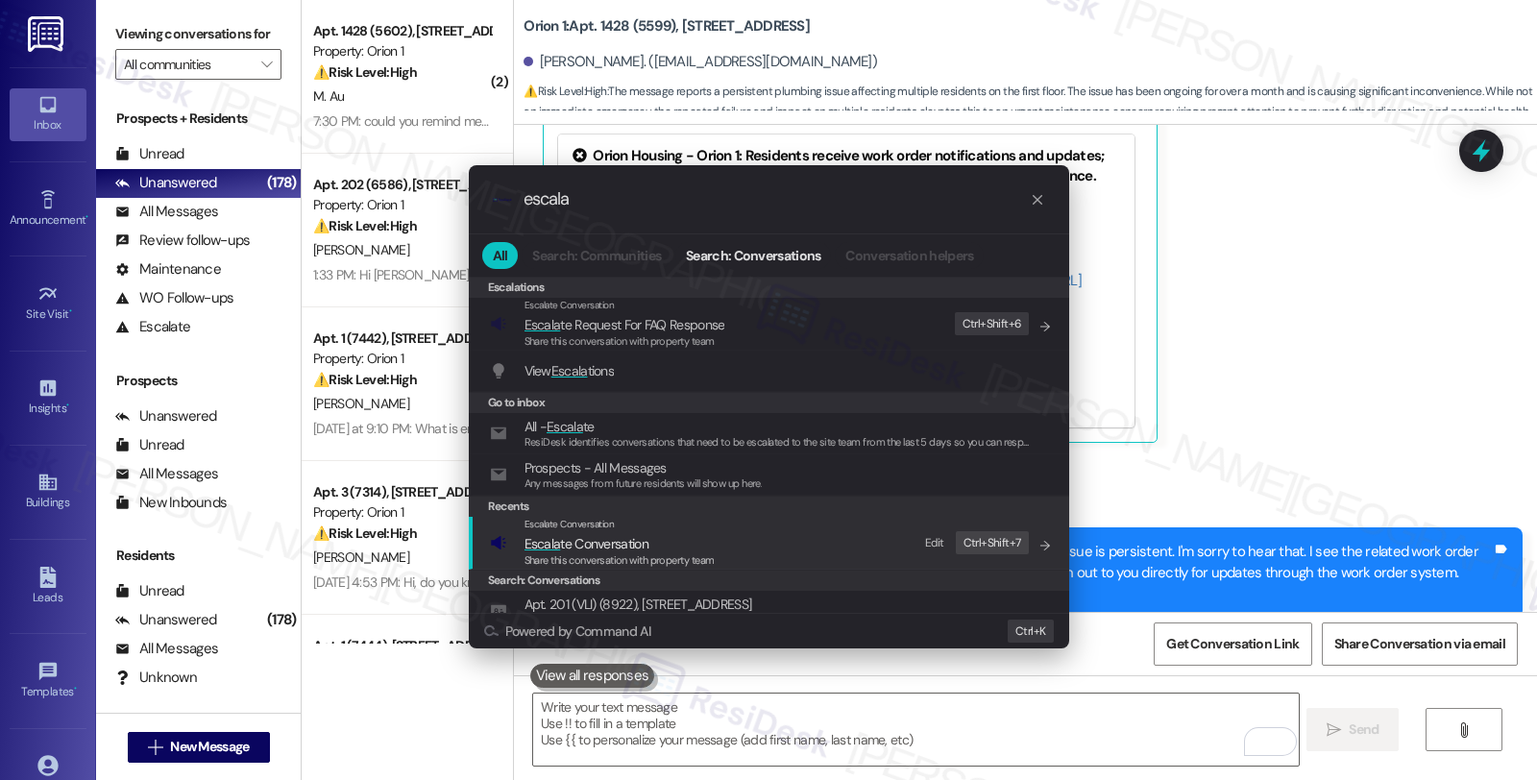
type input "escala"
click at [570, 541] on span "Escala te Conversation" at bounding box center [586, 543] width 124 height 17
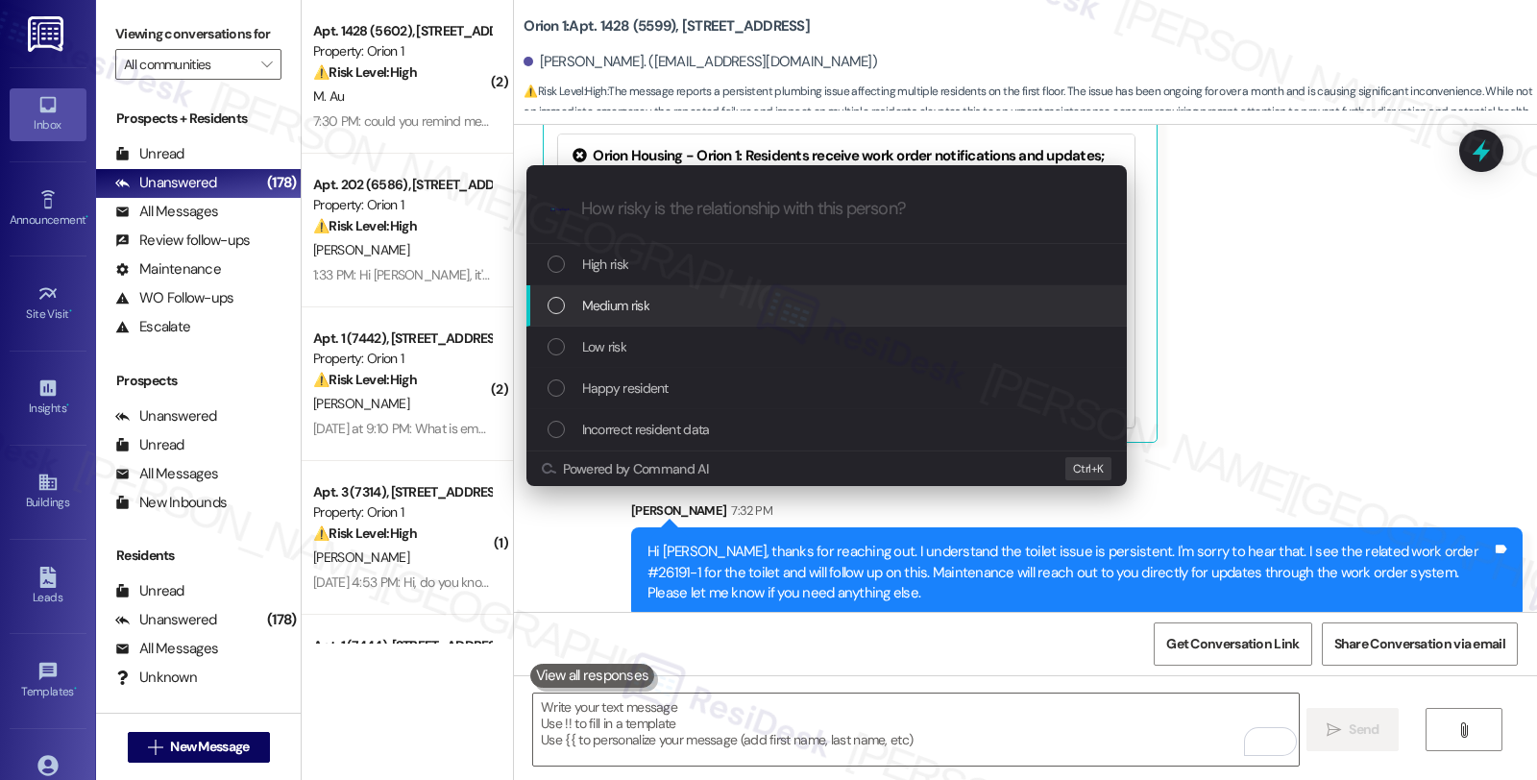
click at [592, 303] on span "Medium risk" at bounding box center [615, 305] width 67 height 21
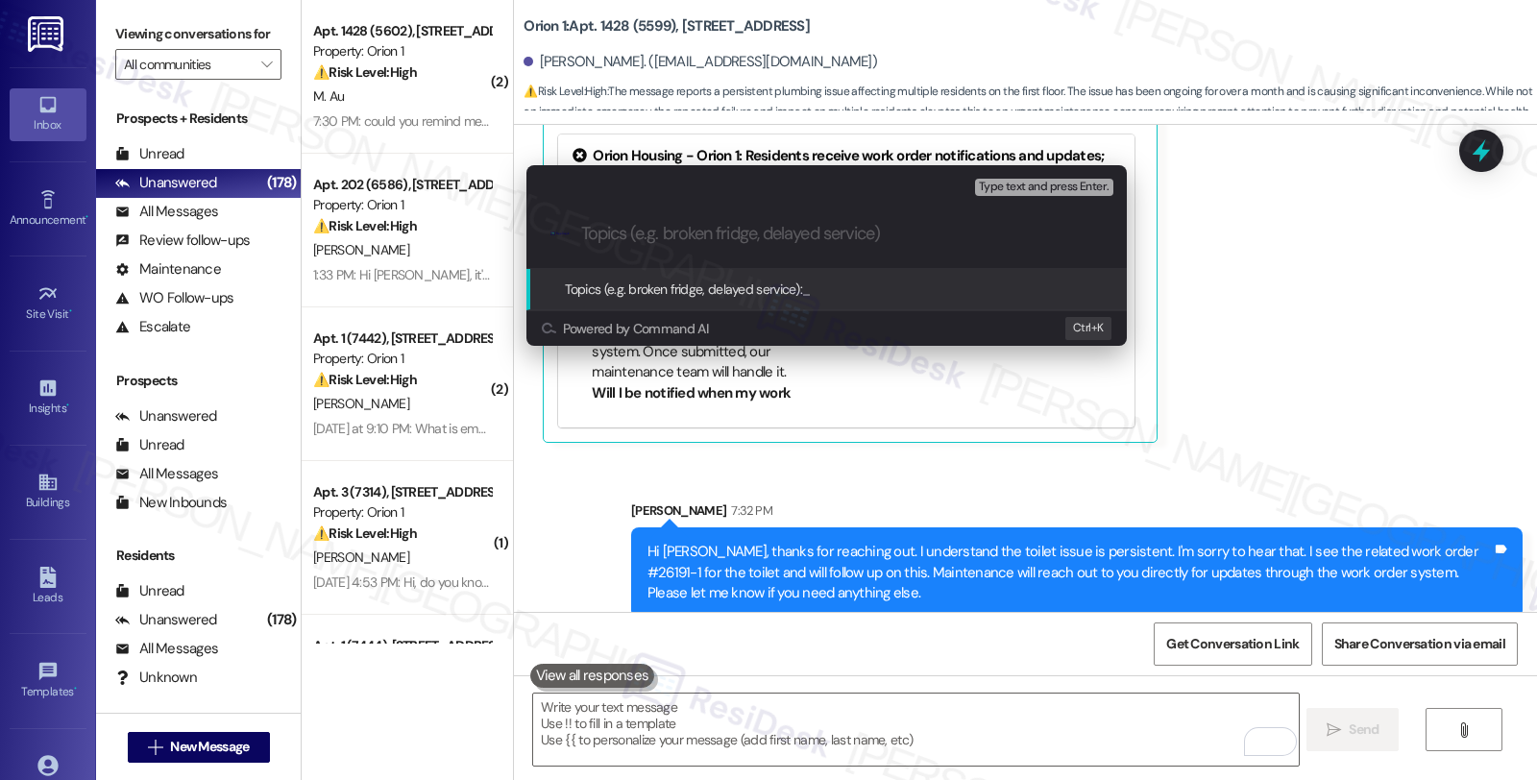
paste input "Follow up WO #26191-1 (clogged toilet)"
type input "Follow up WO #26191-1 (clogged toilet)"
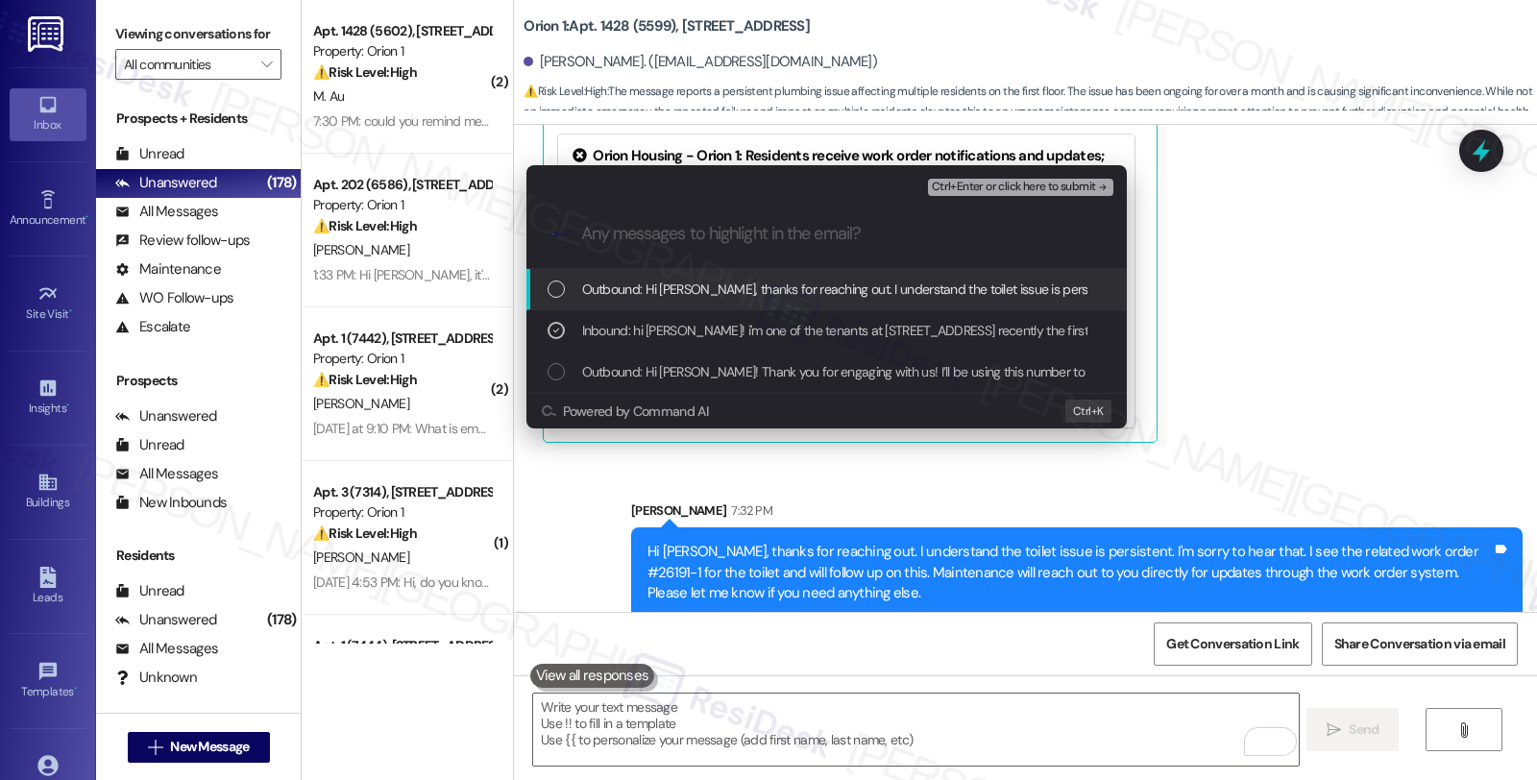
click at [1012, 190] on span "Ctrl+Enter or click here to submit" at bounding box center [1014, 187] width 164 height 13
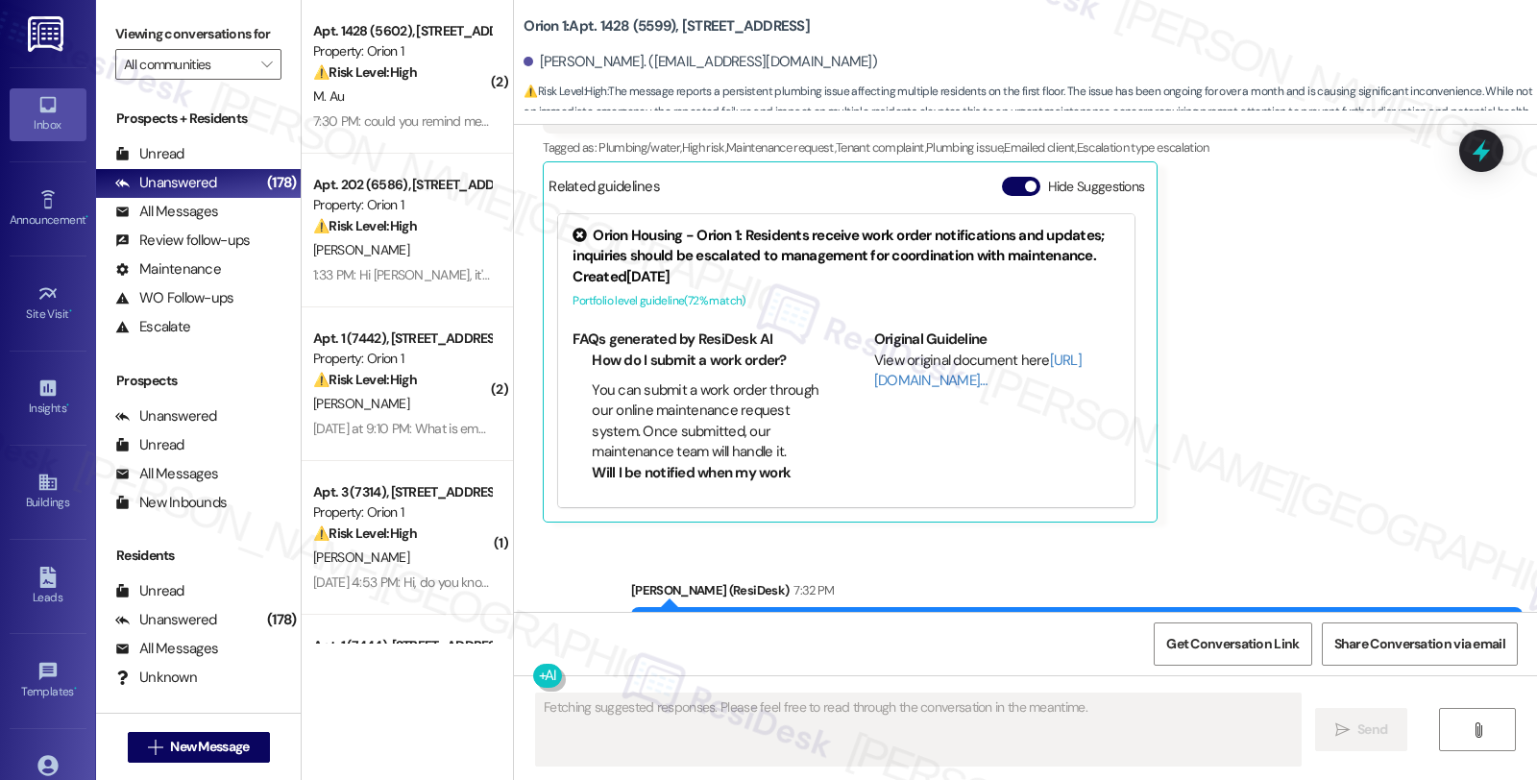
scroll to position [654, 0]
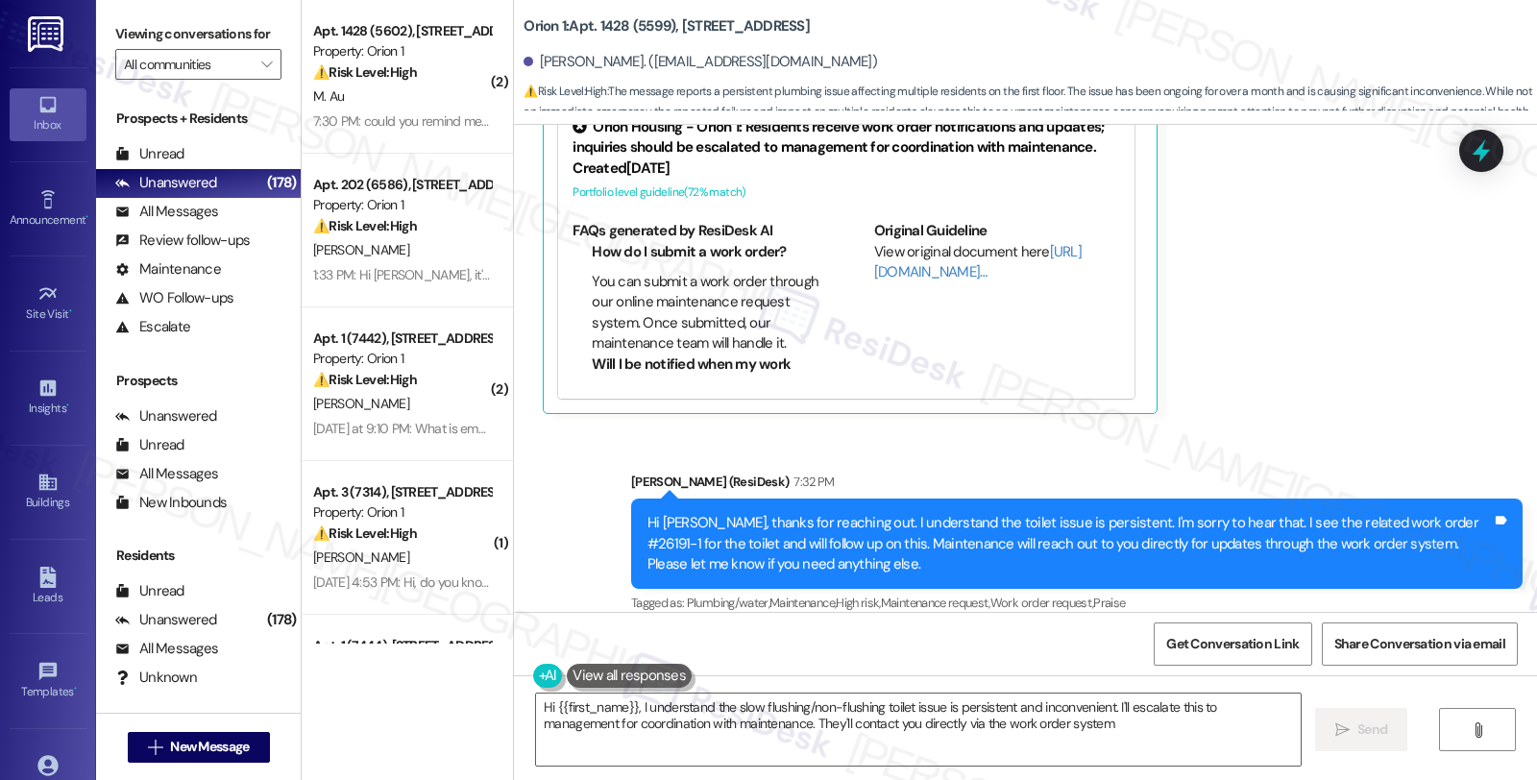
type textarea "Hi {{first_name}}, I understand the slow flushing/non-flushing toilet issue is …"
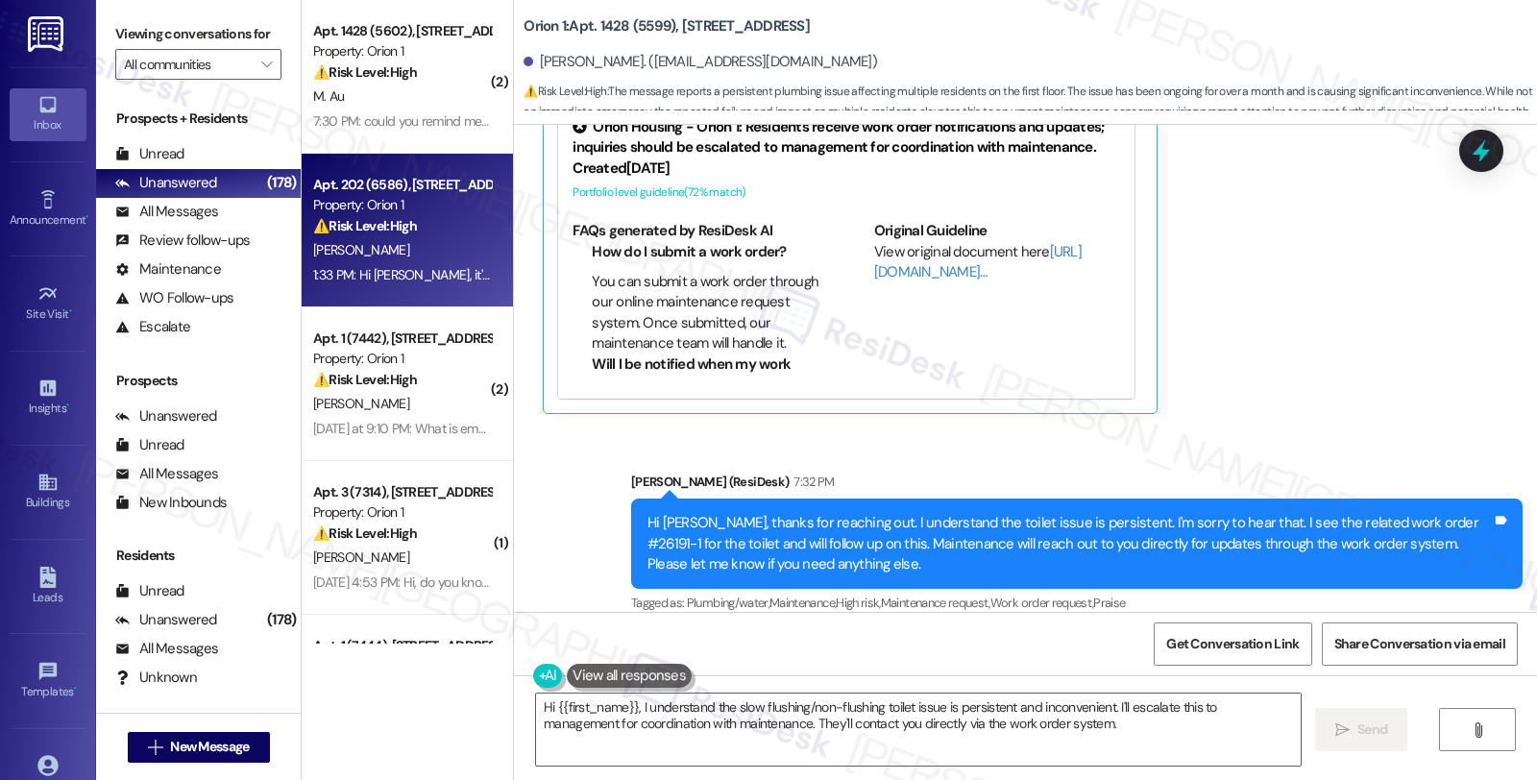
click at [468, 252] on div "[PERSON_NAME]" at bounding box center [402, 250] width 182 height 24
type textarea "Fetching suggested responses. Please feel free to read through the conversation…"
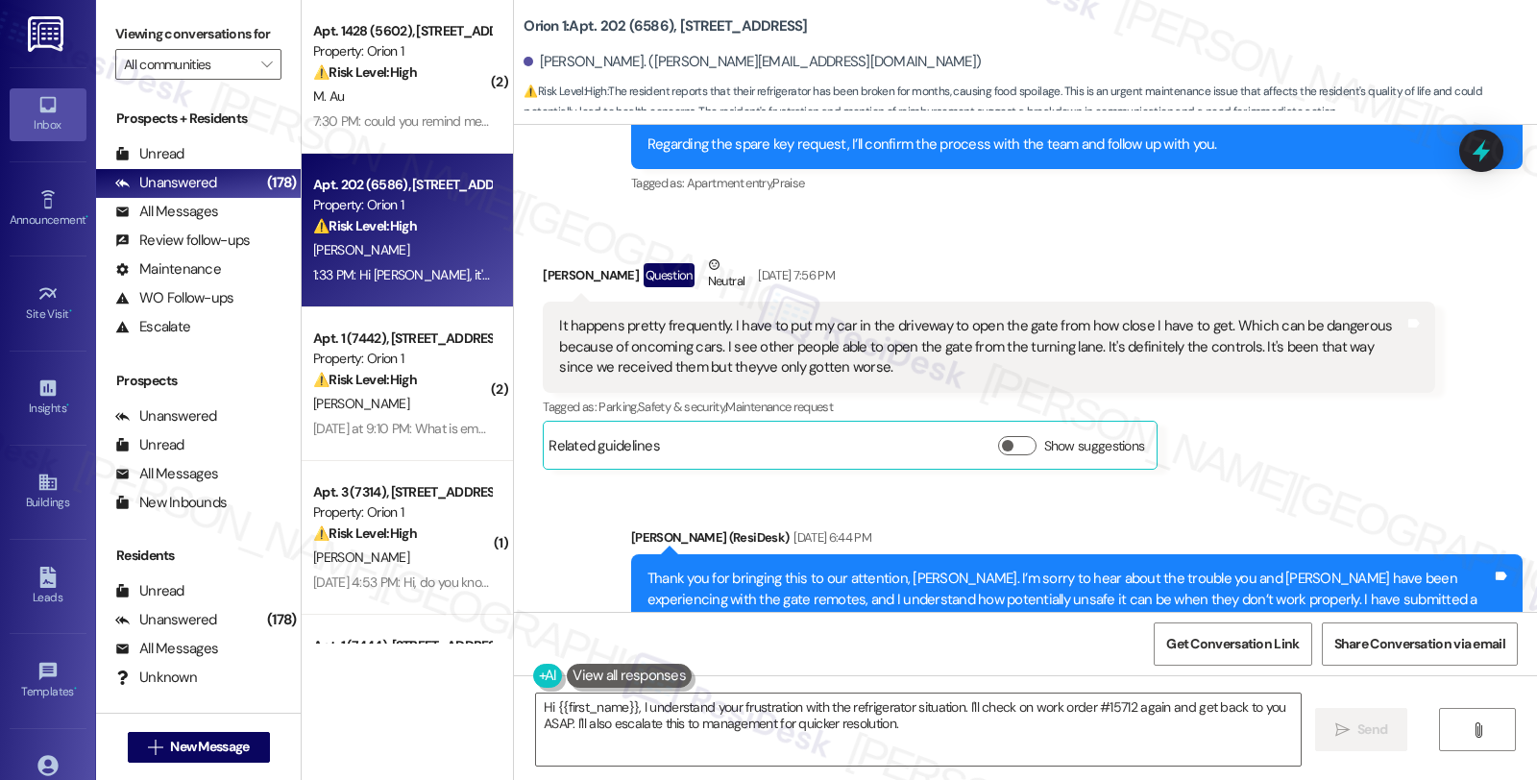
scroll to position [11500, 0]
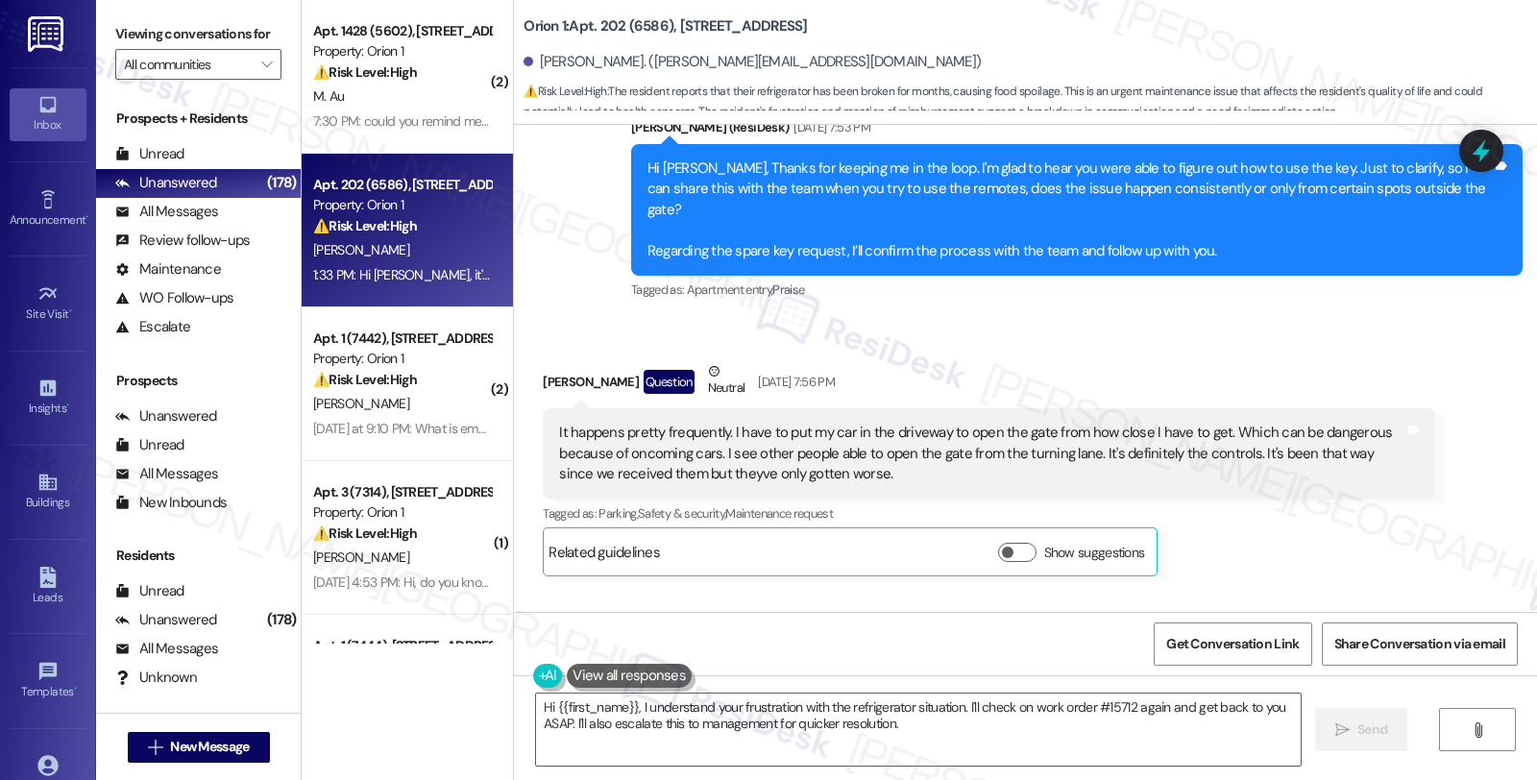
drag, startPoint x: 526, startPoint y: 301, endPoint x: 624, endPoint y: 302, distance: 98.0
click at [624, 347] on div "Received via SMS Erwin A. Acevedo Question Neutral Aug 27, 2025 at 7:56 PM It h…" at bounding box center [988, 469] width 920 height 244
copy div "Erwin A. Acevedo"
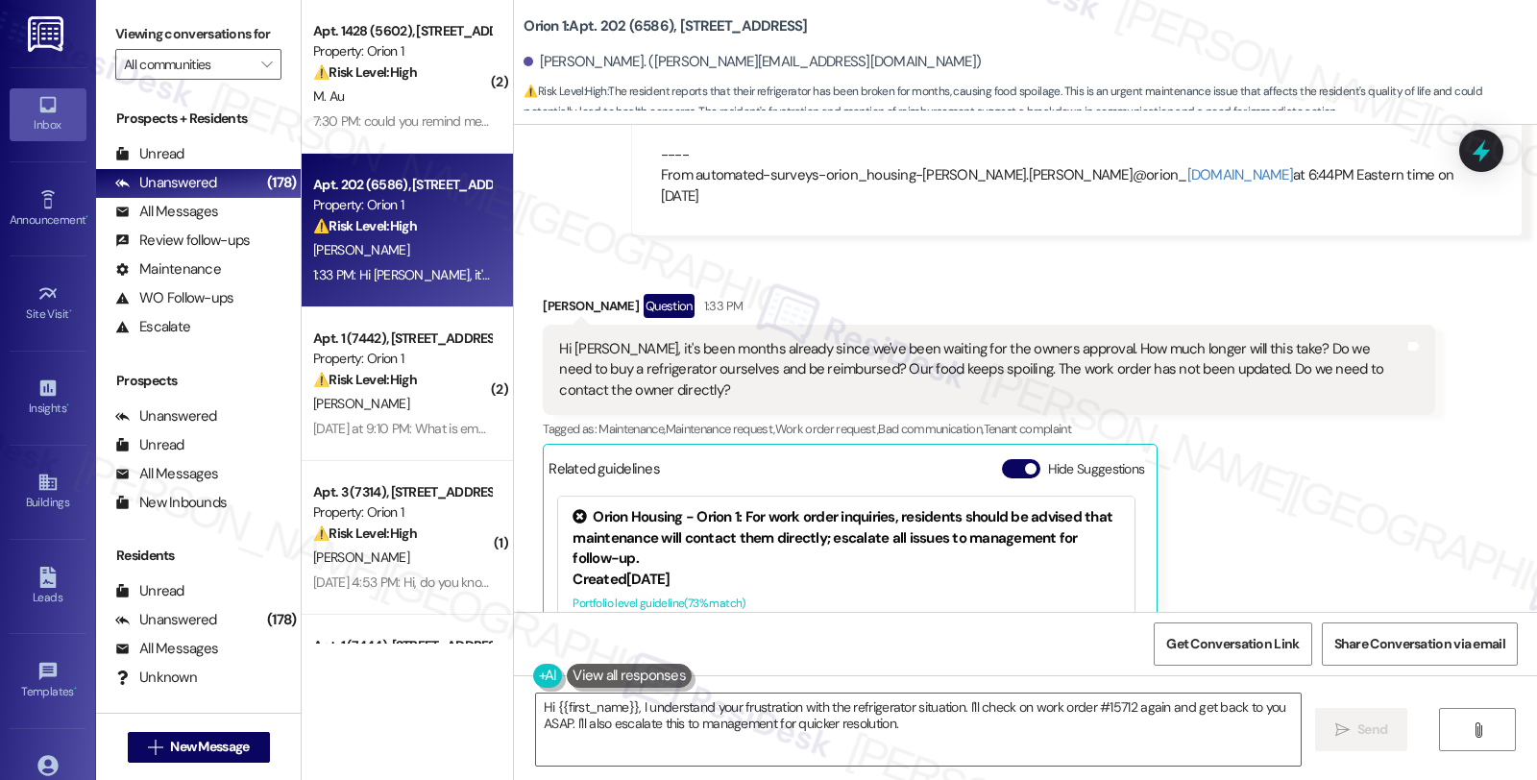
scroll to position [12354, 0]
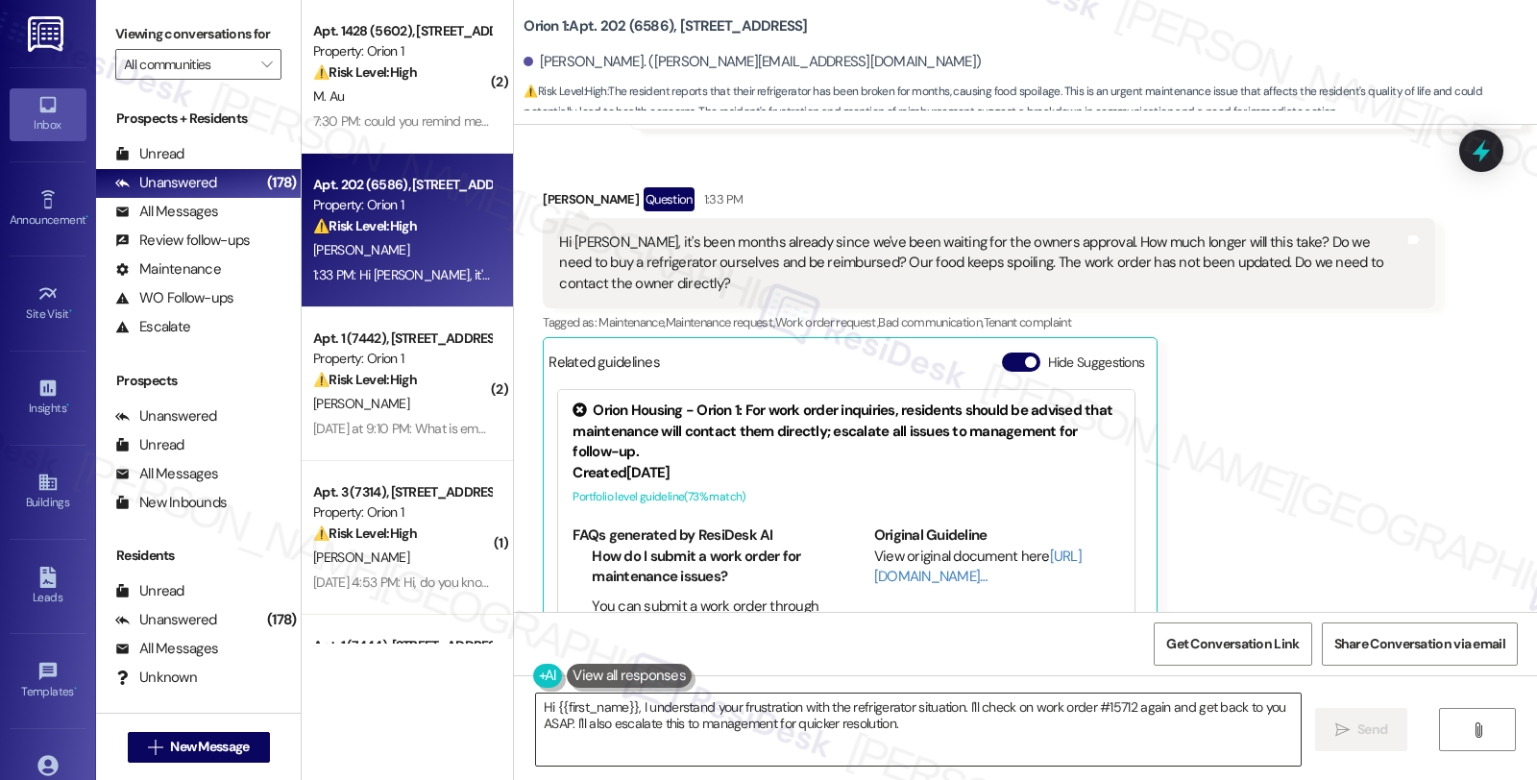
click at [630, 704] on textarea "Hi {{first_name}}, I understand your frustration with the refrigerator situatio…" at bounding box center [918, 729] width 764 height 72
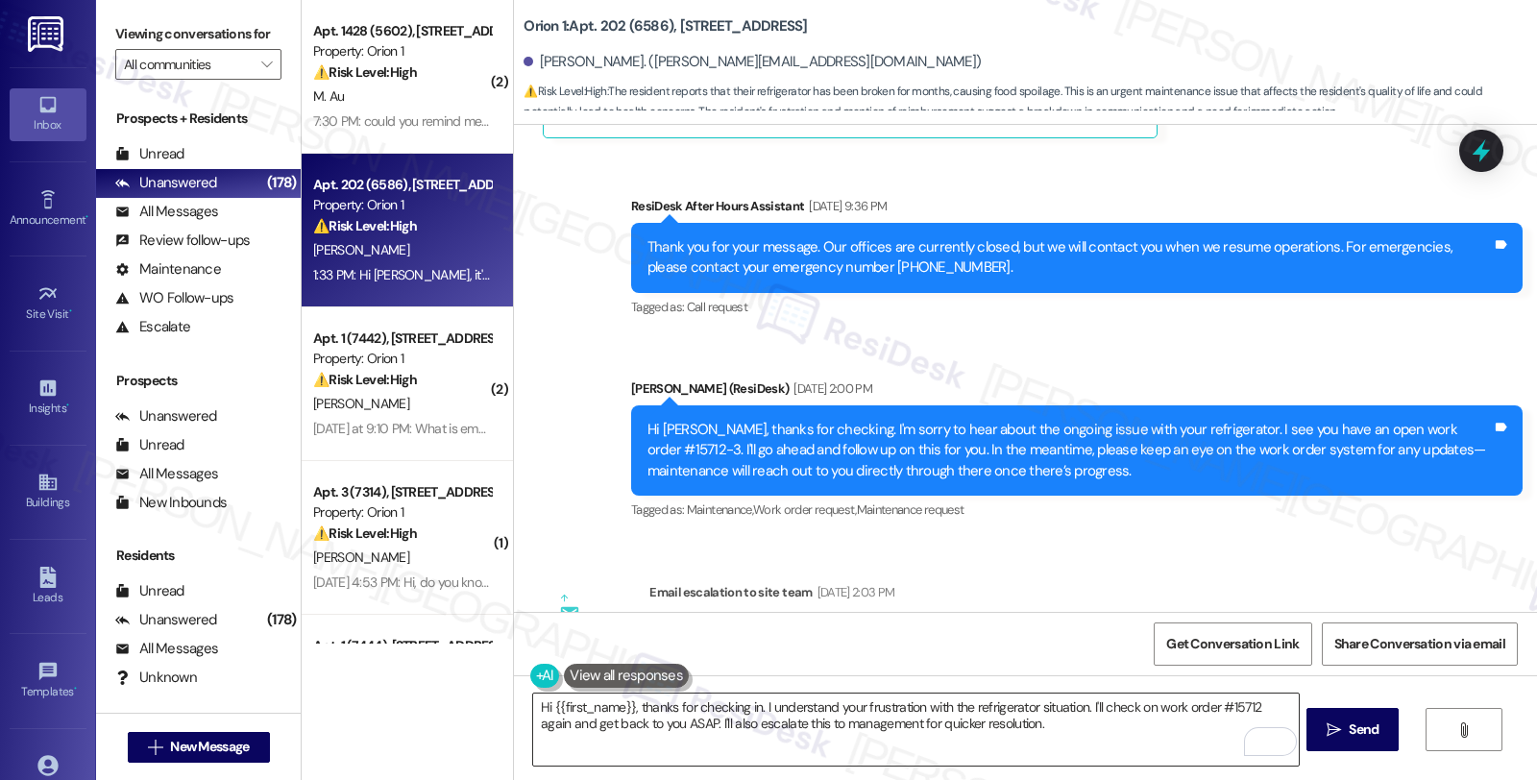
click at [1105, 704] on textarea "Hi {{first_name}}, thanks for checking in. I understand your frustration with t…" at bounding box center [915, 729] width 764 height 72
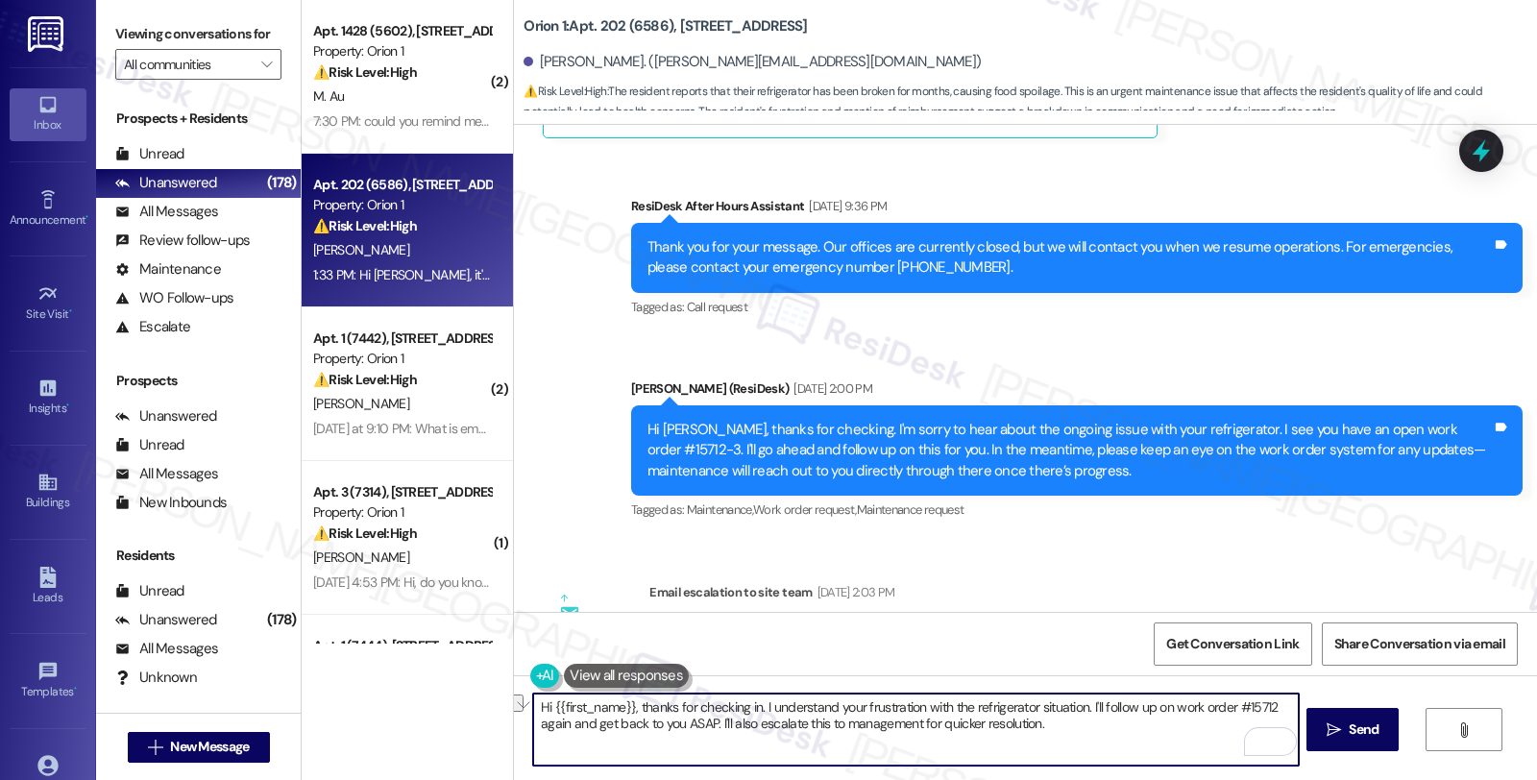
drag, startPoint x: 673, startPoint y: 721, endPoint x: 1139, endPoint y: 721, distance: 465.8
click at [1139, 721] on textarea "Hi {{first_name}}, thanks for checking in. I understand your frustration with t…" at bounding box center [915, 729] width 764 height 72
click at [1284, 709] on textarea "Hi {{first_name}}, thanks for checking in. I understand your frustration with t…" at bounding box center [915, 729] width 764 height 72
drag, startPoint x: 554, startPoint y: 726, endPoint x: 1088, endPoint y: 726, distance: 534.0
click at [1088, 726] on textarea "Hi {{first_name}}, thanks for checking in. I understand your frustration with t…" at bounding box center [915, 729] width 764 height 72
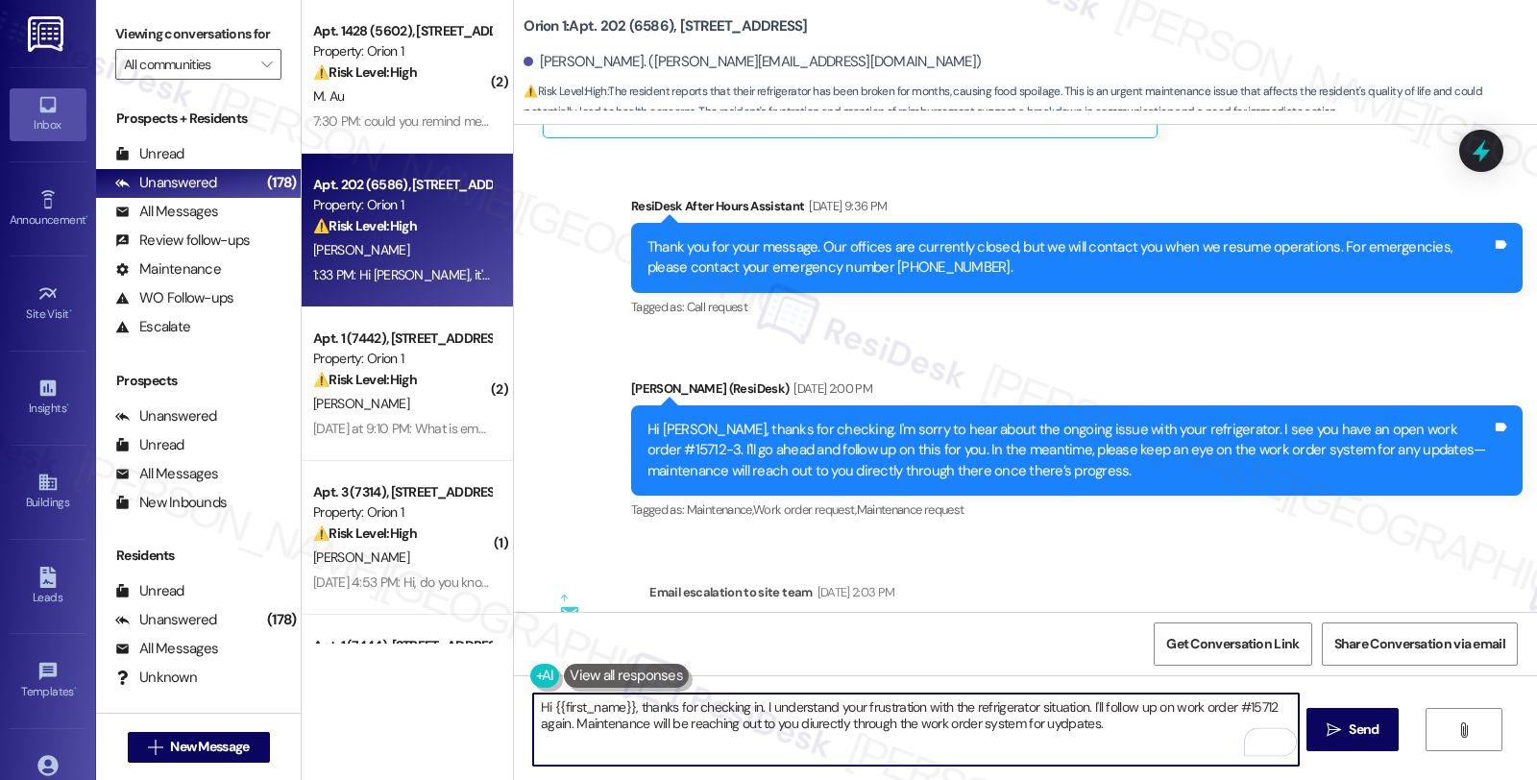
click at [808, 724] on textarea "Hi {{first_name}}, thanks for checking in. I understand your frustration with t…" at bounding box center [915, 729] width 764 height 72
click at [809, 724] on textarea "Hi {{first_name}}, thanks for checking in. I understand your frustration with t…" at bounding box center [915, 729] width 764 height 72
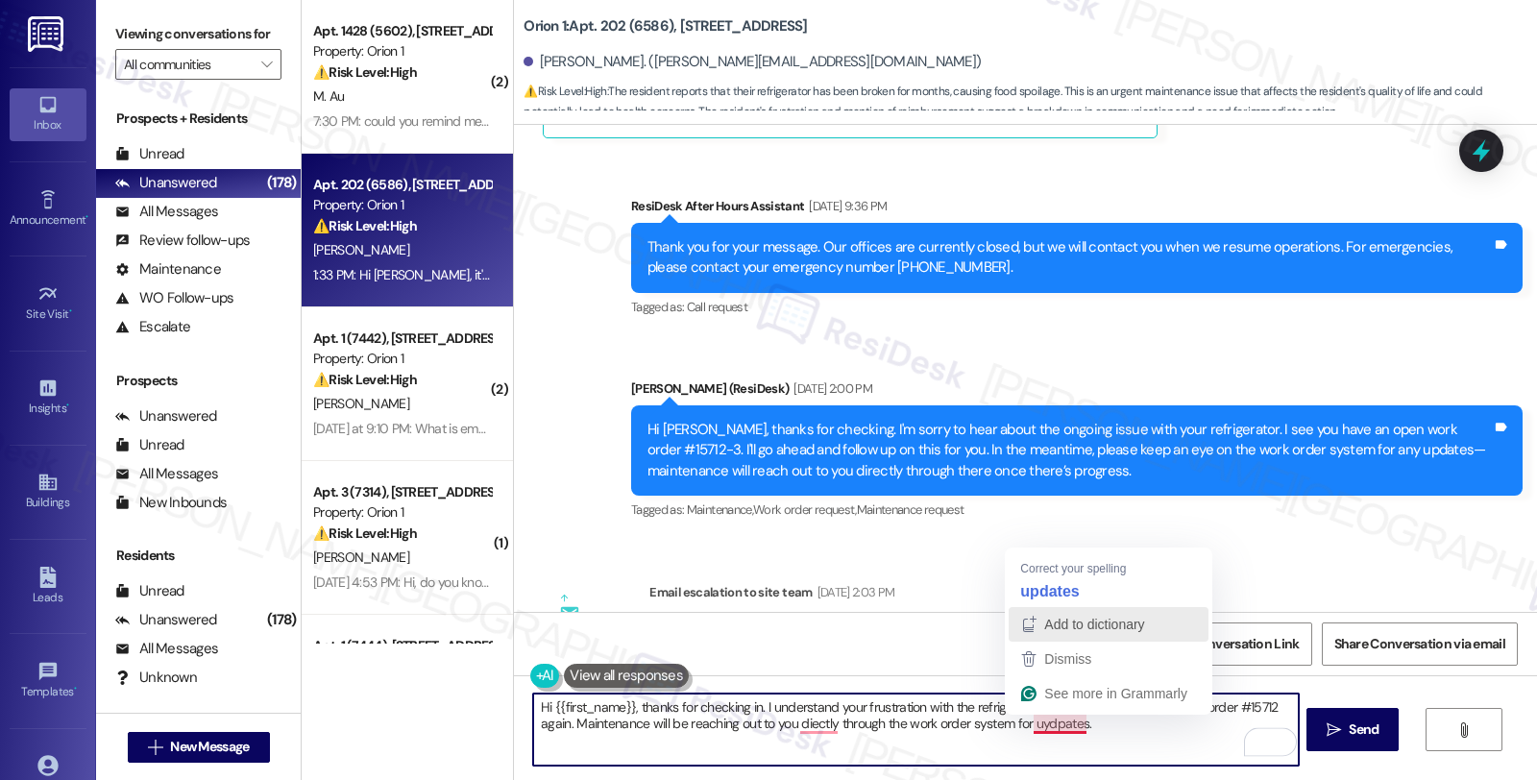
click at [1038, 617] on icon "button" at bounding box center [1028, 624] width 23 height 23
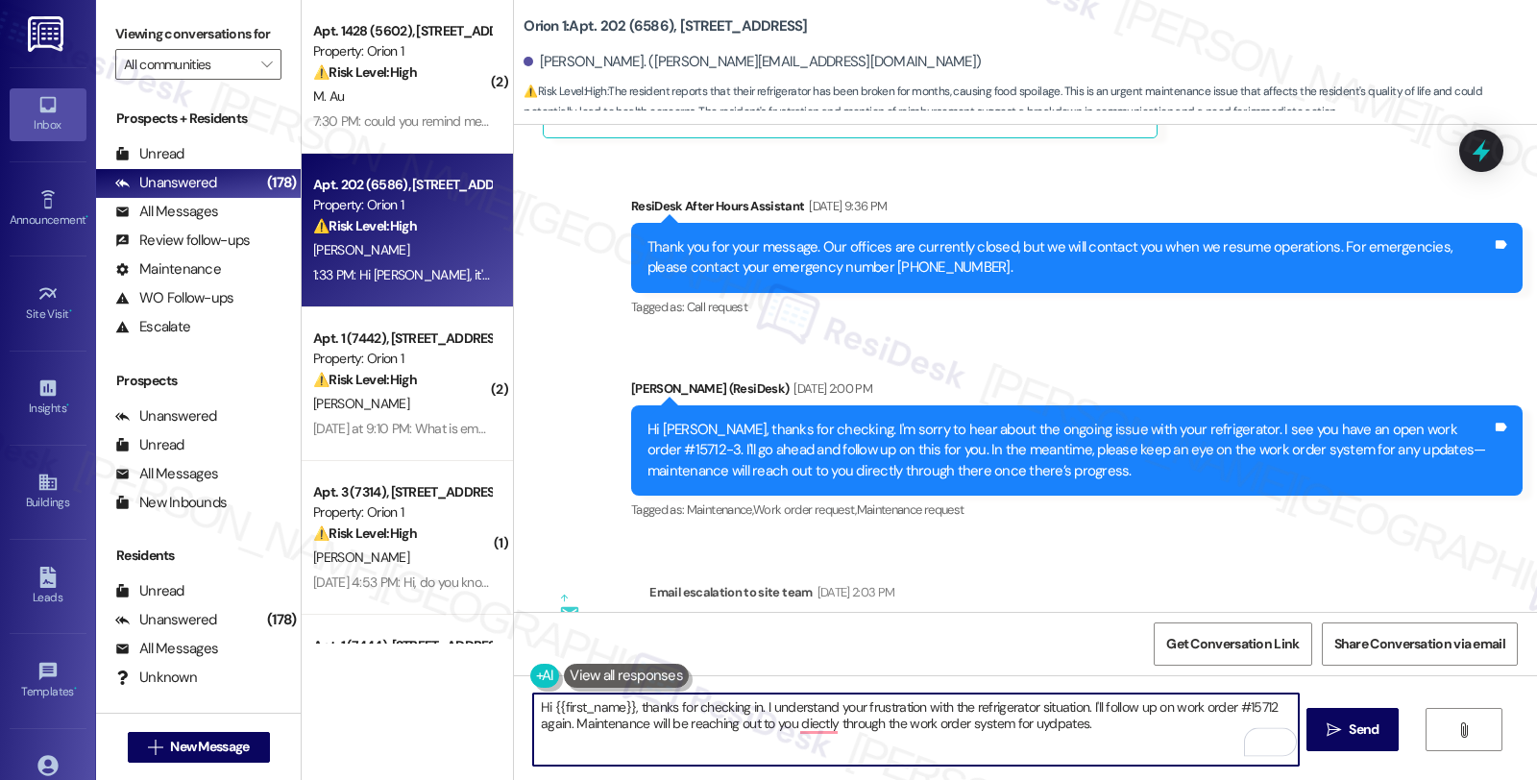
click at [1045, 732] on textarea "Hi {{first_name}}, thanks for checking in. I understand your frustration with t…" at bounding box center [915, 729] width 764 height 72
click at [1100, 734] on textarea "Hi {{first_name}}, thanks for checking in. I understand your frustration with t…" at bounding box center [915, 729] width 764 height 72
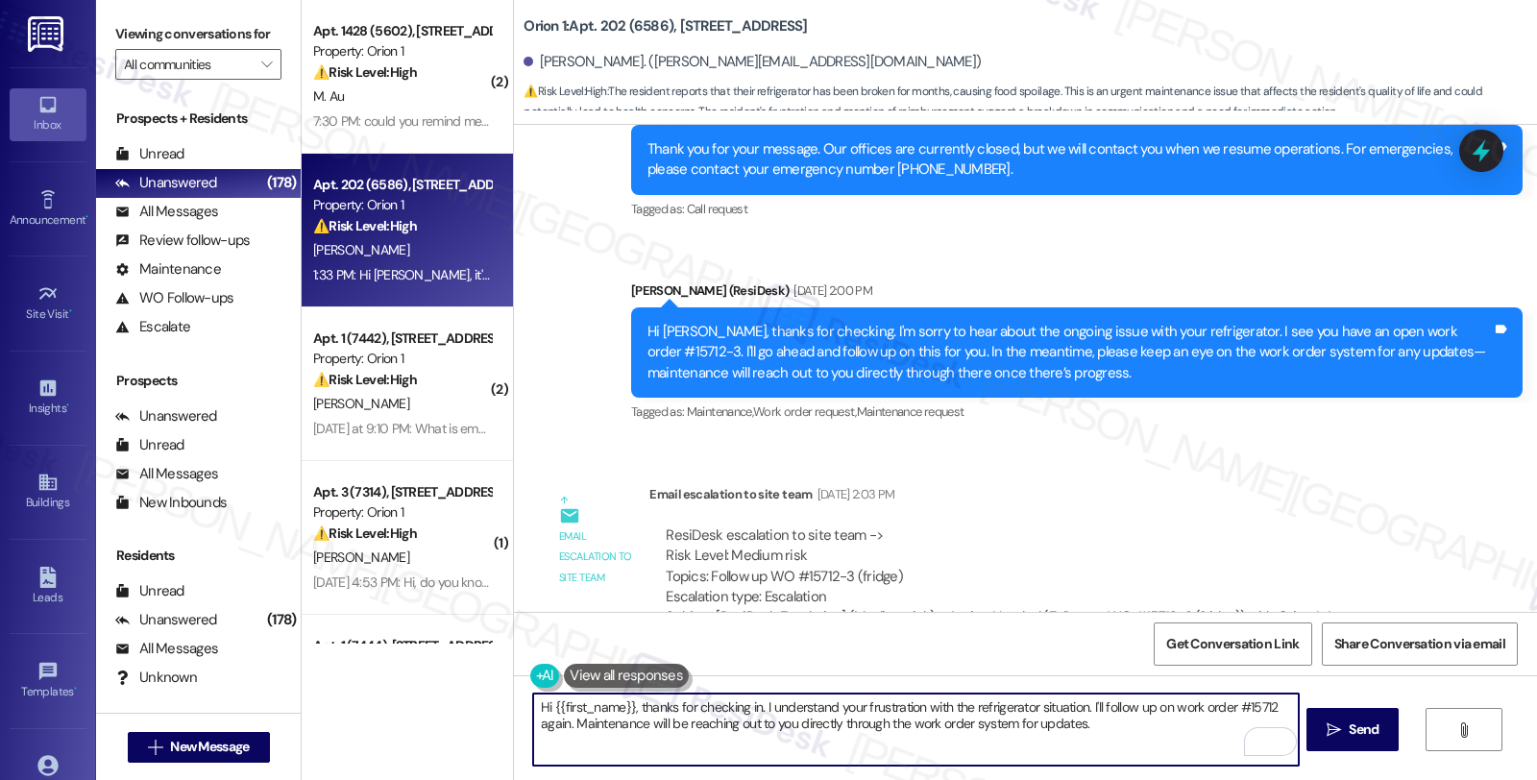
scroll to position [5482, 0]
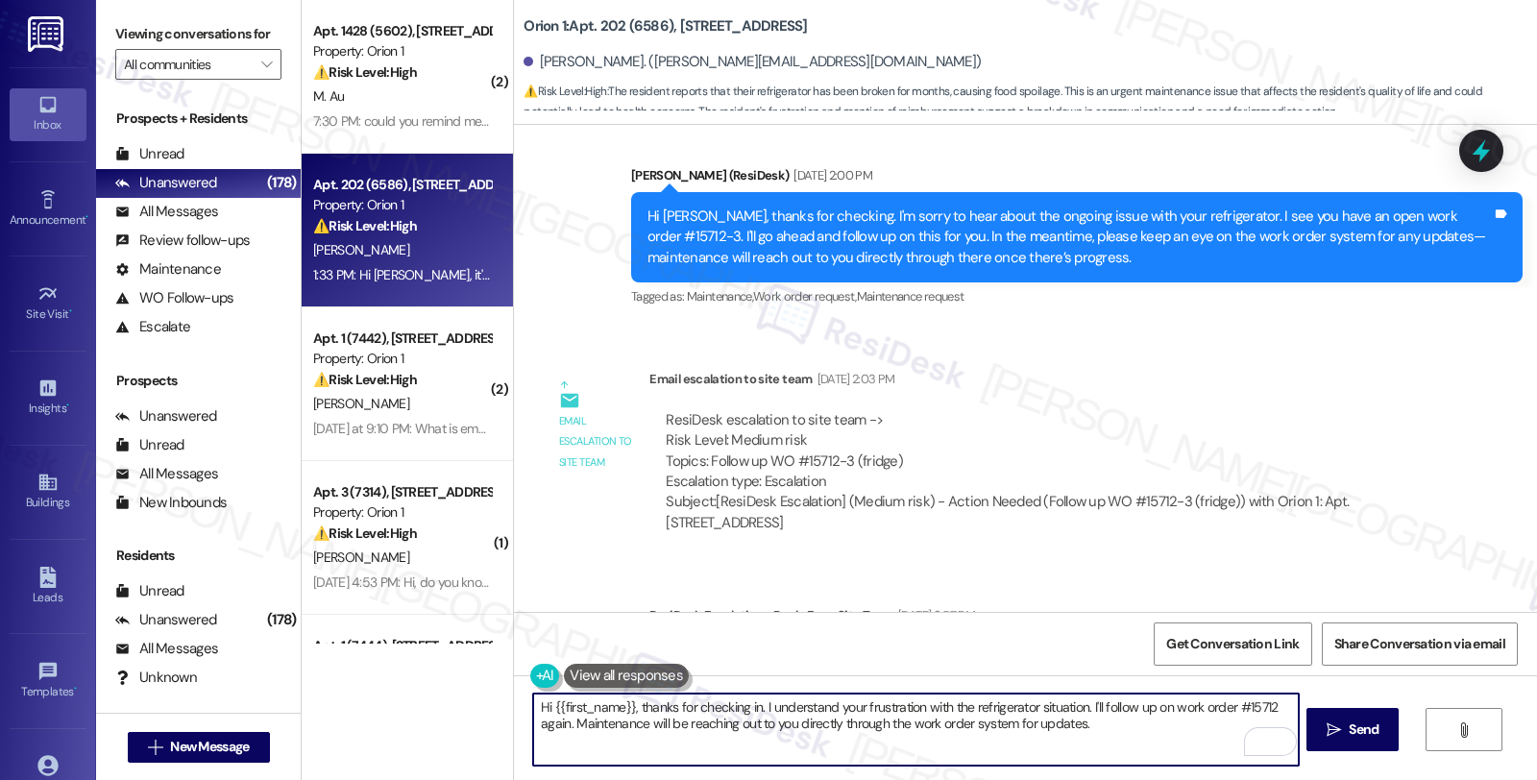
click at [1124, 726] on textarea "Hi {{first_name}}, thanks for checking in. I understand your frustration with t…" at bounding box center [915, 729] width 764 height 72
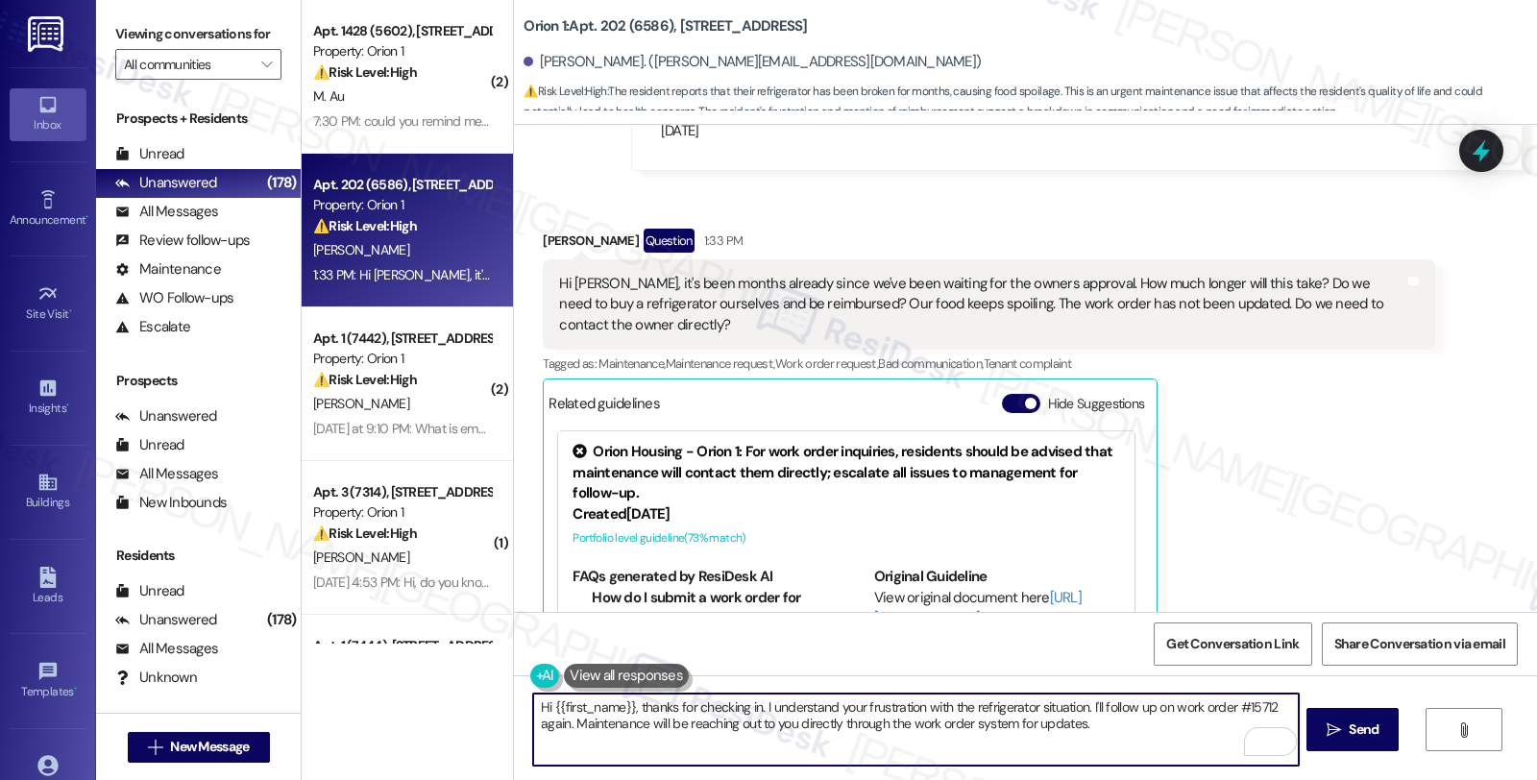
scroll to position [12354, 0]
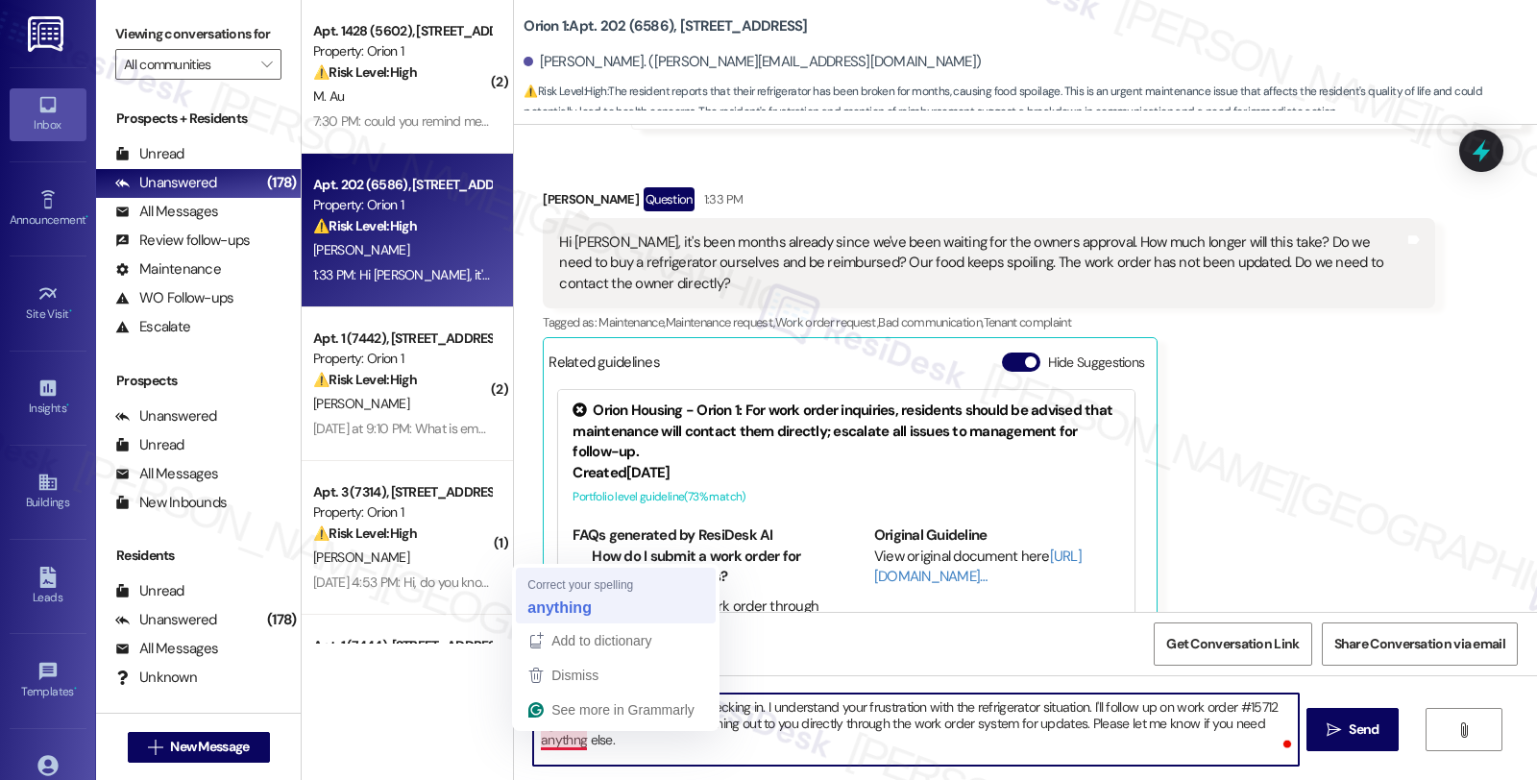
type textarea "Hi {{first_name}}, thanks for checking in. I understand your frustration with t…"
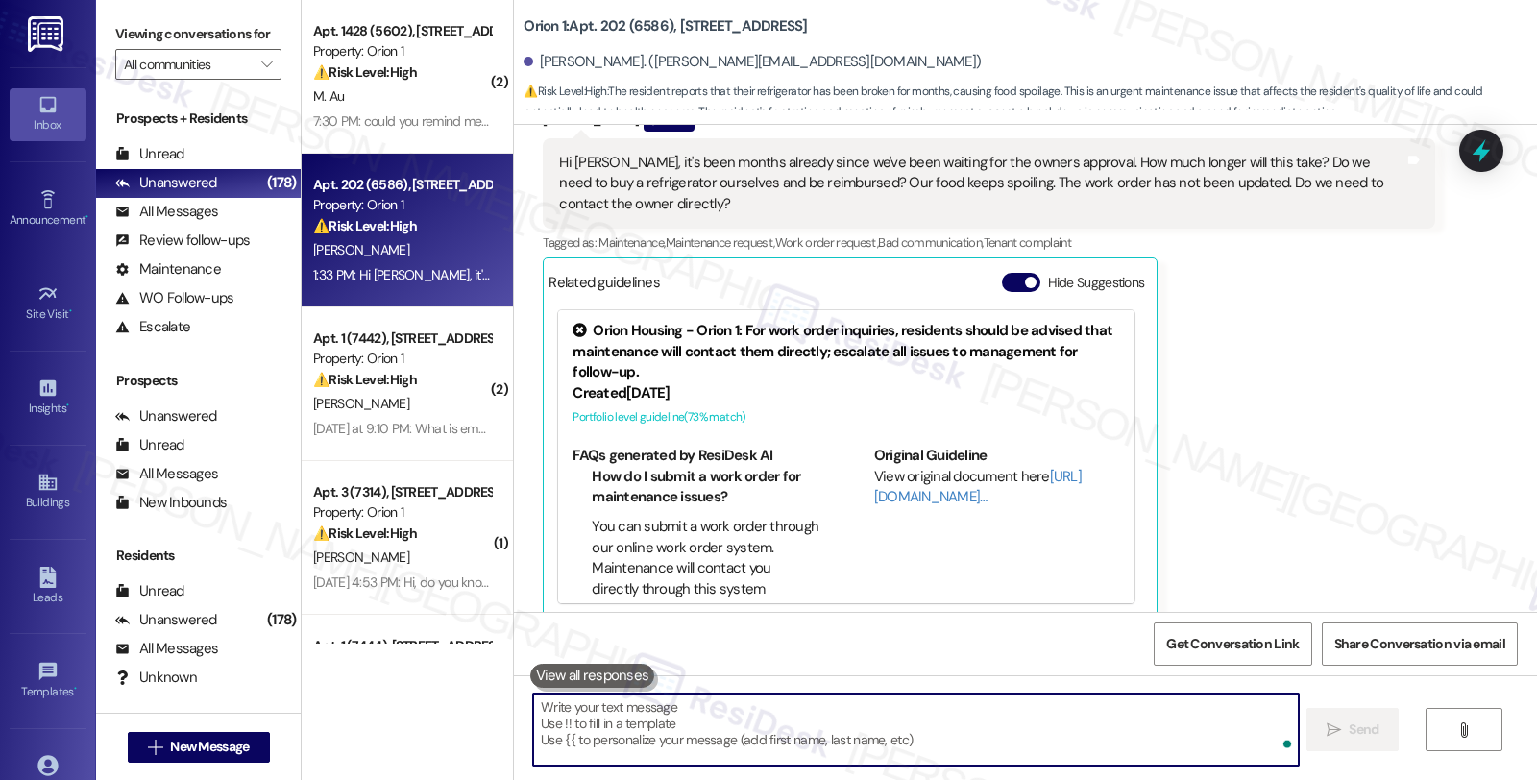
scroll to position [12508, 0]
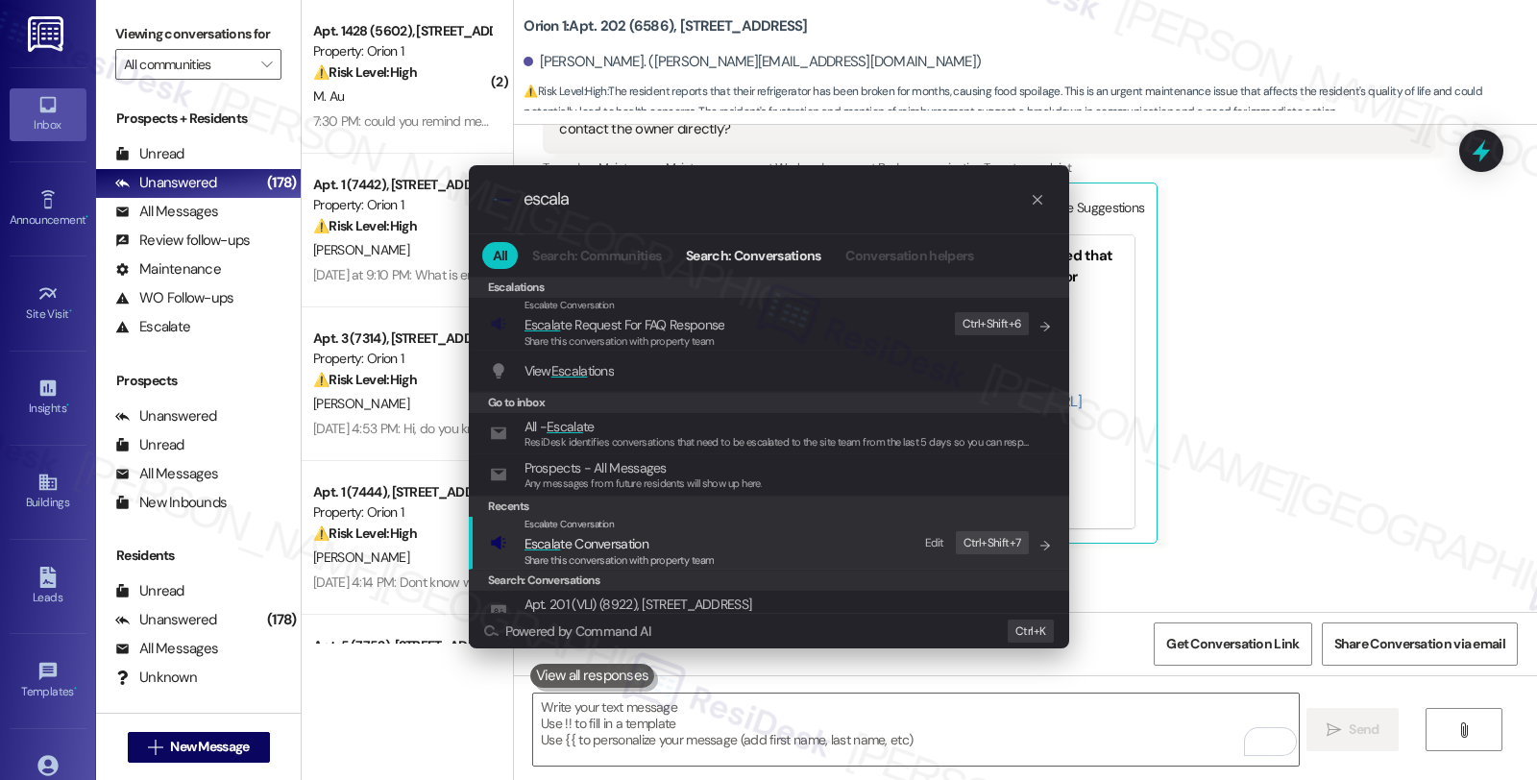
type input "escala"
click at [628, 533] on span "Escala te Conversation" at bounding box center [586, 543] width 124 height 21
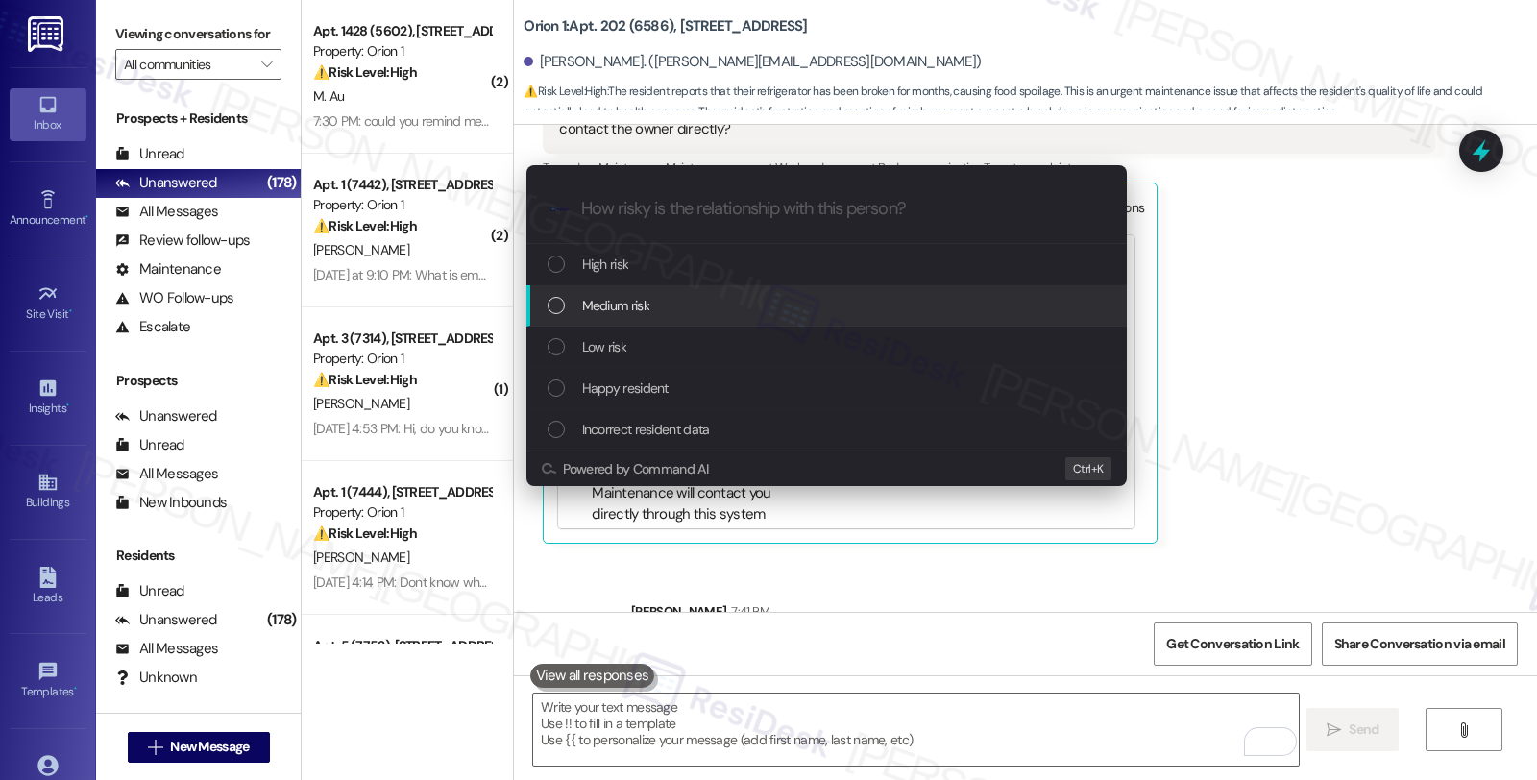
click at [658, 303] on div "Medium risk" at bounding box center [828, 305] width 562 height 21
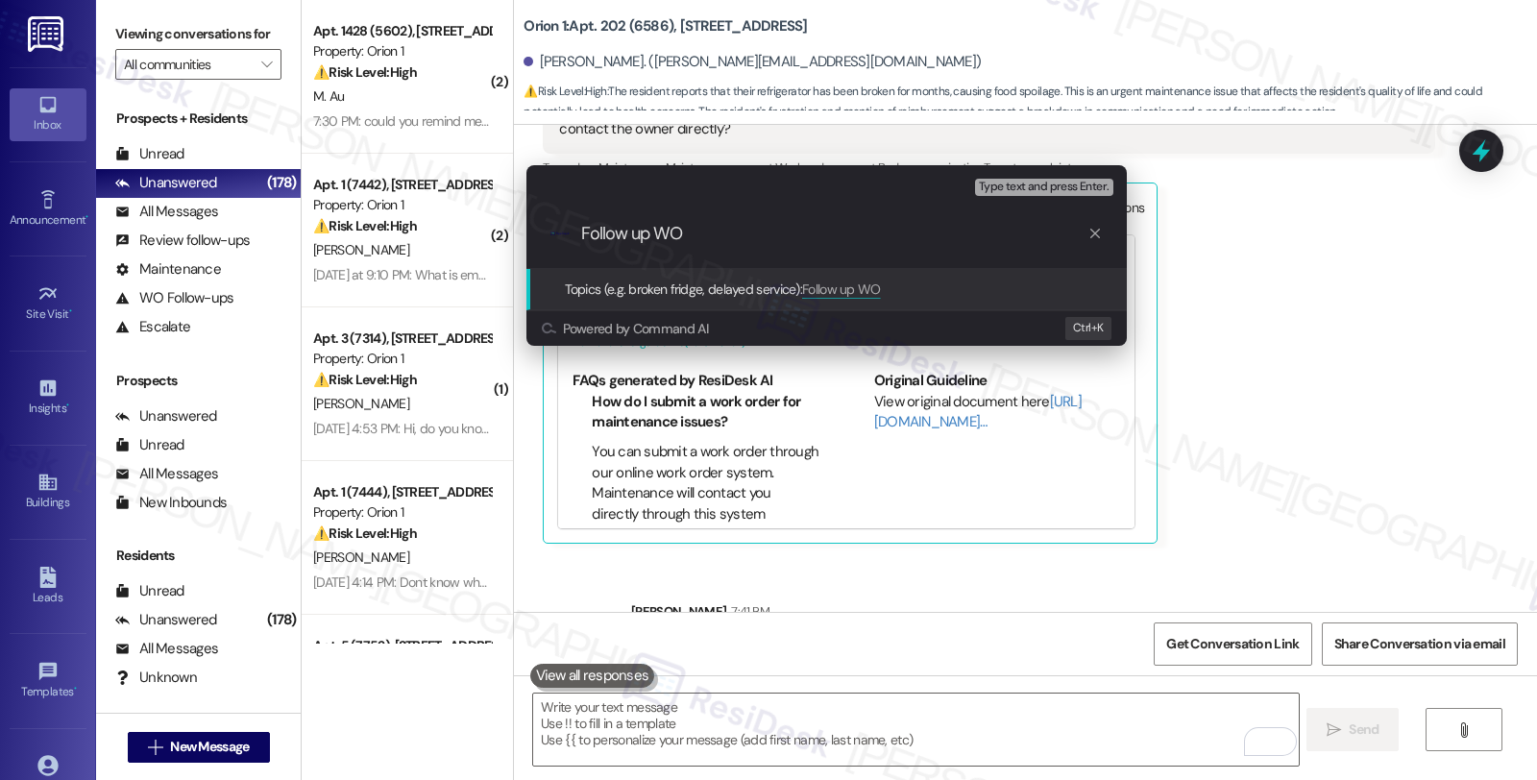
paste input "15712"
drag, startPoint x: 684, startPoint y: 229, endPoint x: 823, endPoint y: 236, distance: 139.5
click at [823, 236] on input "Follow up WO 15712" at bounding box center [834, 234] width 506 height 20
paste input "#15712-3"
click at [786, 240] on input "Follow up WO #15712-3 (frdige)" at bounding box center [834, 234] width 506 height 20
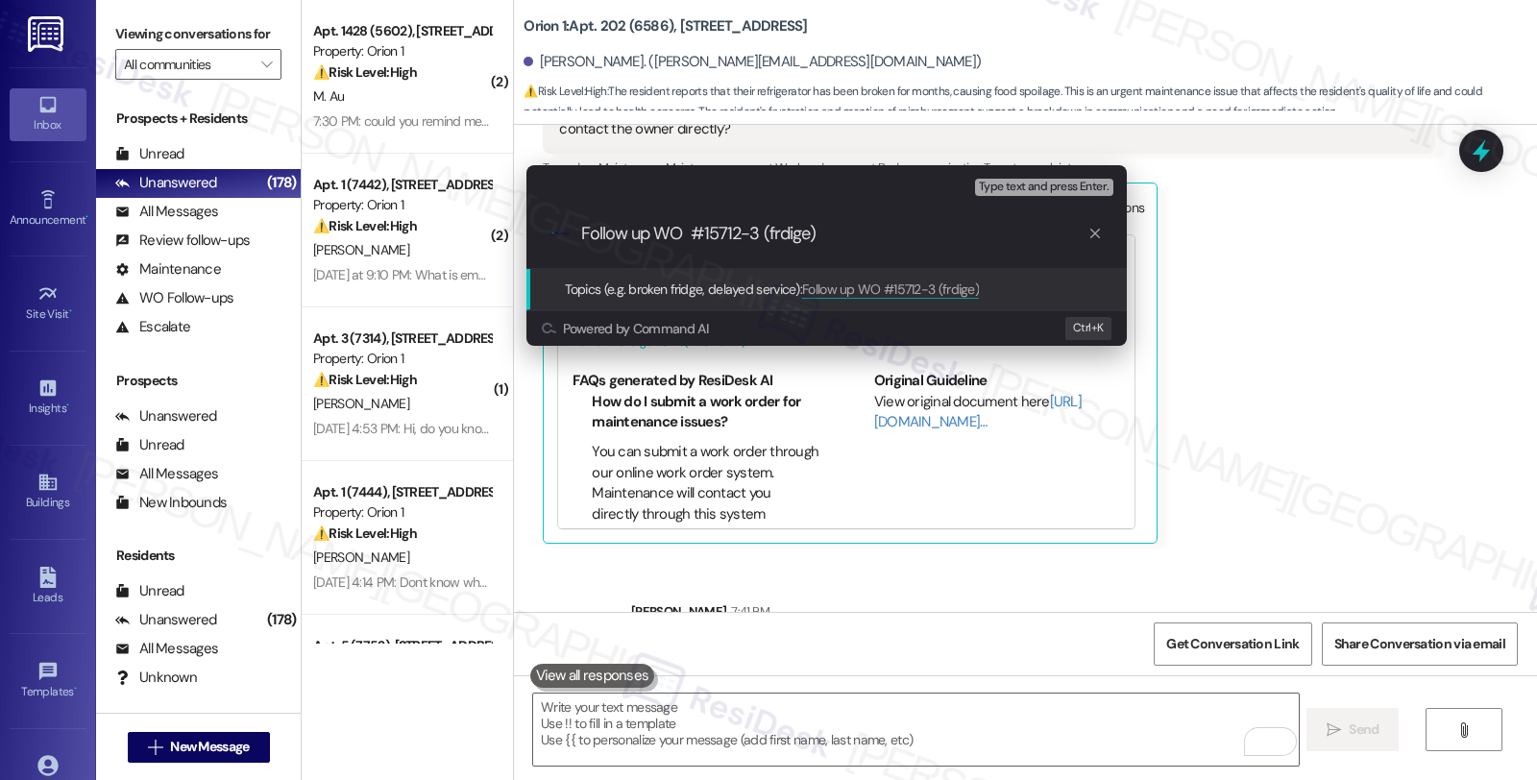
click at [786, 240] on input "Follow up WO #15712-3 (frdige)" at bounding box center [834, 234] width 506 height 20
type input "Follow up WO #15712-3 (fridge)"
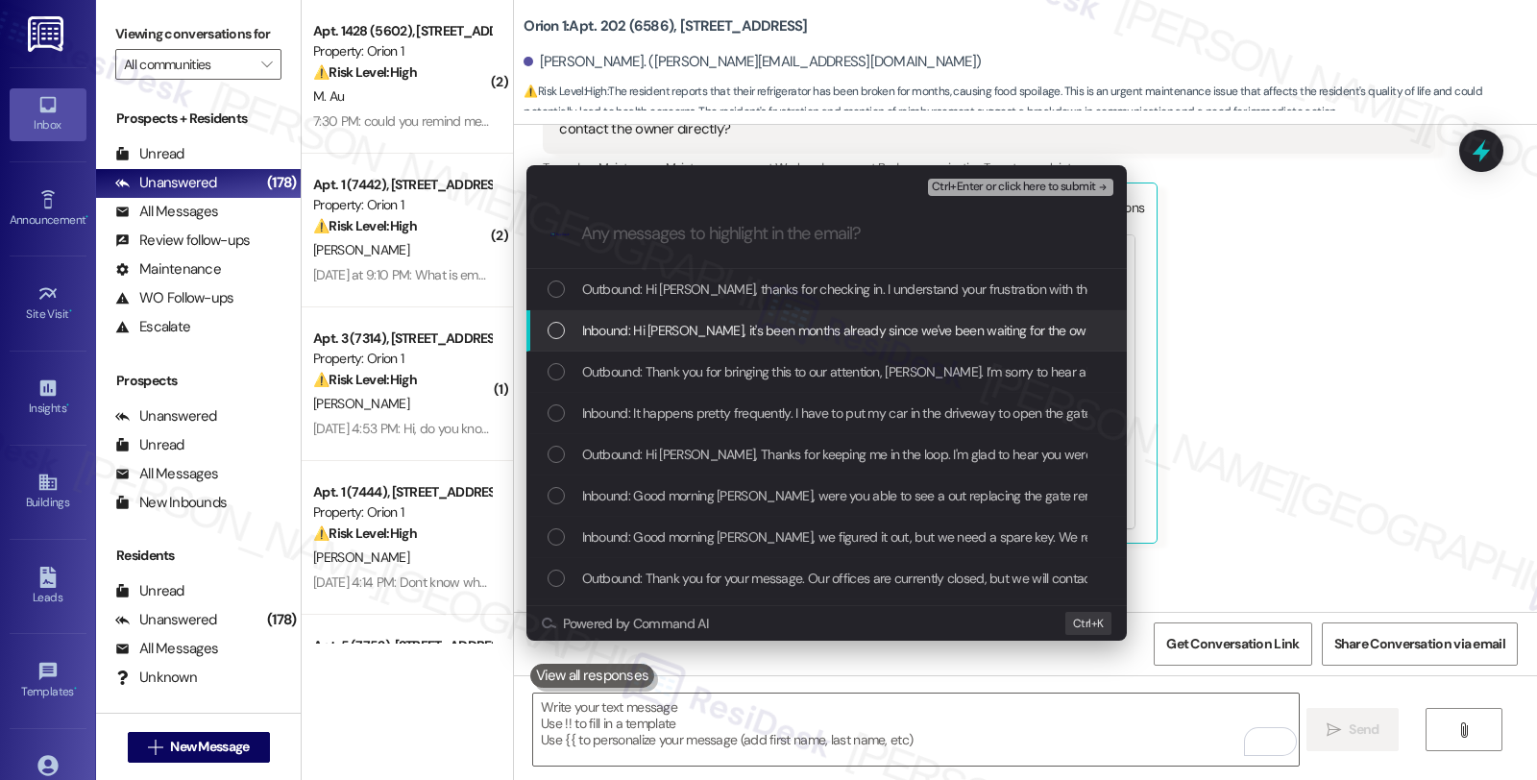
click at [751, 327] on span "Inbound: Hi Sarah, it's been months already since we've been waiting for the ow…" at bounding box center [1440, 330] width 1717 height 21
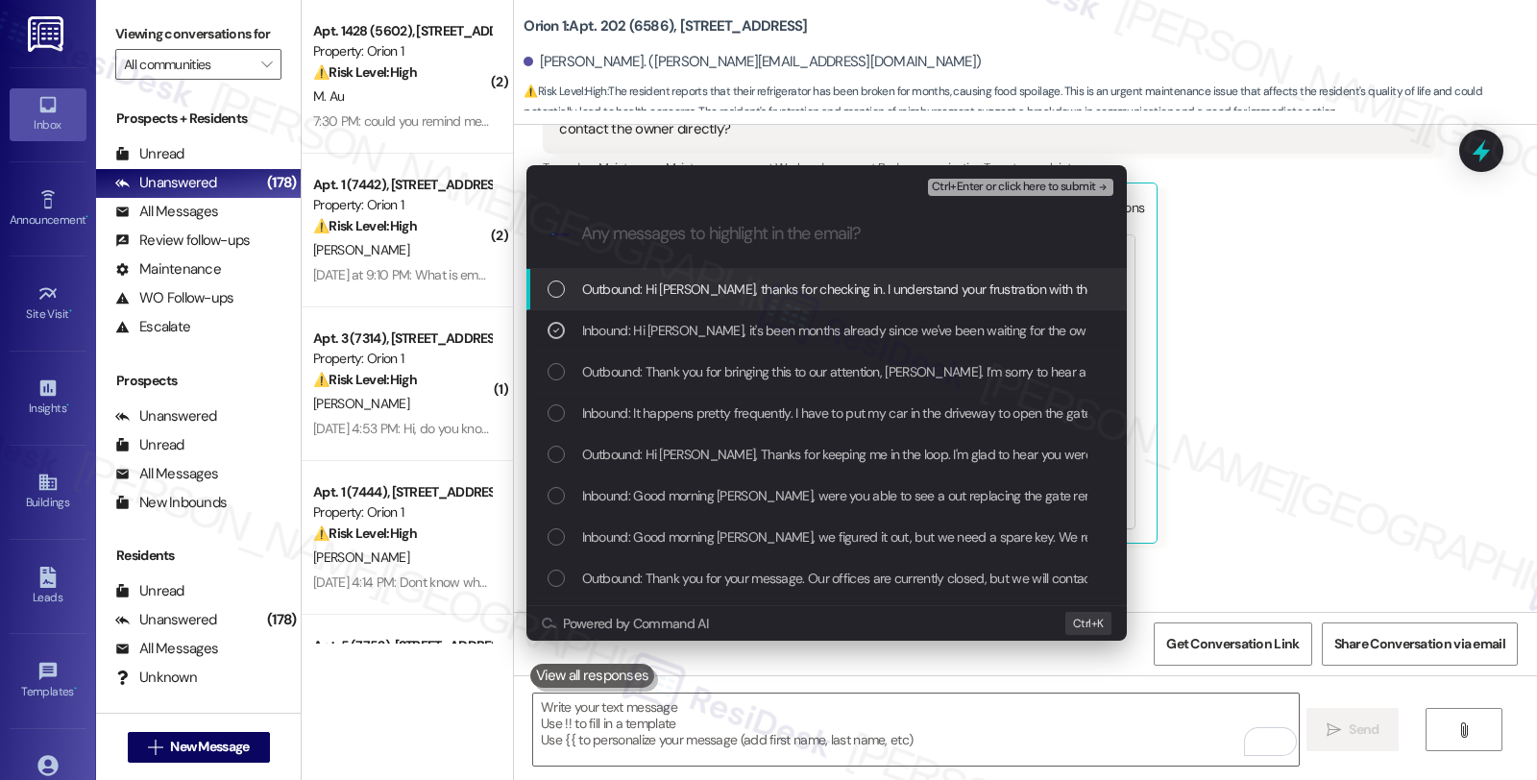
click at [1011, 184] on span "Ctrl+Enter or click here to submit" at bounding box center [1014, 187] width 164 height 13
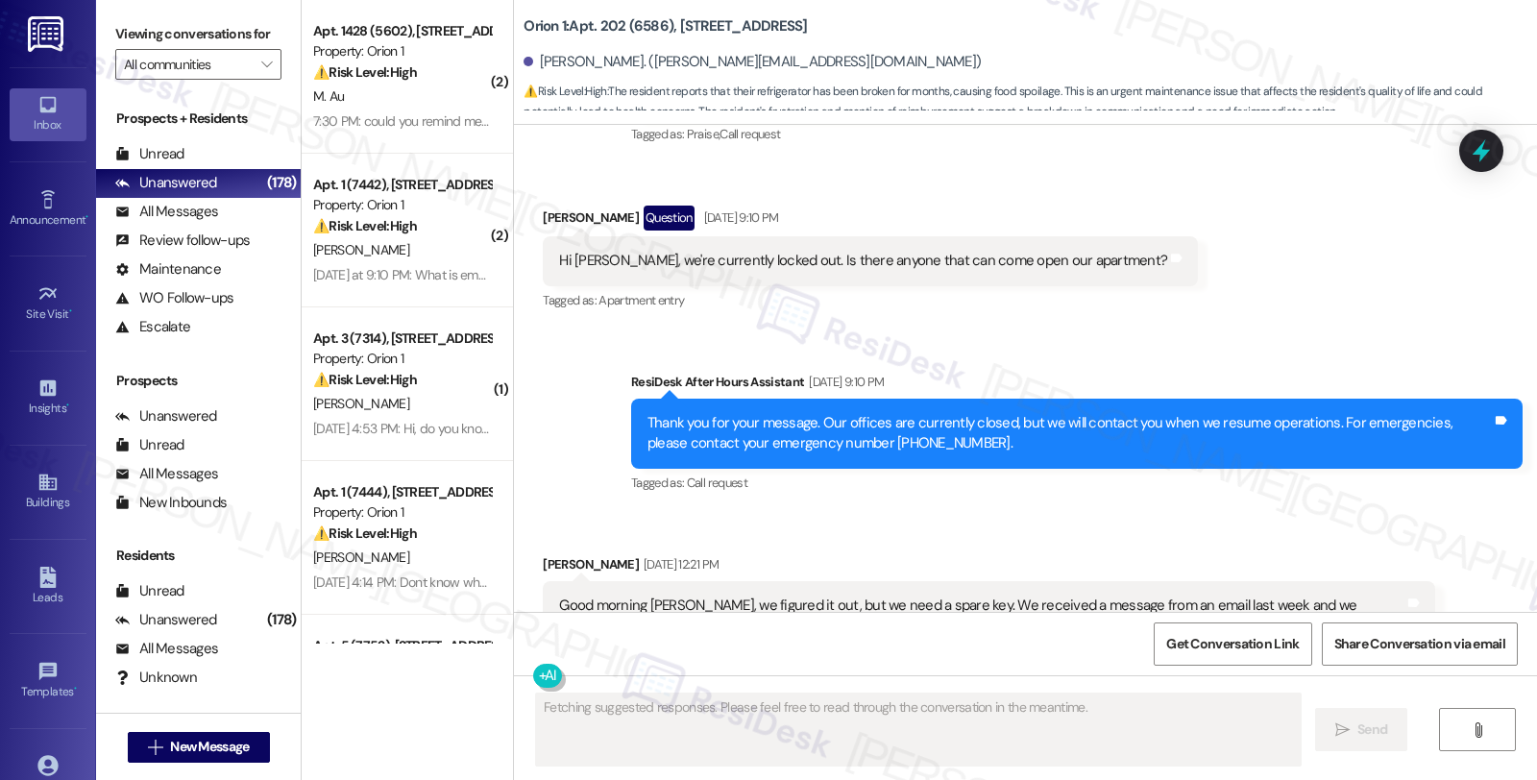
scroll to position [12354, 0]
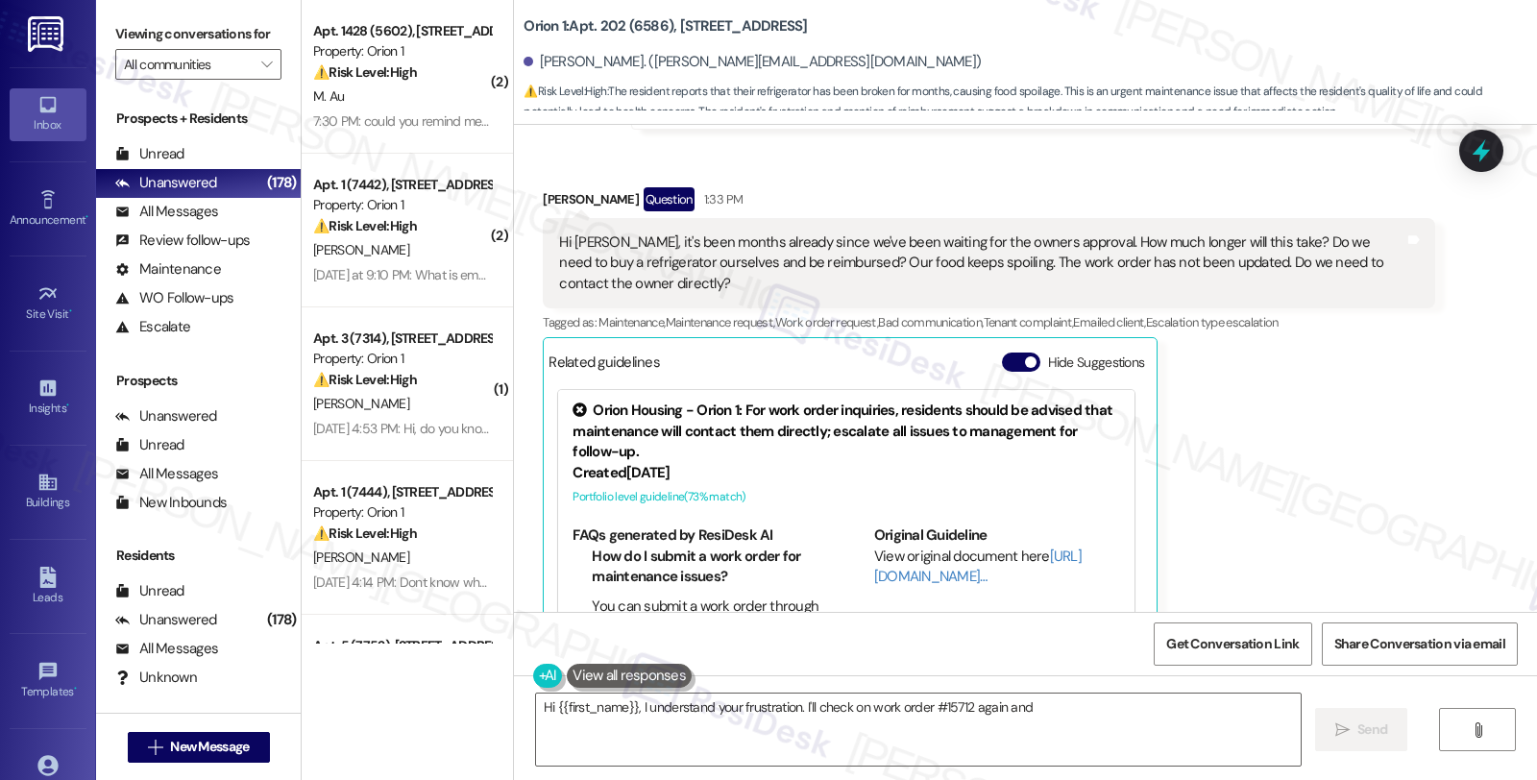
type textarea "Hi {{first_name}}, I understand your frustration. I'll check on work order #157…"
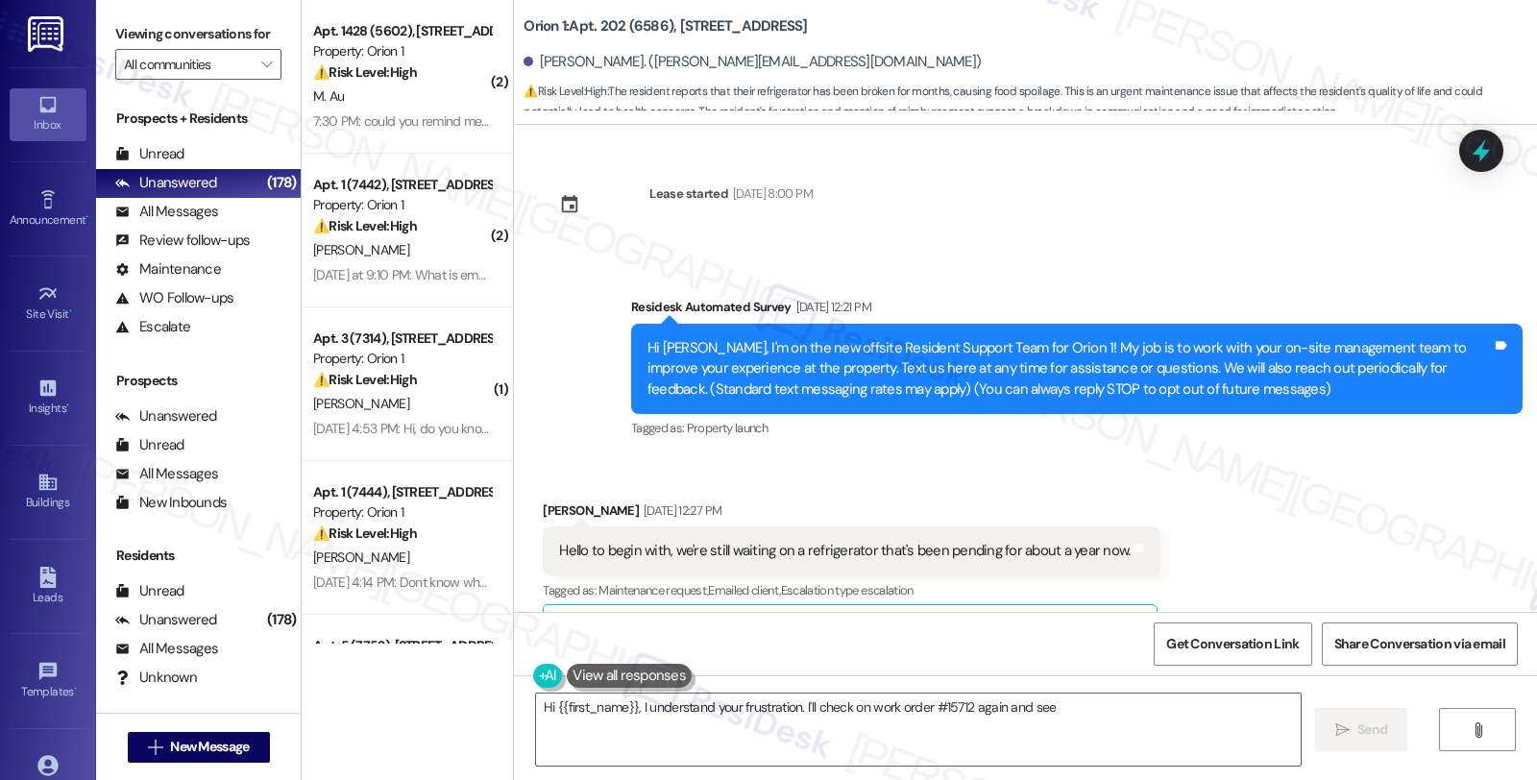
scroll to position [12354, 0]
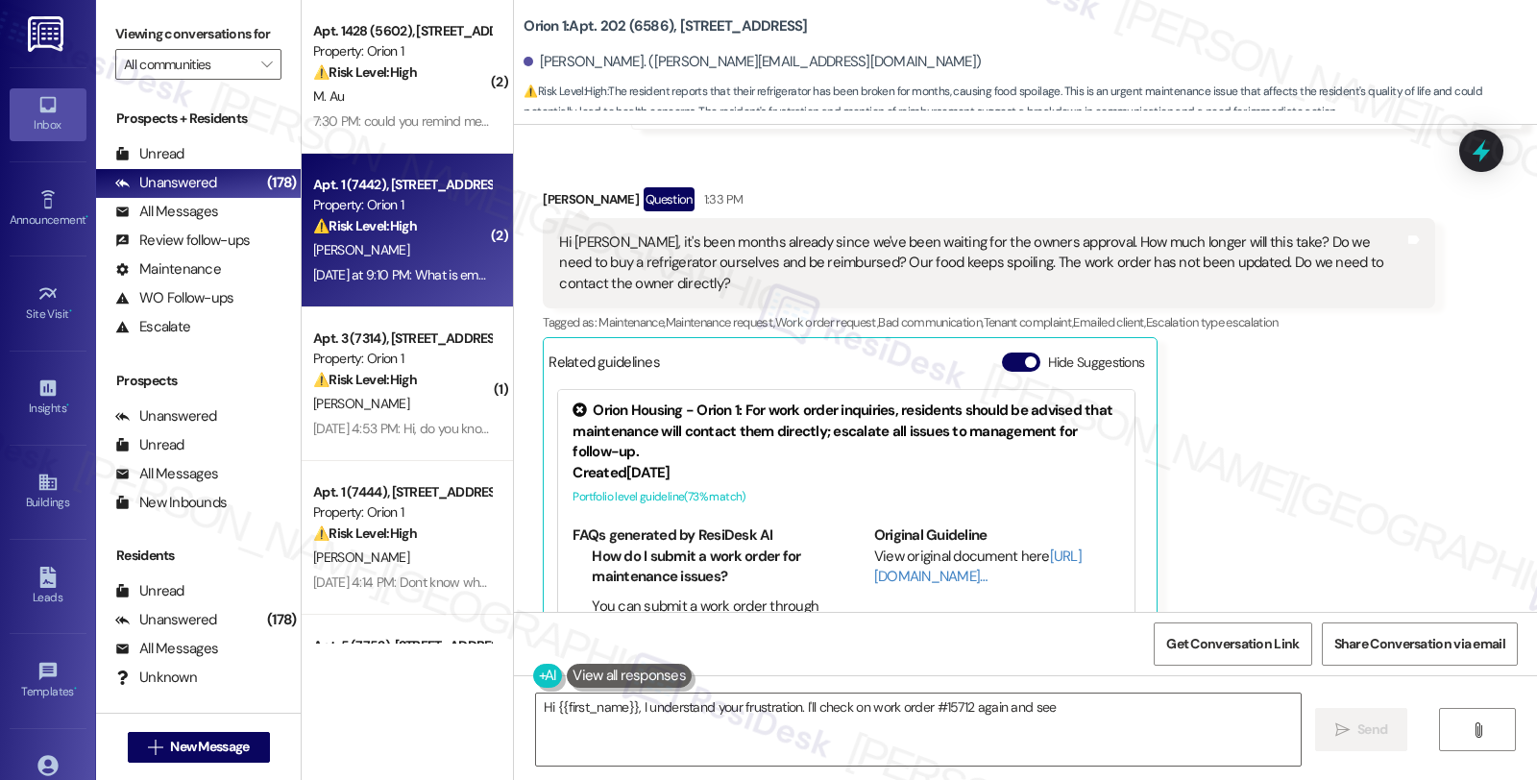
click at [437, 264] on div "Yesterday at 9:10 PM: What is emergency number Yesterday at 9:10 PM: What is em…" at bounding box center [402, 275] width 182 height 24
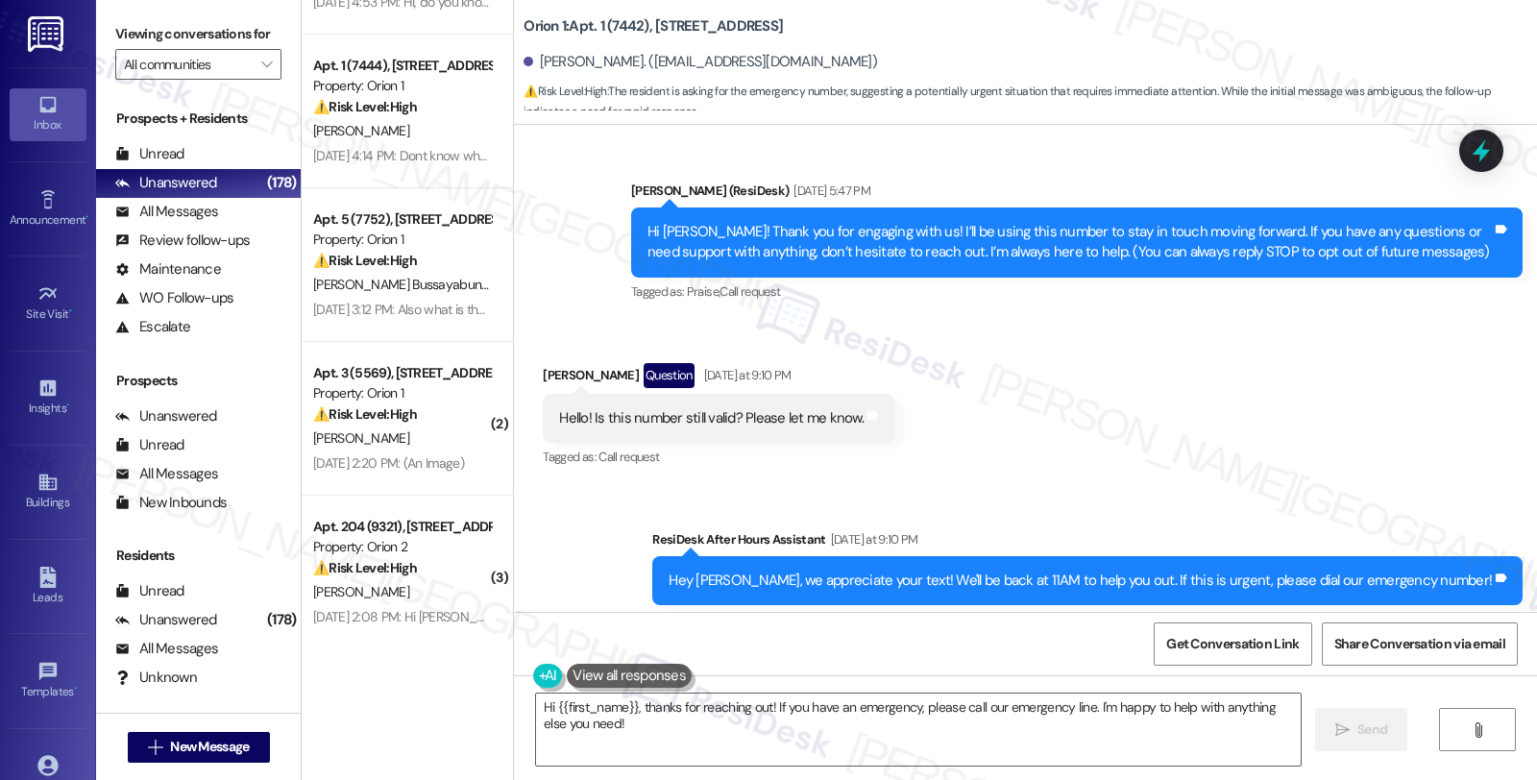
scroll to position [320, 0]
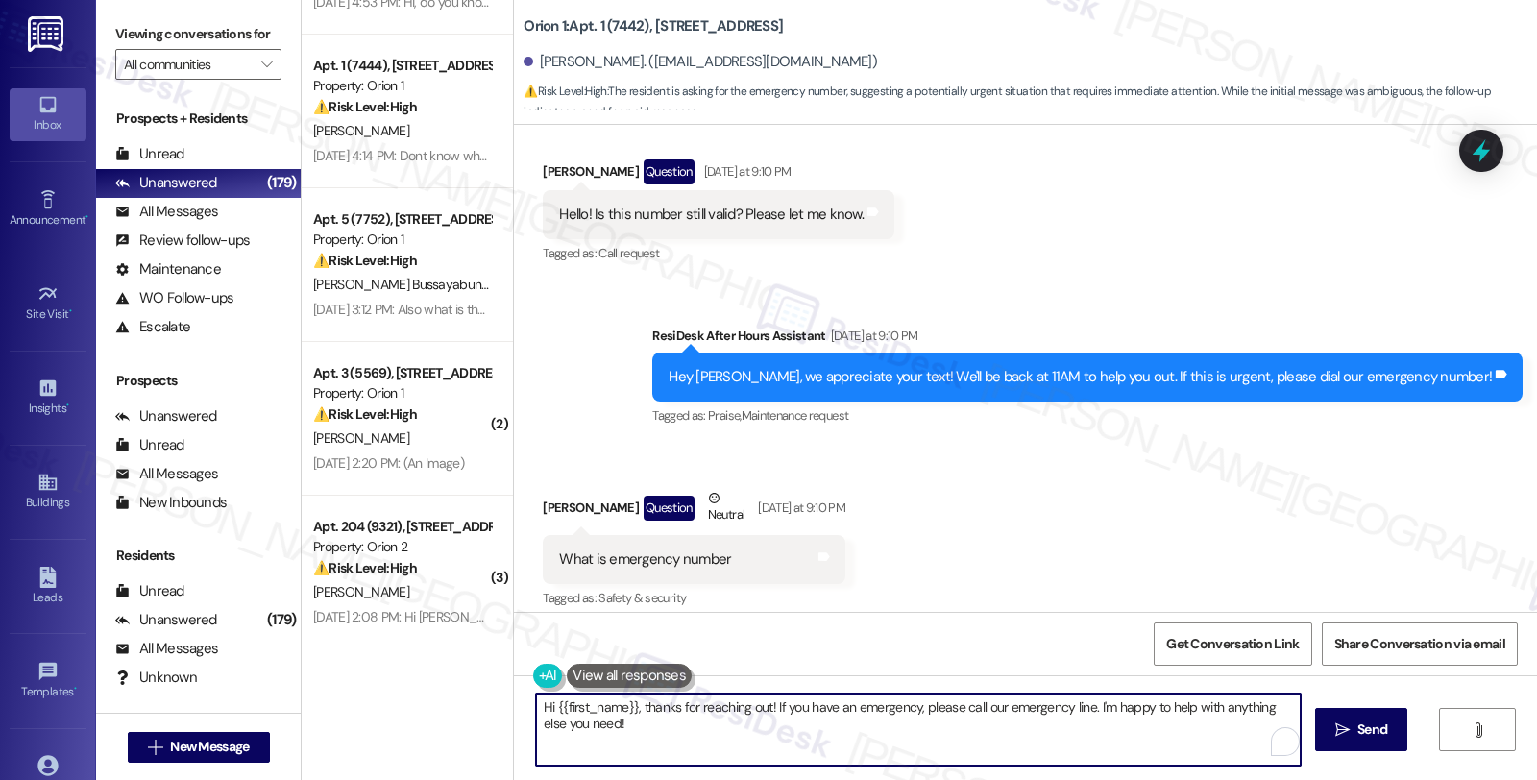
drag, startPoint x: 763, startPoint y: 708, endPoint x: 820, endPoint y: 726, distance: 60.4
click at [820, 726] on textarea "Hi {{first_name}}, thanks for reaching out! If you have an emergency, please ca…" at bounding box center [918, 729] width 764 height 72
paste textarea "For maintenance emergencies, contact maintenance@orionhousing.com or call (310)…"
drag, startPoint x: 756, startPoint y: 709, endPoint x: 807, endPoint y: 740, distance: 59.5
click at [807, 740] on textarea "Hi {{first_name}}, thanks for reaching out! For maintenance emergencies, contac…" at bounding box center [915, 729] width 764 height 72
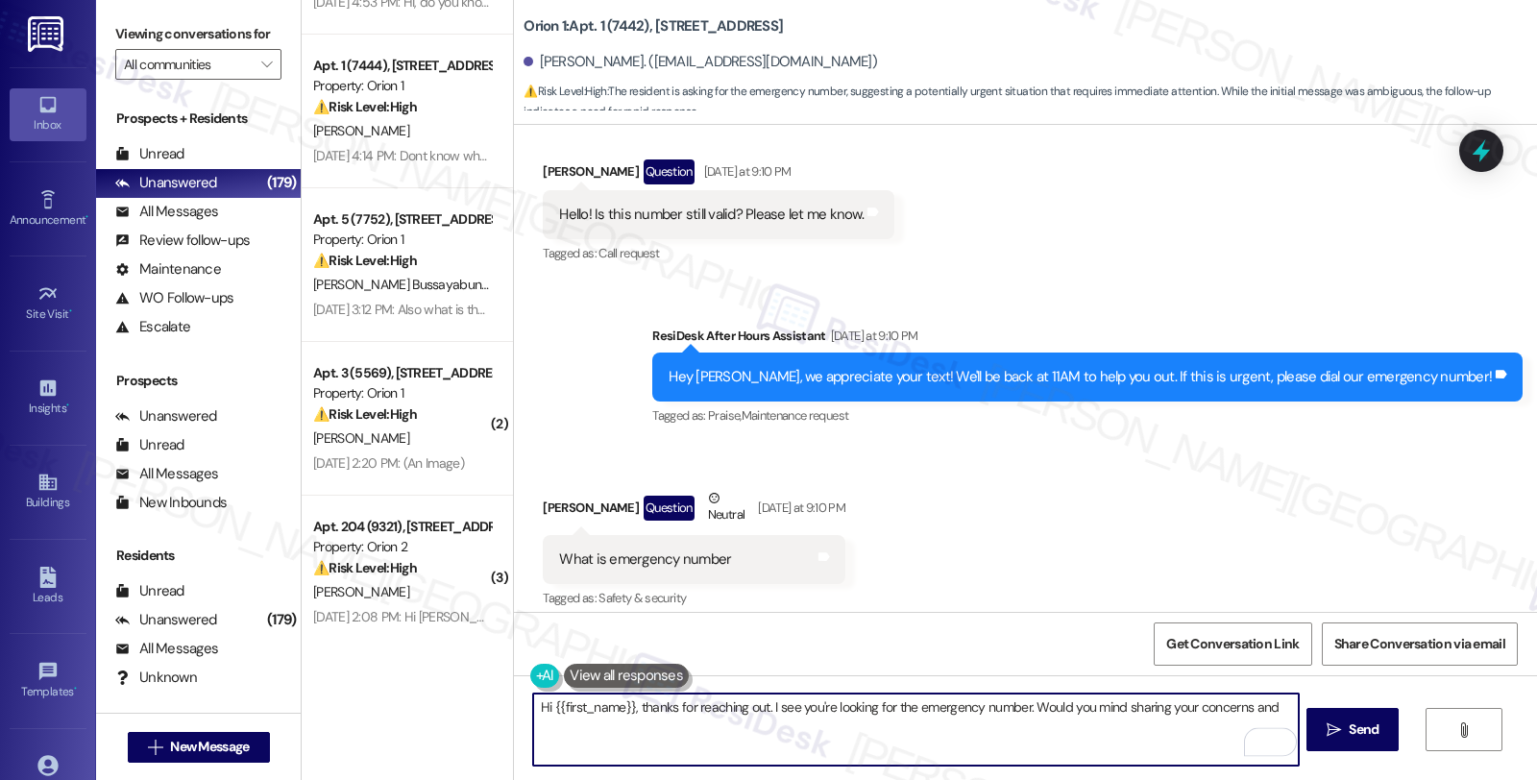
click at [1253, 703] on textarea "Hi {{first_name}}, thanks for reaching out. I see you're looking for the emerge…" at bounding box center [915, 729] width 764 height 72
click at [1024, 701] on textarea "Hi {{first_name}}, thanks for reaching out. I see you're looking for the emerge…" at bounding box center [915, 729] width 764 height 72
click at [619, 725] on textarea "Hi {{first_name}}, thanks for reaching out. I see you're looking for the emerge…" at bounding box center [915, 729] width 764 height 72
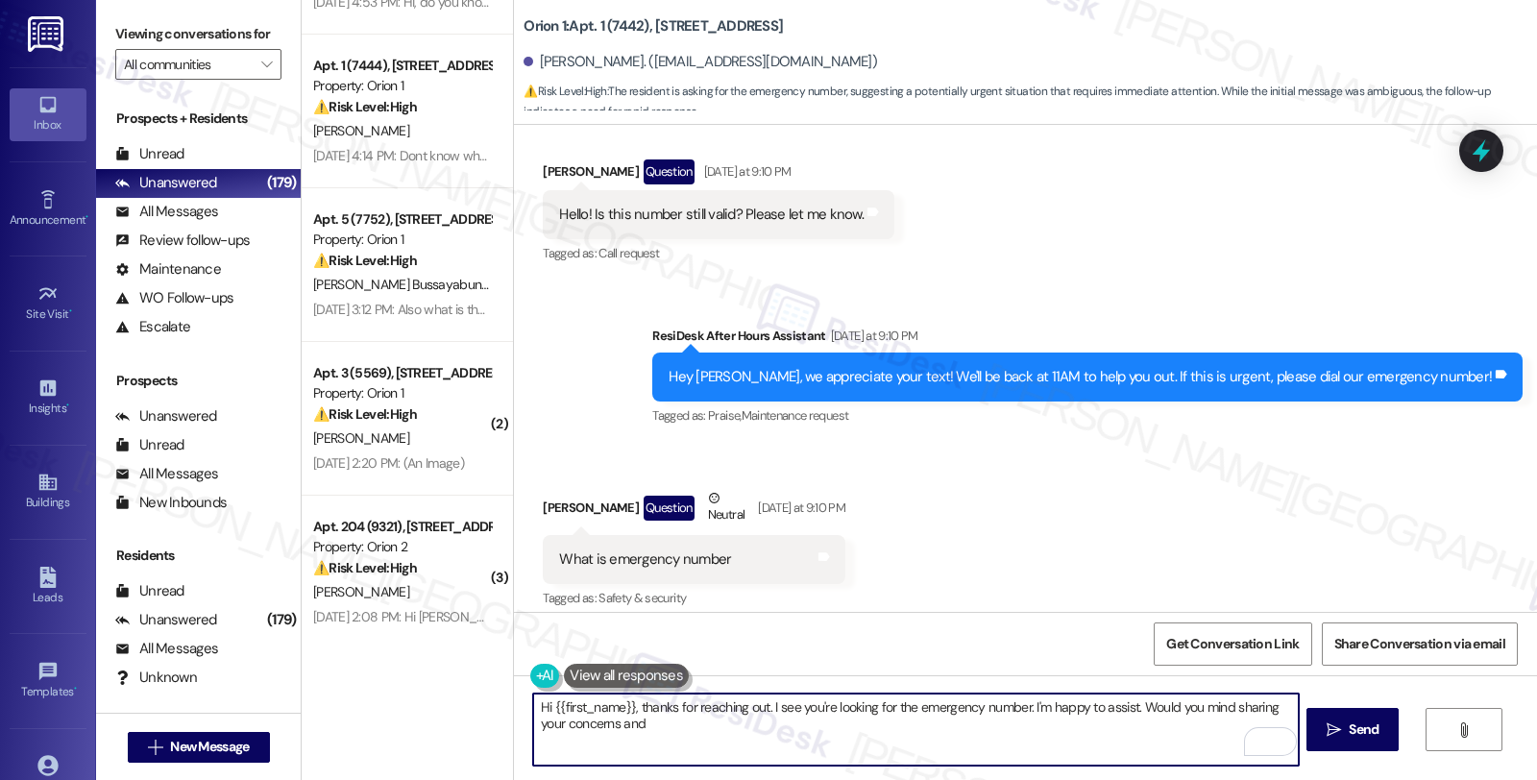
click at [658, 727] on textarea "Hi {{first_name}}, thanks for reaching out. I see you're looking for the emerge…" at bounding box center [915, 729] width 764 height 72
type textarea "Hi {{first_name}}, thanks for reaching out. I see you're looking for the emerge…"
click at [1350, 727] on span "Send" at bounding box center [1363, 729] width 30 height 20
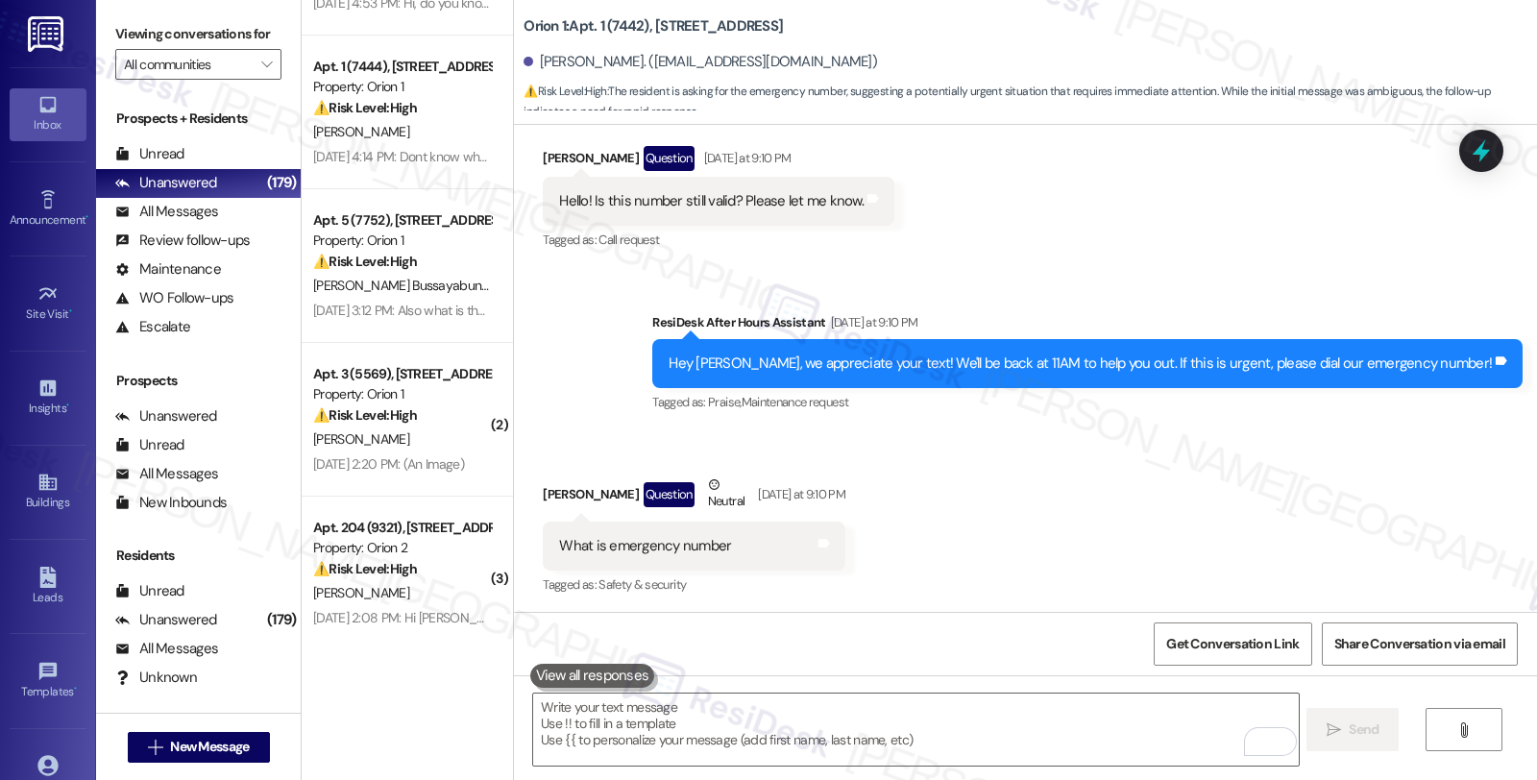
scroll to position [0, 0]
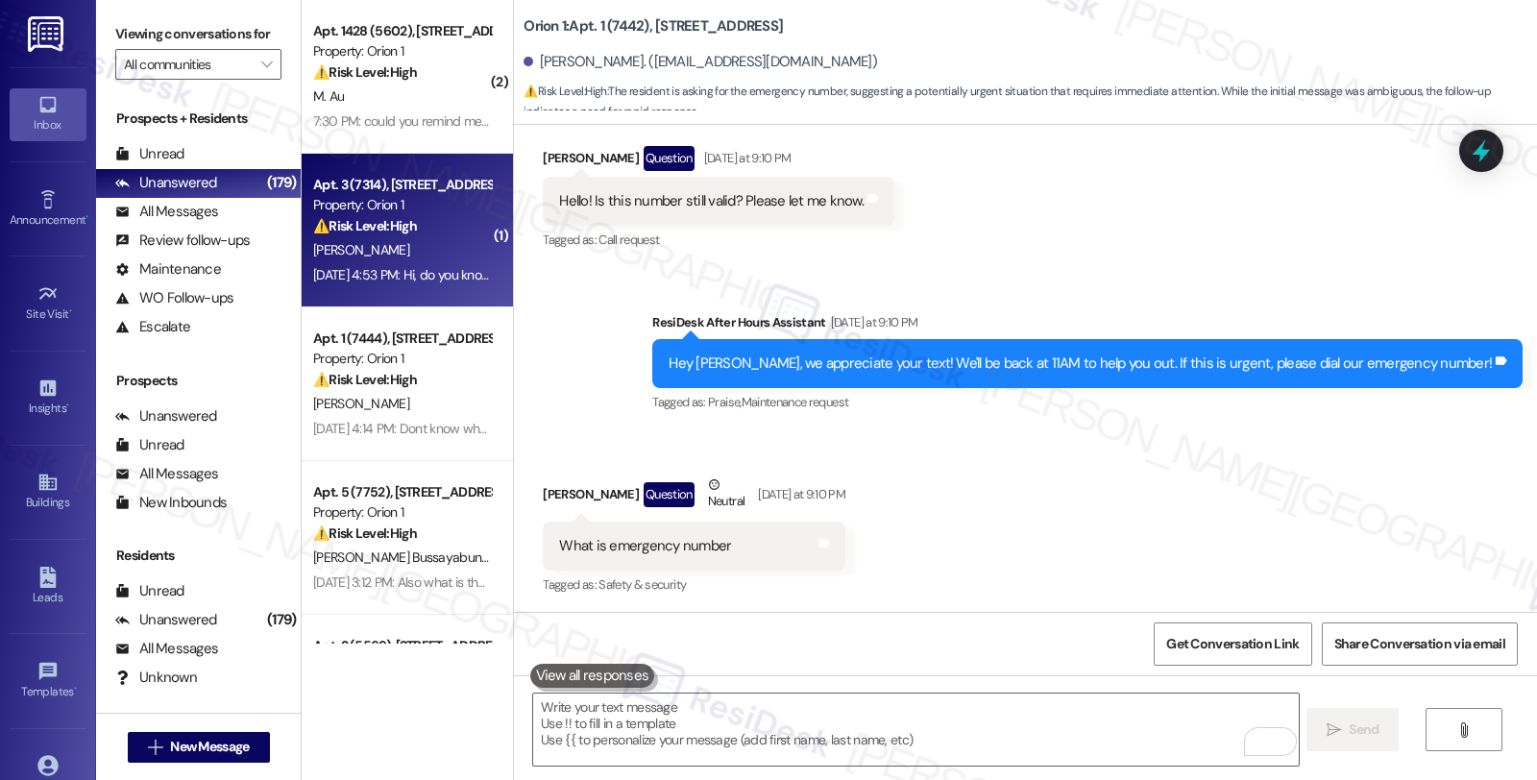
click at [399, 189] on div "Apt. 3 (7314), [STREET_ADDRESS]" at bounding box center [402, 185] width 178 height 20
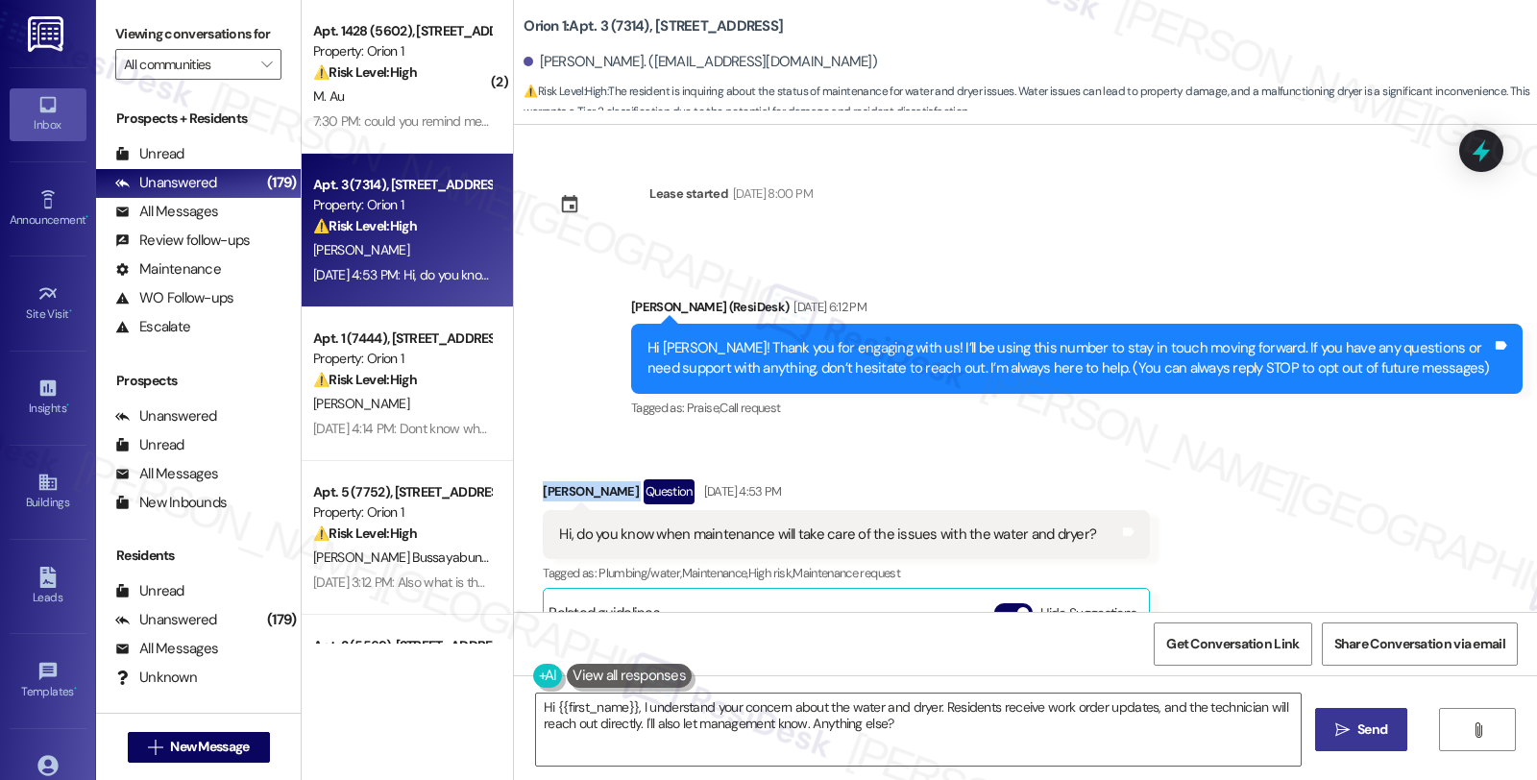
drag, startPoint x: 552, startPoint y: 492, endPoint x: 588, endPoint y: 492, distance: 35.5
click at [588, 492] on div "Received via SMS Janie Park Question Sep 03, 2025 at 4:53 PM Hi, do you know wh…" at bounding box center [846, 714] width 636 height 498
copy div "Janie Park"
click at [630, 701] on textarea "Hi {{first_name}}, I understand your concern about the water and dryer. Residen…" at bounding box center [918, 729] width 764 height 72
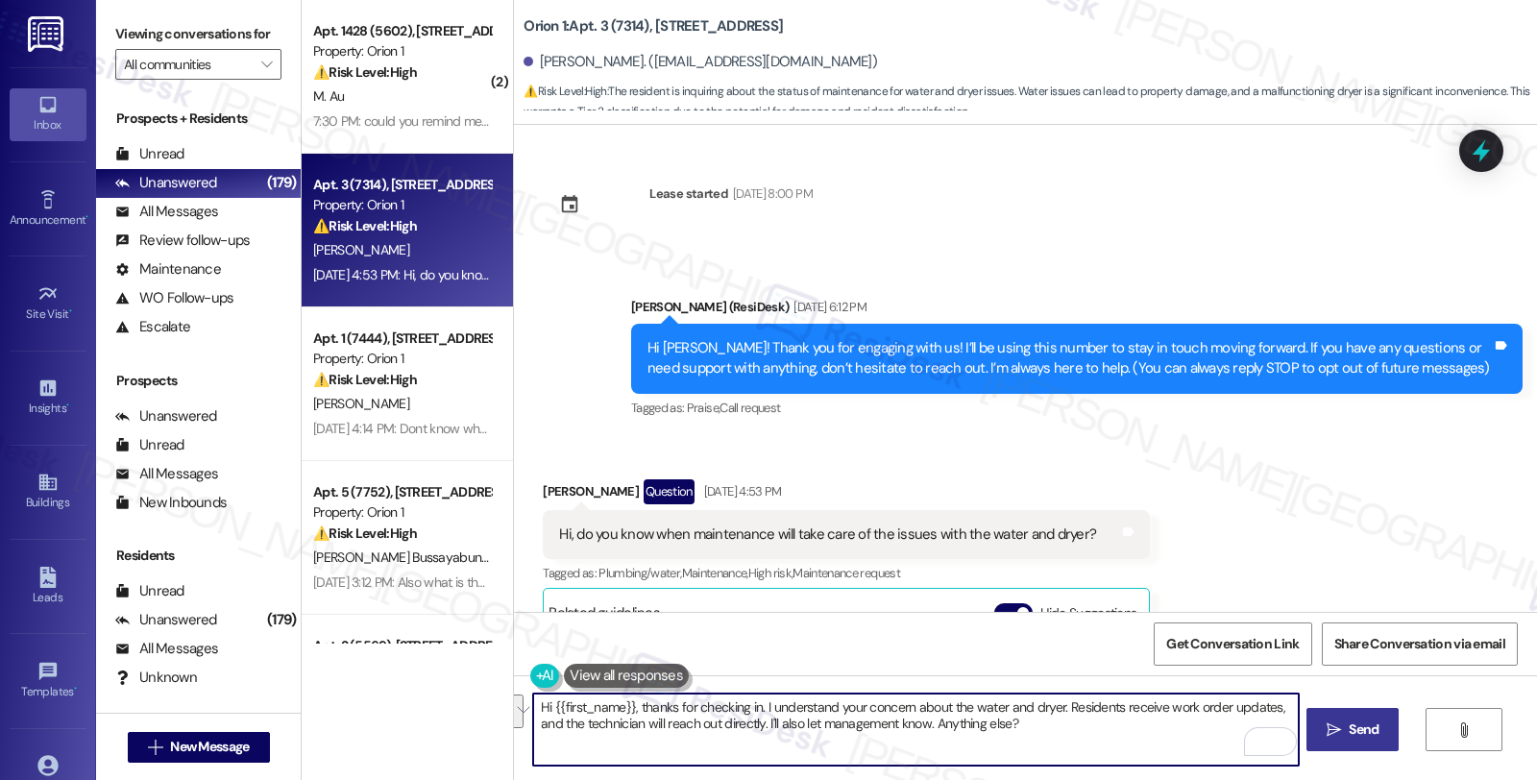
drag, startPoint x: 1052, startPoint y: 707, endPoint x: 1076, endPoint y: 734, distance: 36.1
click at [1076, 734] on textarea "Hi {{first_name}}, thanks for checking in. I understand your concern about the …" at bounding box center [915, 729] width 764 height 72
click at [819, 723] on textarea "Hi {{first_name}}, thanks for checking in. I understand your concern about the …" at bounding box center [915, 729] width 764 height 72
click at [894, 730] on textarea "Hi {{first_name}}, thanks for checking in. I understand your concern about the …" at bounding box center [915, 729] width 764 height 72
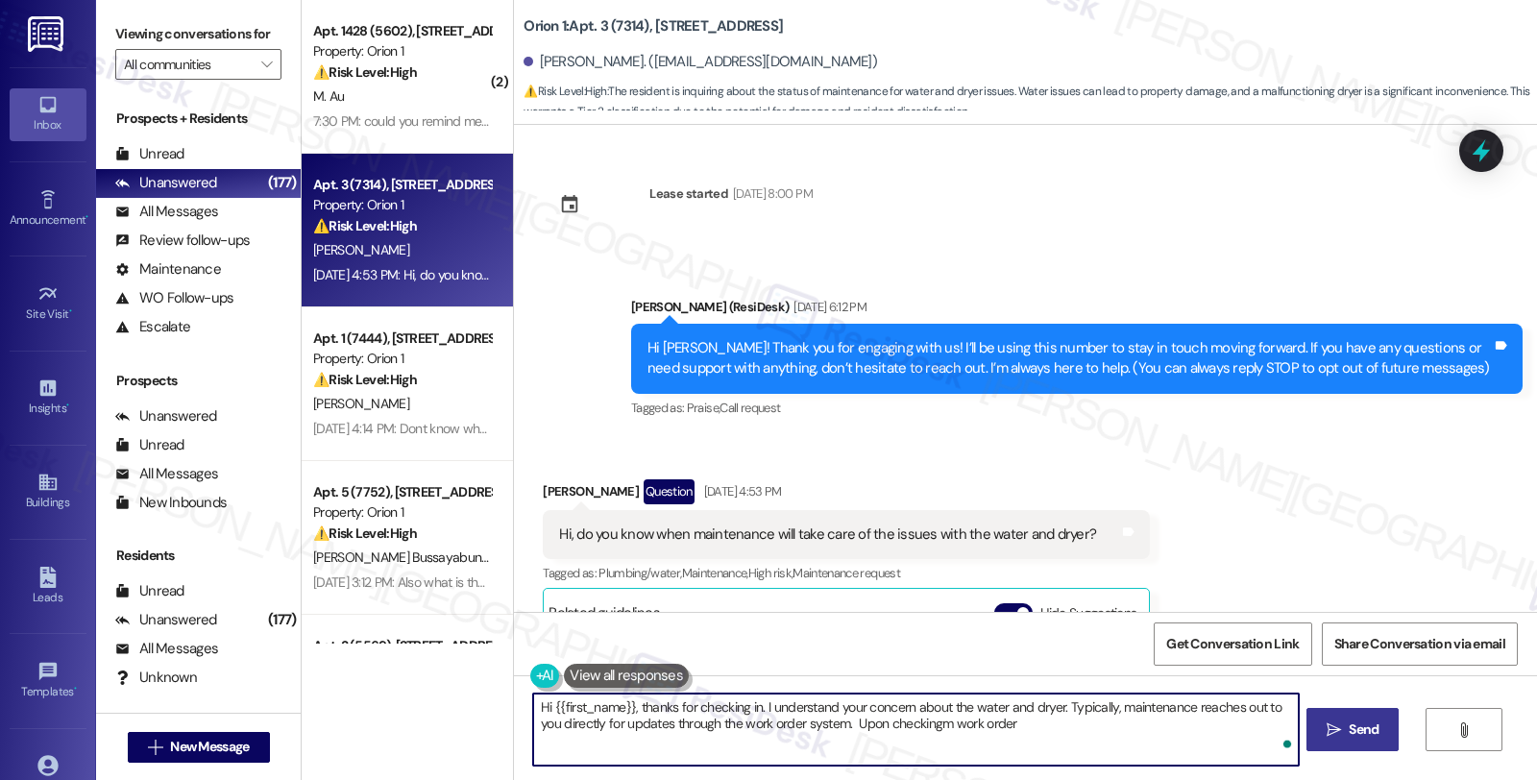
paste textarea "#26386-1"
click at [626, 740] on textarea "Hi {{first_name}}, thanks for checking in. I understand your concern about the …" at bounding box center [915, 729] width 764 height 72
type textarea "Hi {{first_name}}, thanks for checking in. I understand your concern about the …"
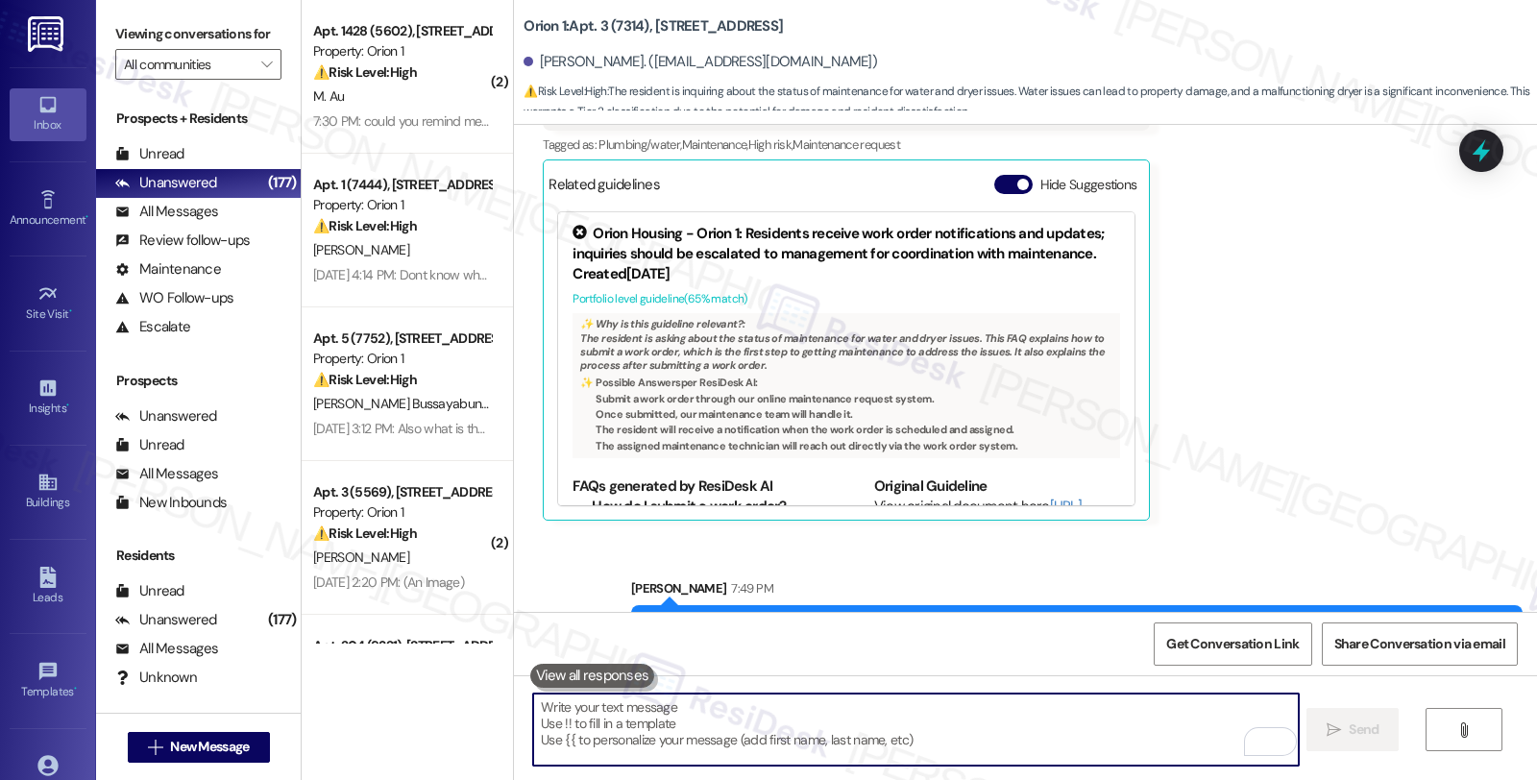
scroll to position [526, 0]
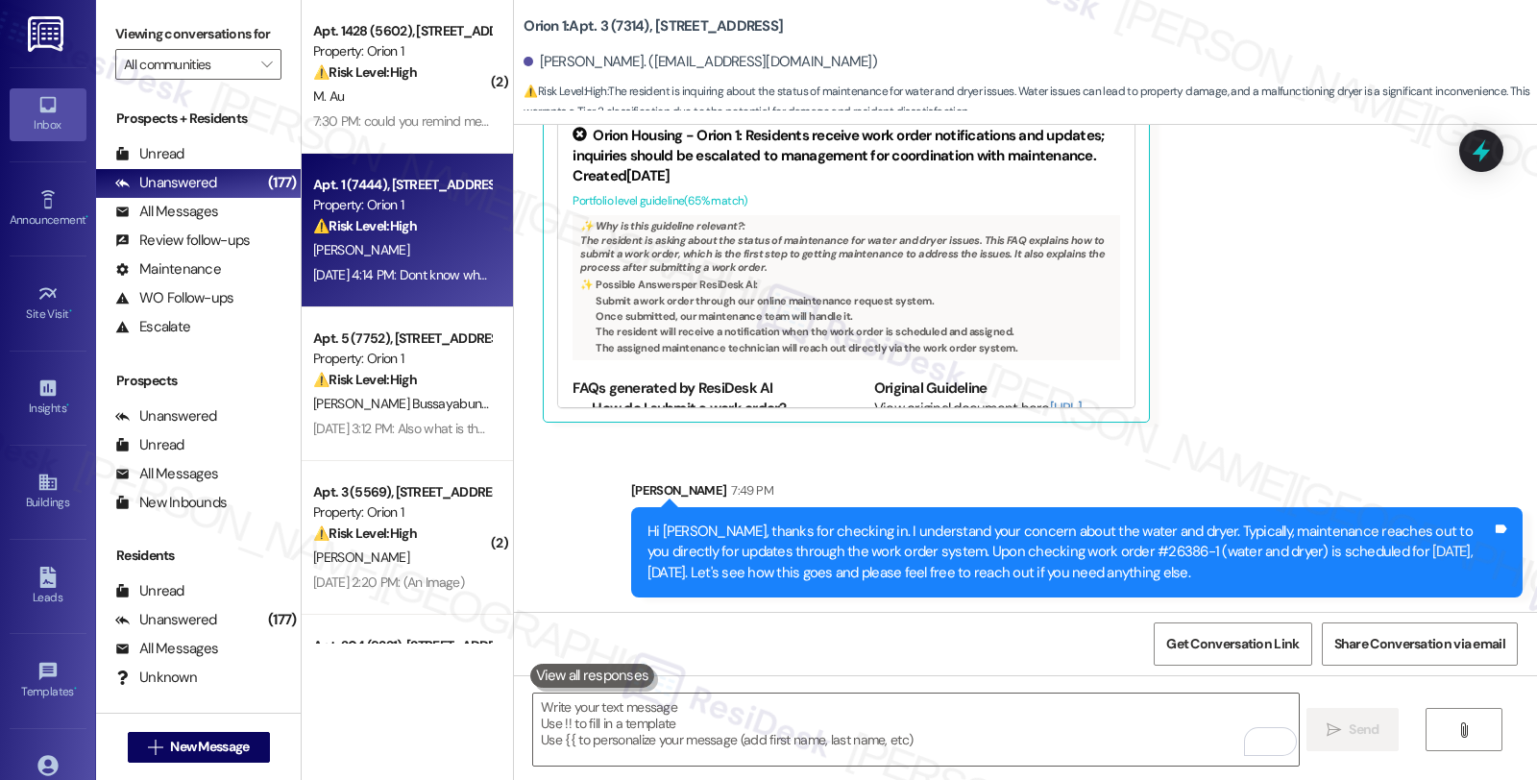
click at [404, 252] on div "[PERSON_NAME]" at bounding box center [402, 250] width 182 height 24
type textarea "Fetching suggested responses. Please feel free to read through the conversation…"
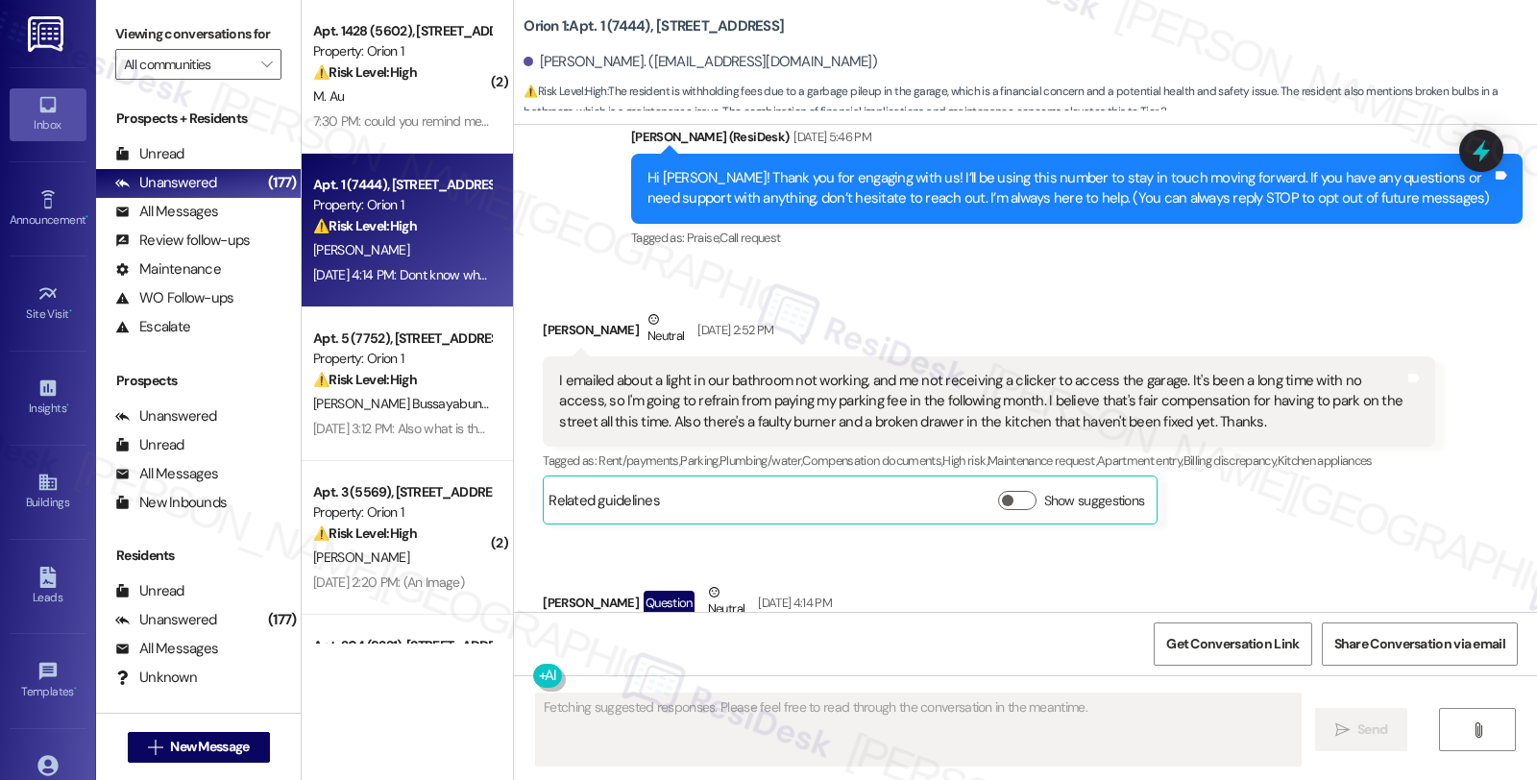
scroll to position [168, 0]
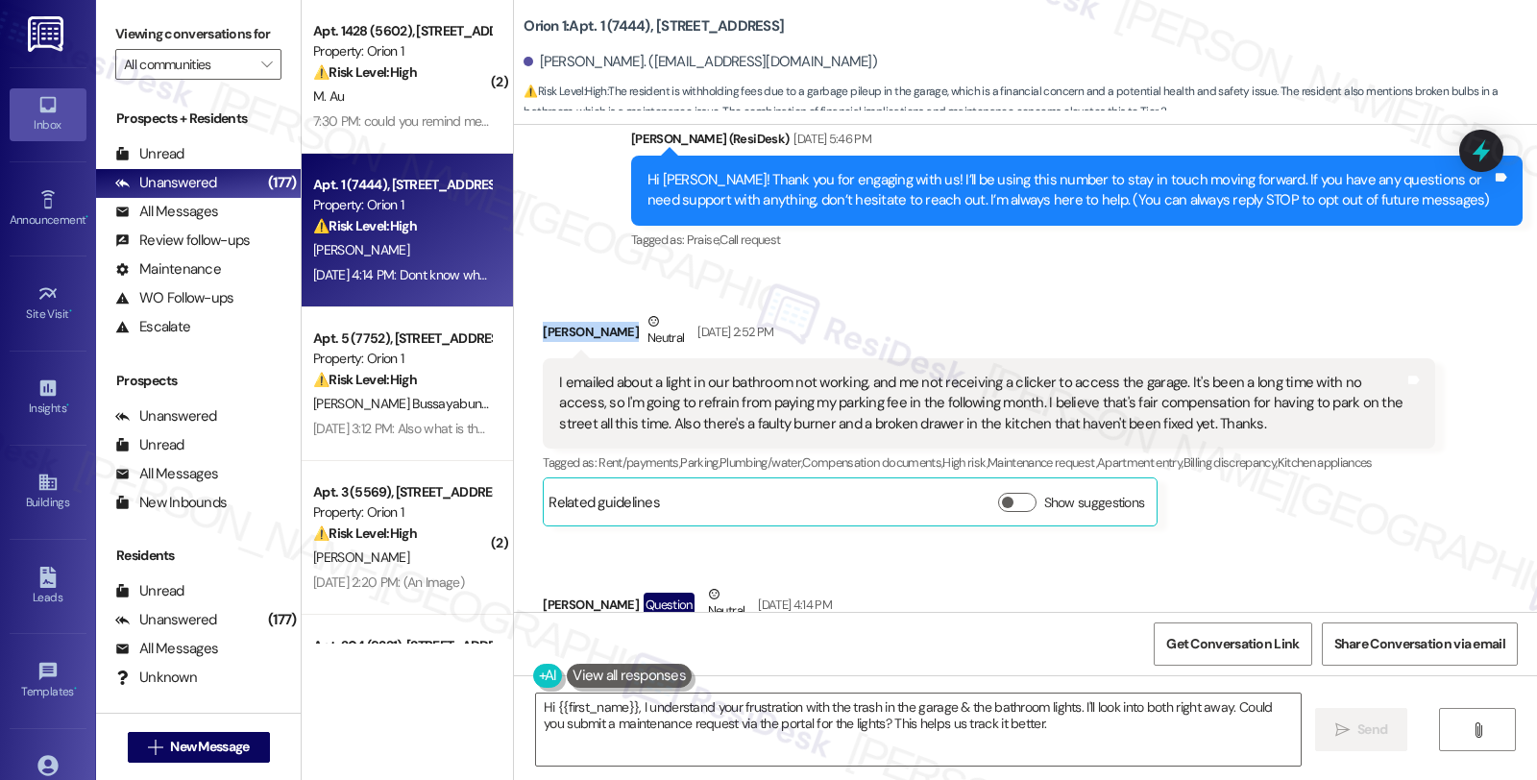
drag, startPoint x: 525, startPoint y: 329, endPoint x: 608, endPoint y: 337, distance: 83.0
click at [608, 337] on div "Received via SMS Lucas Auslen Neutral Aug 25, 2025 at 2:52 PM I emailed about a…" at bounding box center [988, 419] width 920 height 244
copy div "Lucas Auslen"
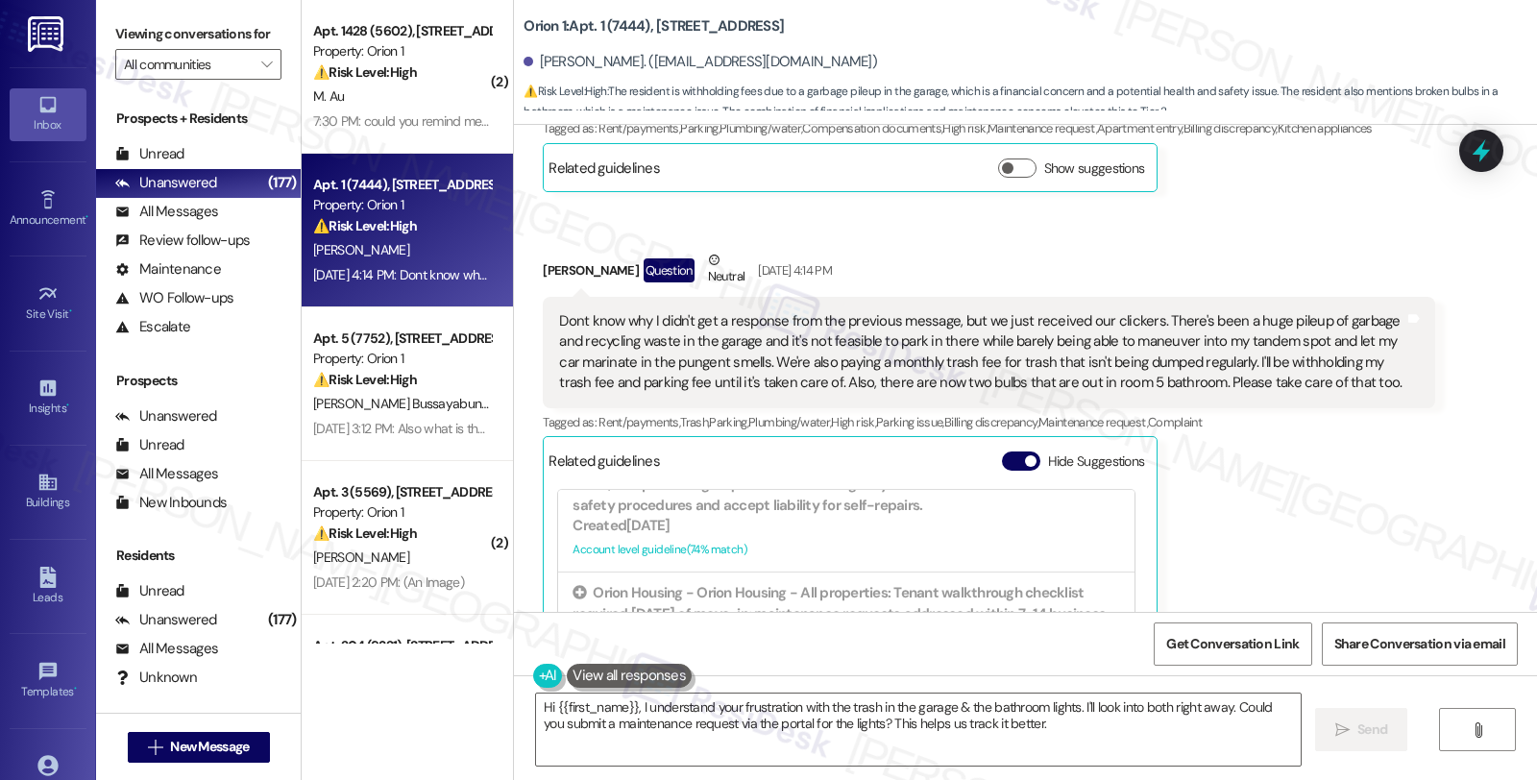
scroll to position [490, 0]
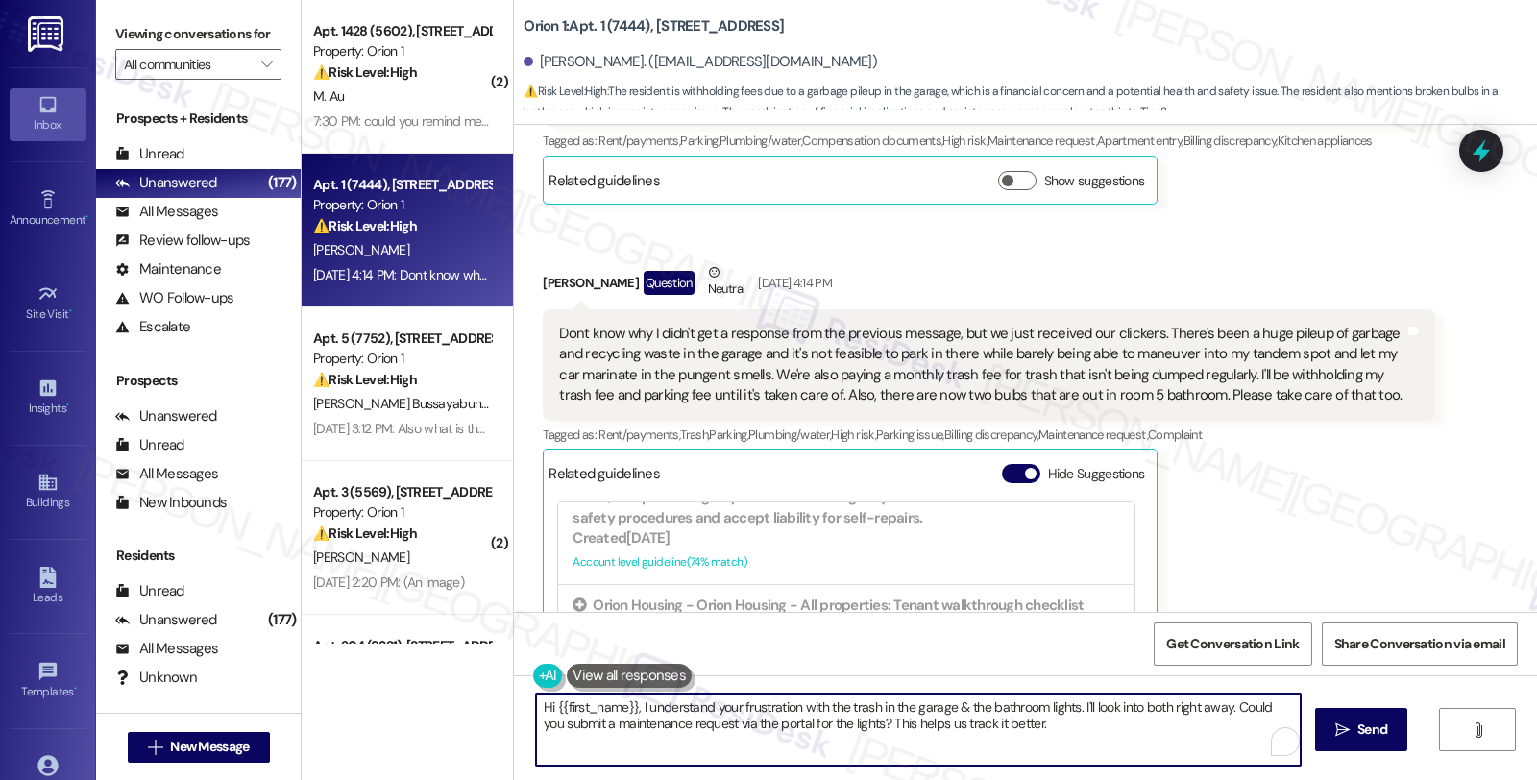
drag, startPoint x: 1071, startPoint y: 705, endPoint x: 1097, endPoint y: 723, distance: 31.7
click at [1097, 723] on textarea "Hi {{first_name}}, I understand your frustration with the trash in the garage &…" at bounding box center [918, 729] width 764 height 72
click at [1198, 712] on textarea "Hi {{first_name}}, I understand your frustration with the trash in the garage &…" at bounding box center [915, 729] width 764 height 72
click at [626, 704] on textarea "Hi {{first_name}}, I understand your frustration with the trash in the garage &…" at bounding box center [915, 729] width 764 height 72
click at [781, 703] on textarea "Hi {{first_name}}, thanks for the update, and I'm glad you received your clicke…" at bounding box center [915, 729] width 764 height 72
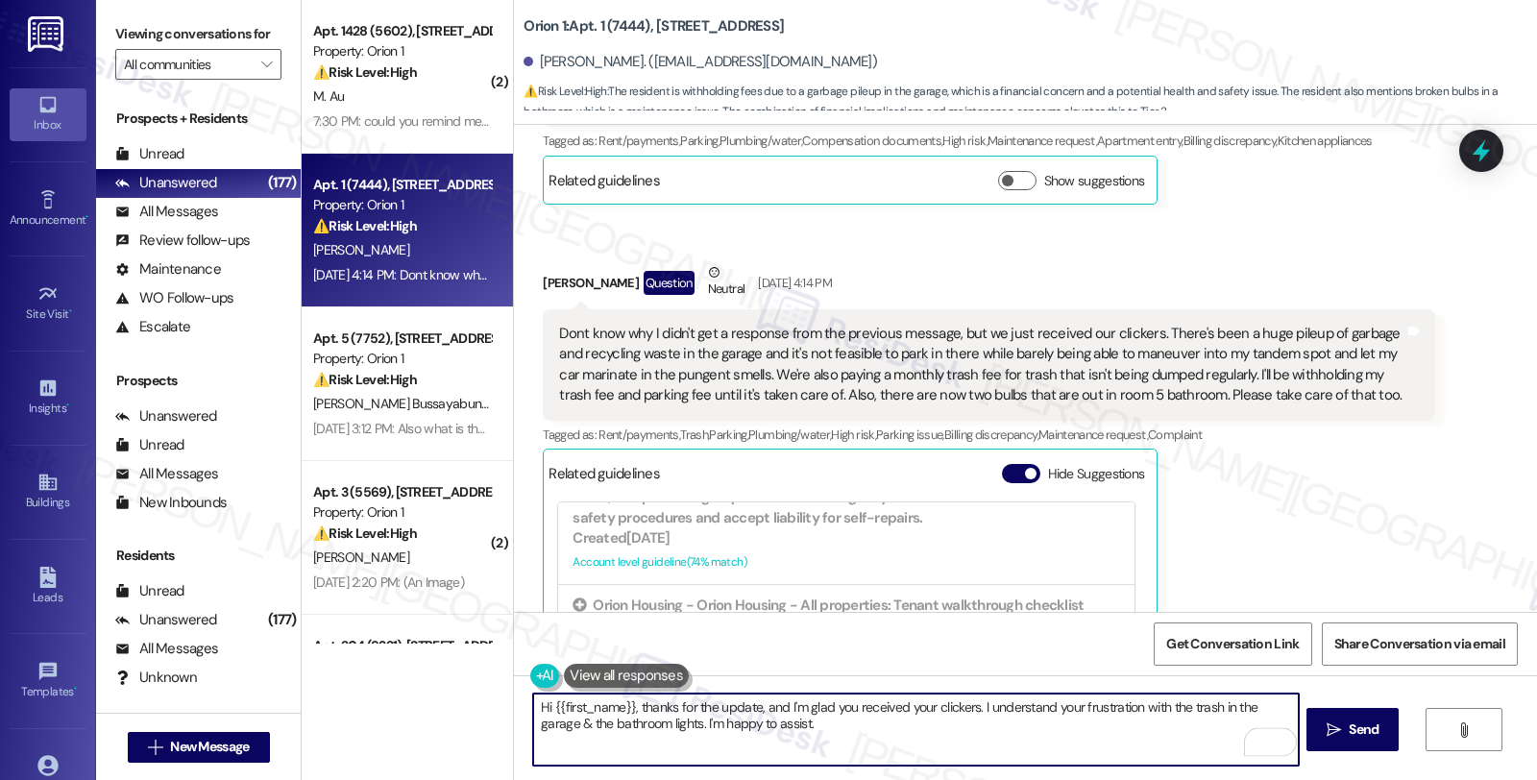
click at [785, 740] on textarea "Hi {{first_name}}, thanks for the update, and I'm glad you received your clicke…" at bounding box center [915, 729] width 764 height 72
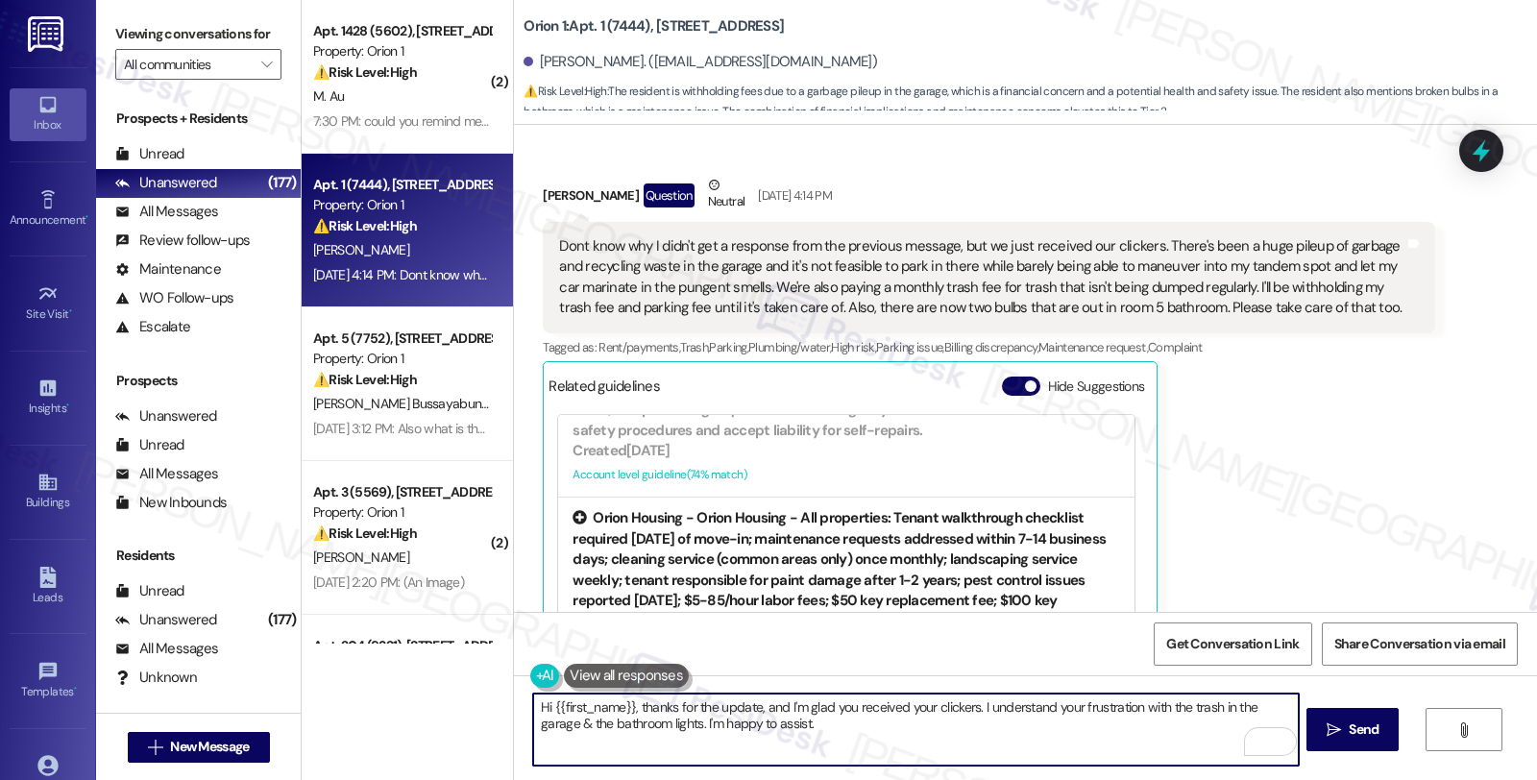
scroll to position [703, 0]
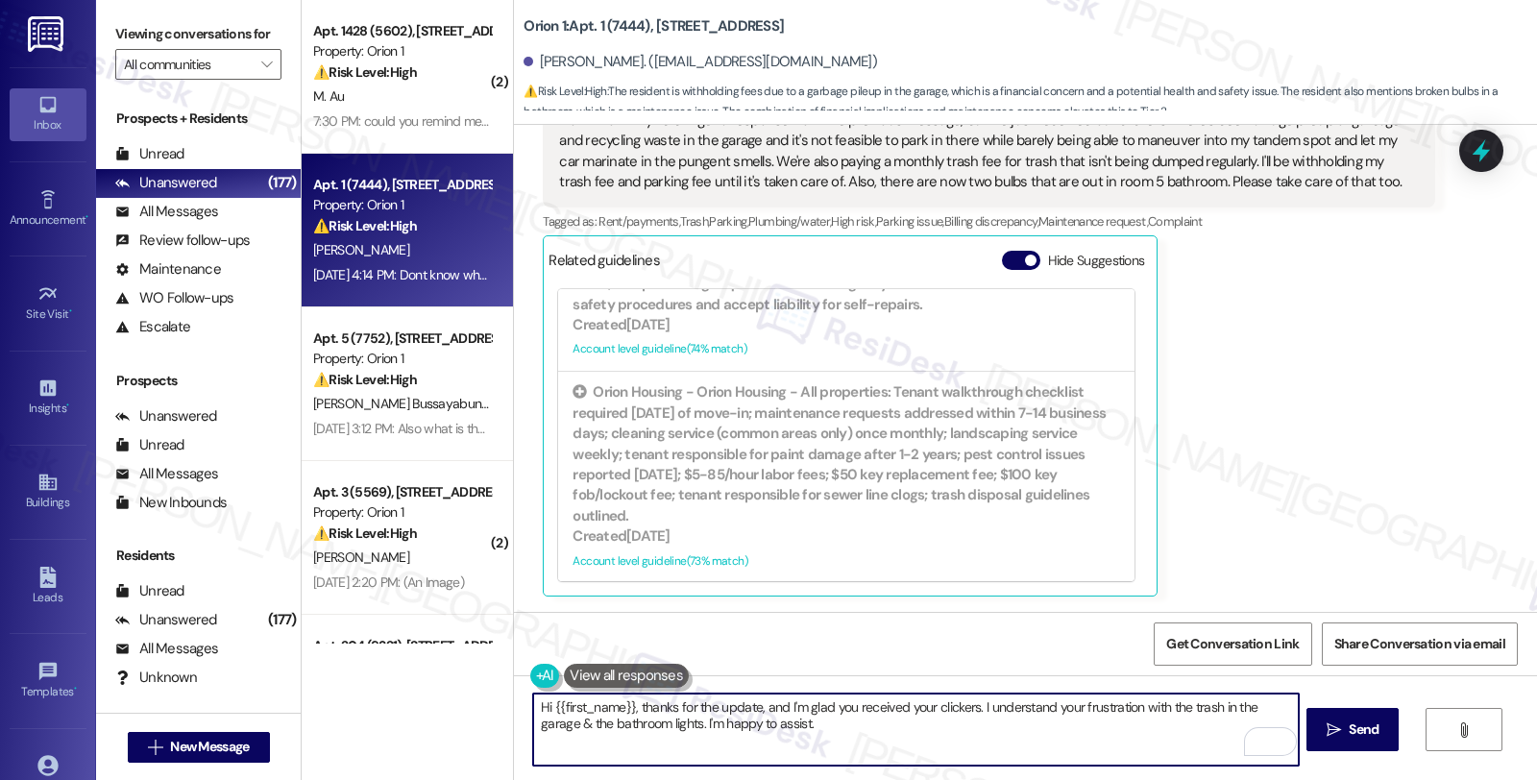
click at [802, 723] on textarea "Hi {{first_name}}, thanks for the update, and I'm glad you received your clicke…" at bounding box center [915, 729] width 764 height 72
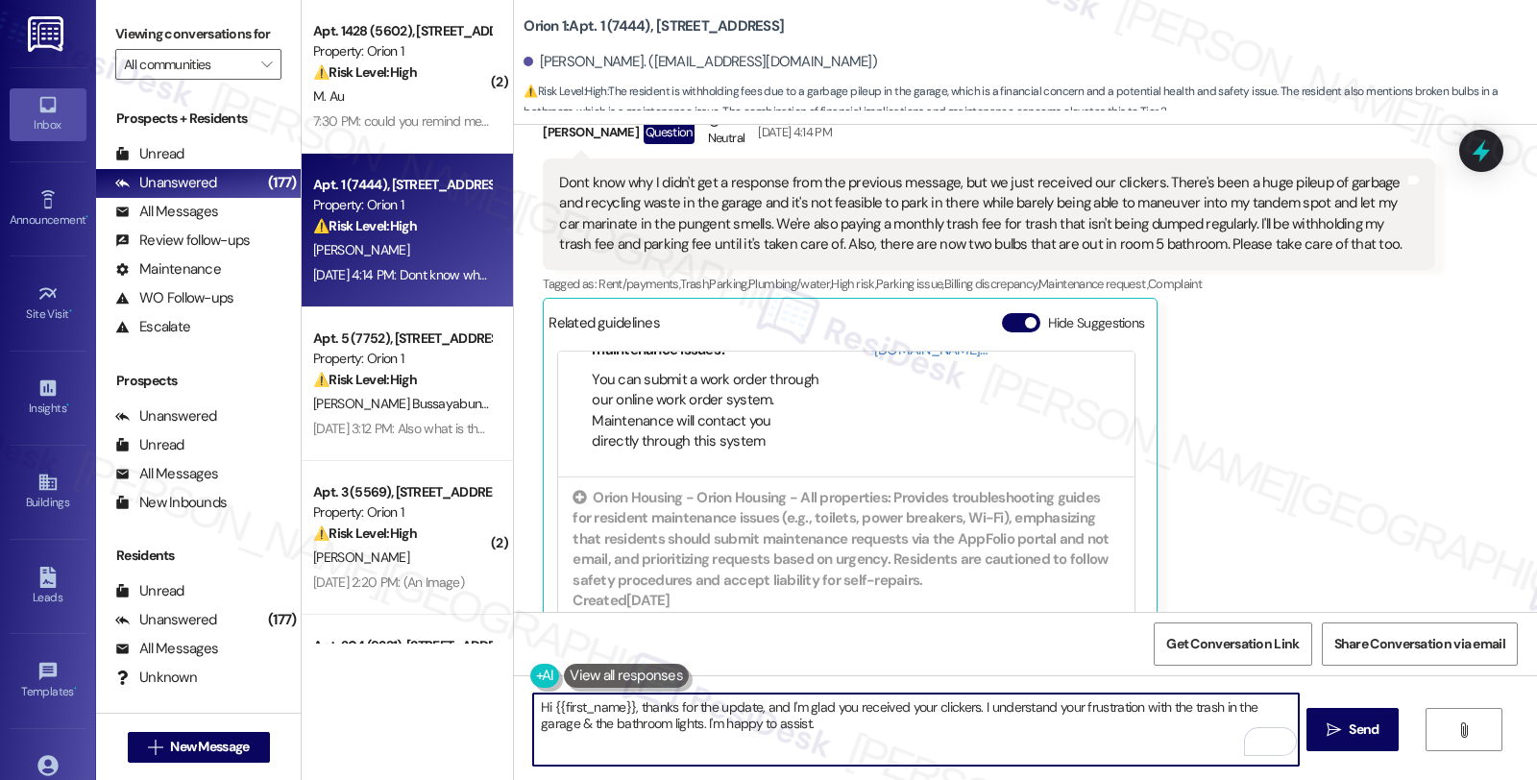
scroll to position [596, 0]
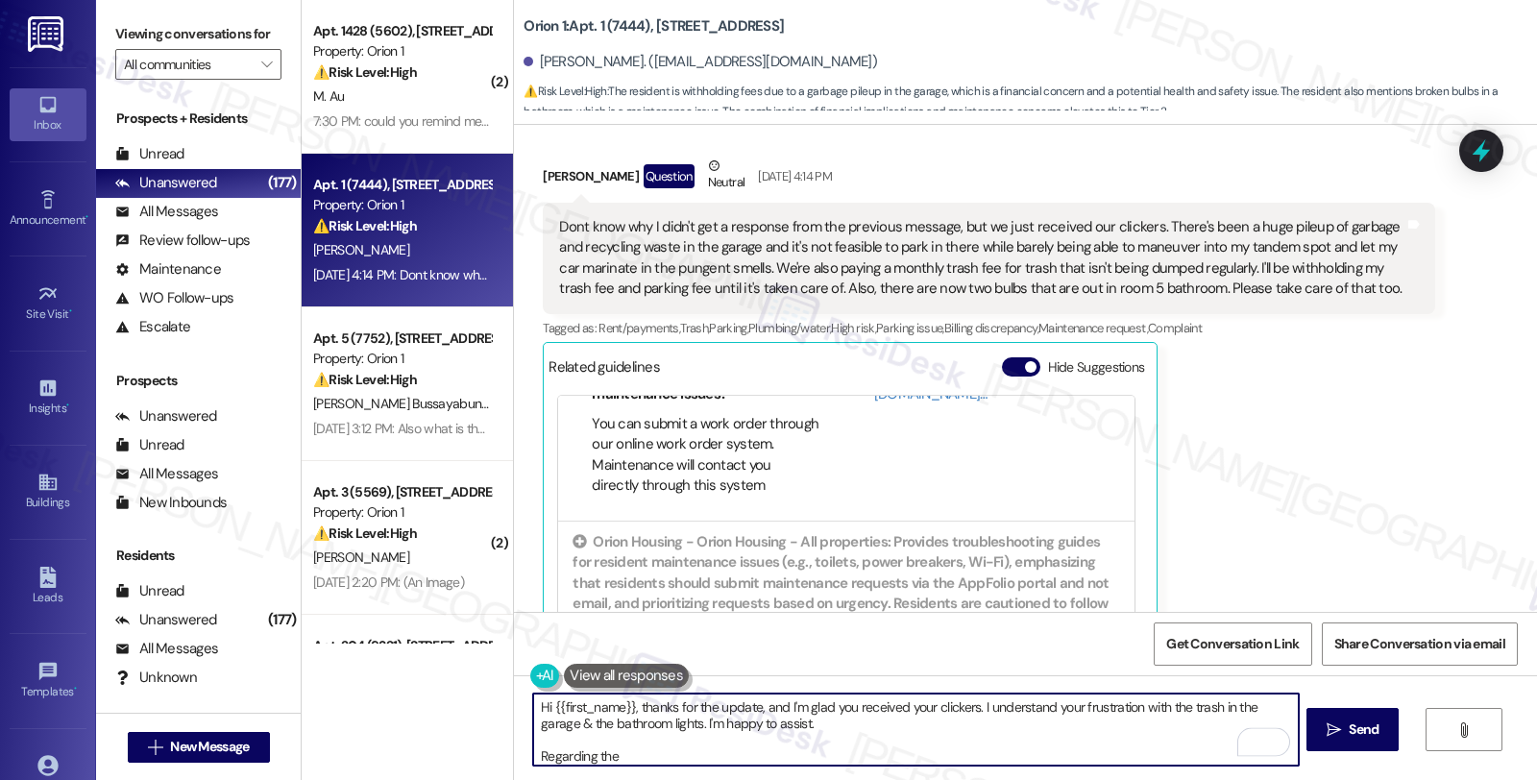
click at [637, 763] on textarea "Hi {{first_name}}, thanks for the update, and I'm glad you received your clicke…" at bounding box center [915, 729] width 764 height 72
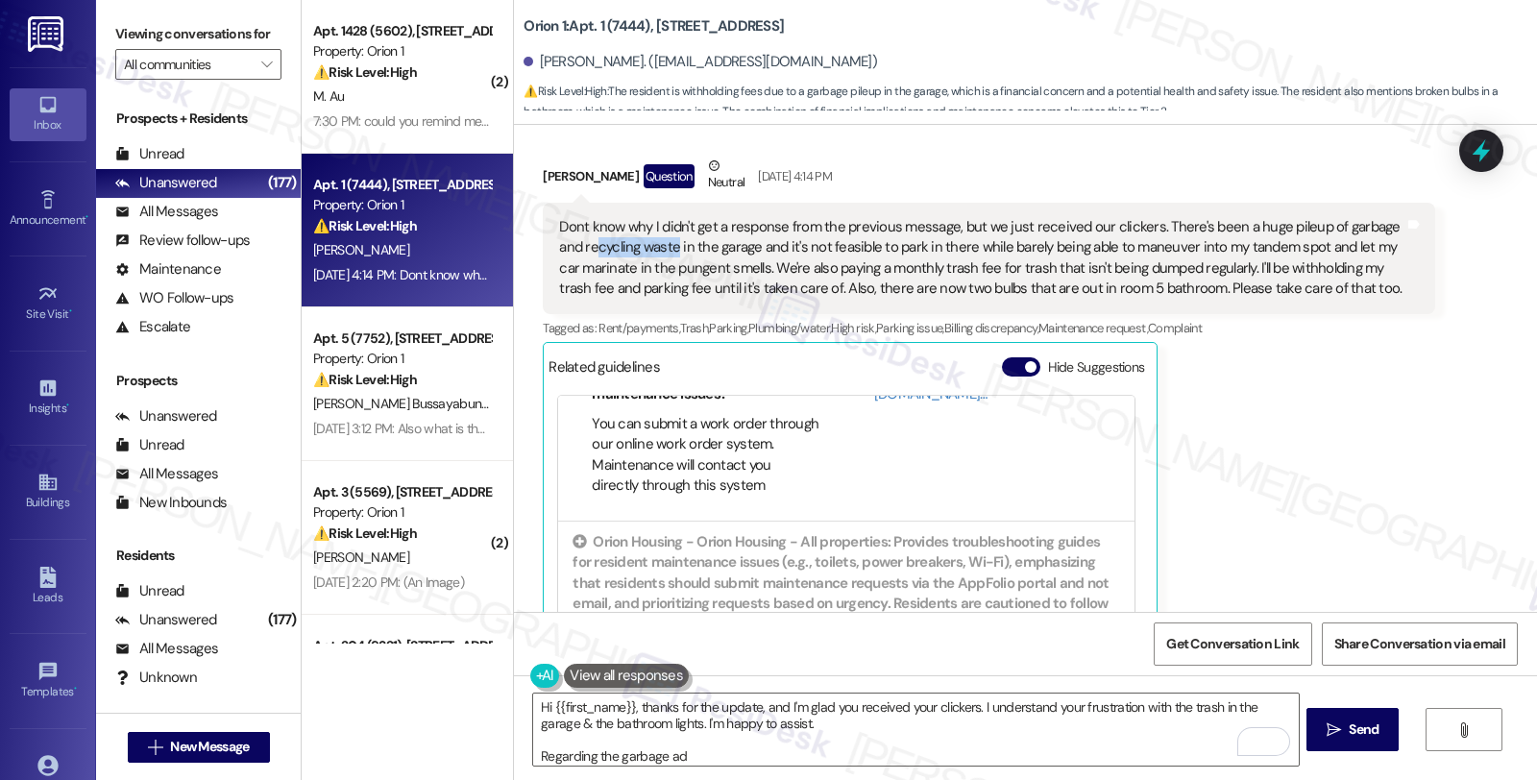
drag, startPoint x: 553, startPoint y: 247, endPoint x: 635, endPoint y: 247, distance: 81.6
click at [635, 247] on div "Dont know why I didn't get a response from the previous message, but we just re…" at bounding box center [981, 258] width 844 height 83
click at [587, 253] on div "Dont know why I didn't get a response from the previous message, but we just re…" at bounding box center [981, 258] width 844 height 83
drag, startPoint x: 542, startPoint y: 243, endPoint x: 636, endPoint y: 247, distance: 94.2
click at [636, 247] on div "Dont know why I didn't get a response from the previous message, but we just re…" at bounding box center [988, 258] width 891 height 111
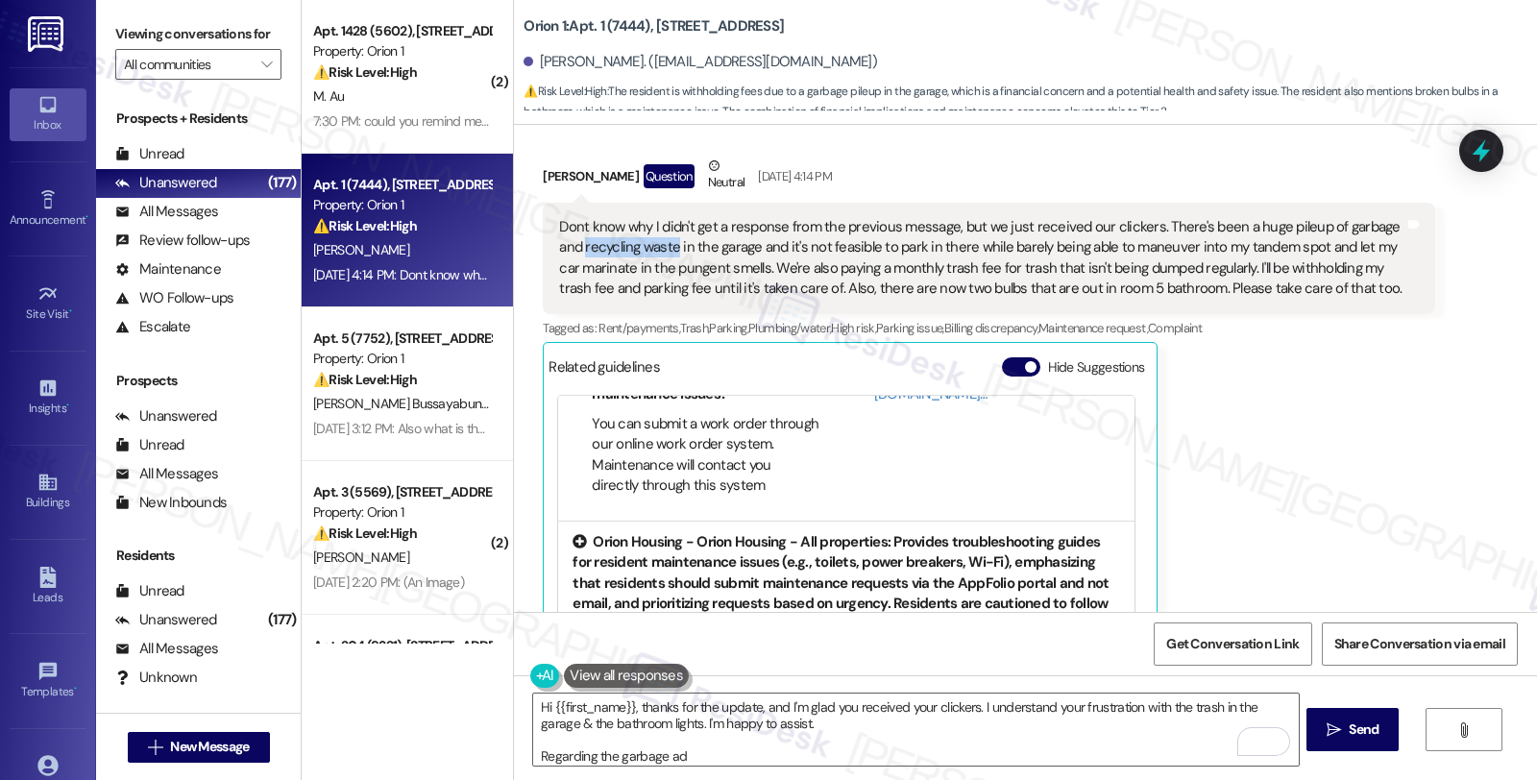
copy div "recycling waste"
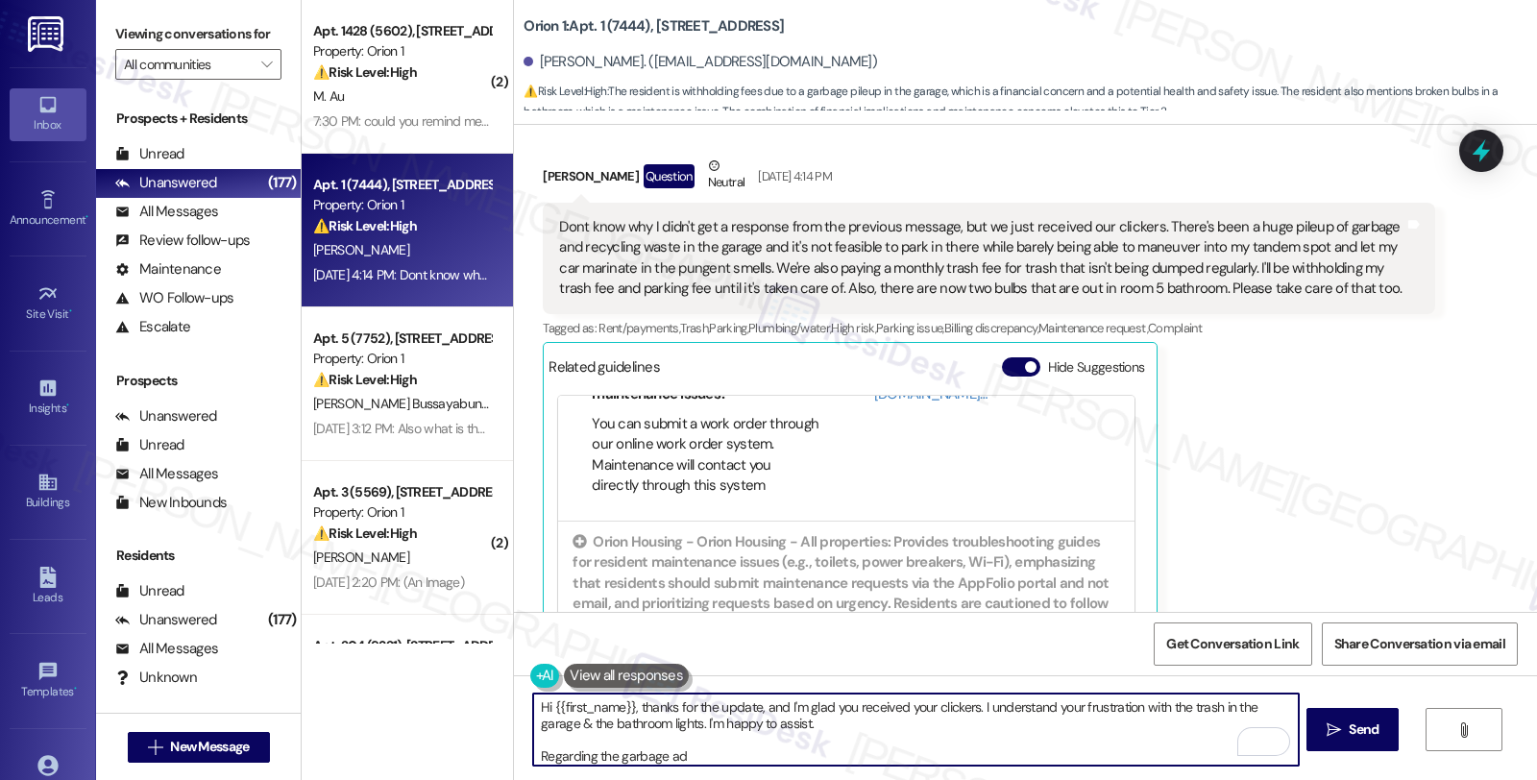
click at [657, 754] on textarea "Hi {{first_name}}, thanks for the update, and I'm glad you received your clicke…" at bounding box center [915, 729] width 764 height 72
paste textarea "recycling waste"
type textarea "Hi {{first_name}}, thanks for the update, and I'm glad you received your clicke…"
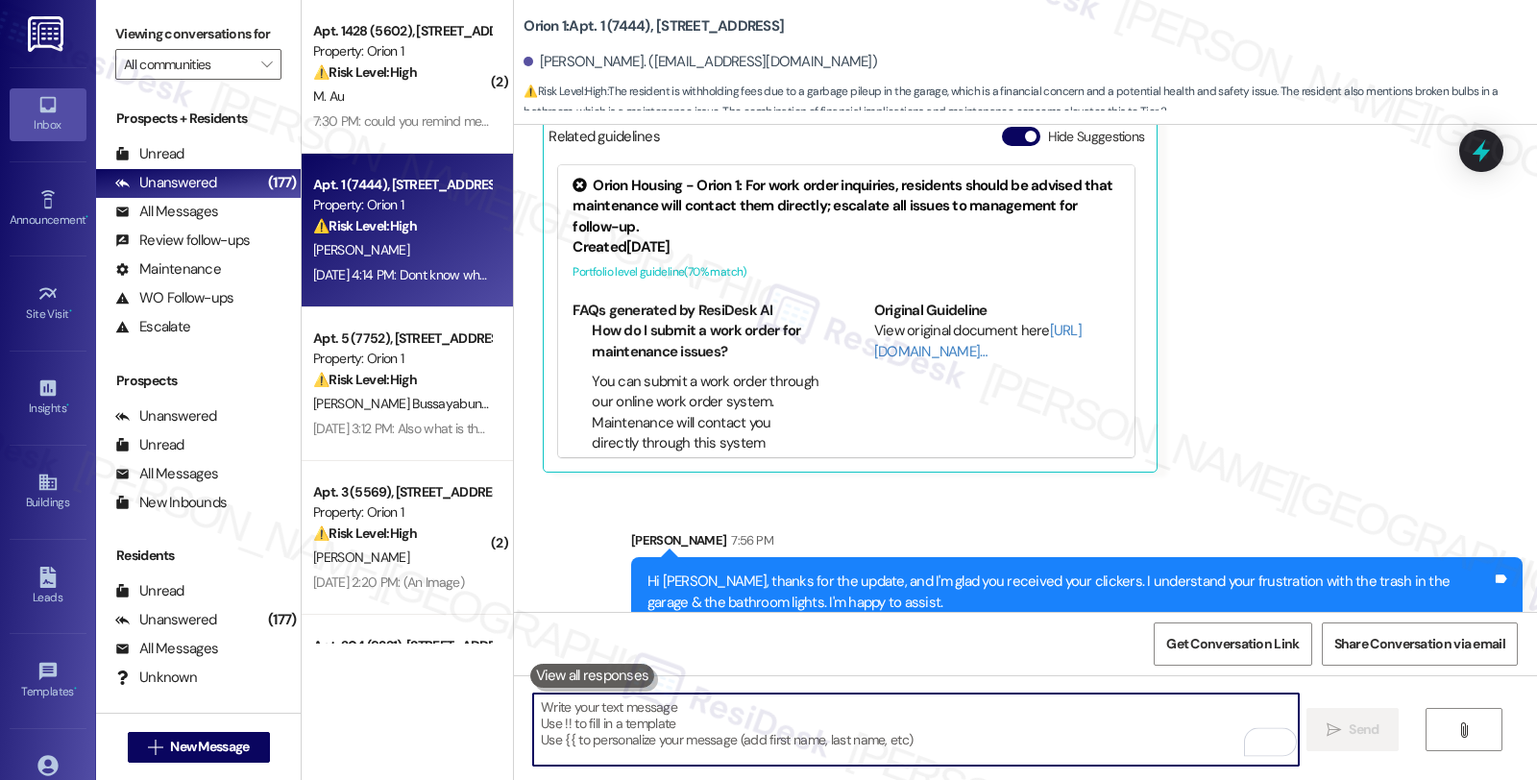
scroll to position [898, 0]
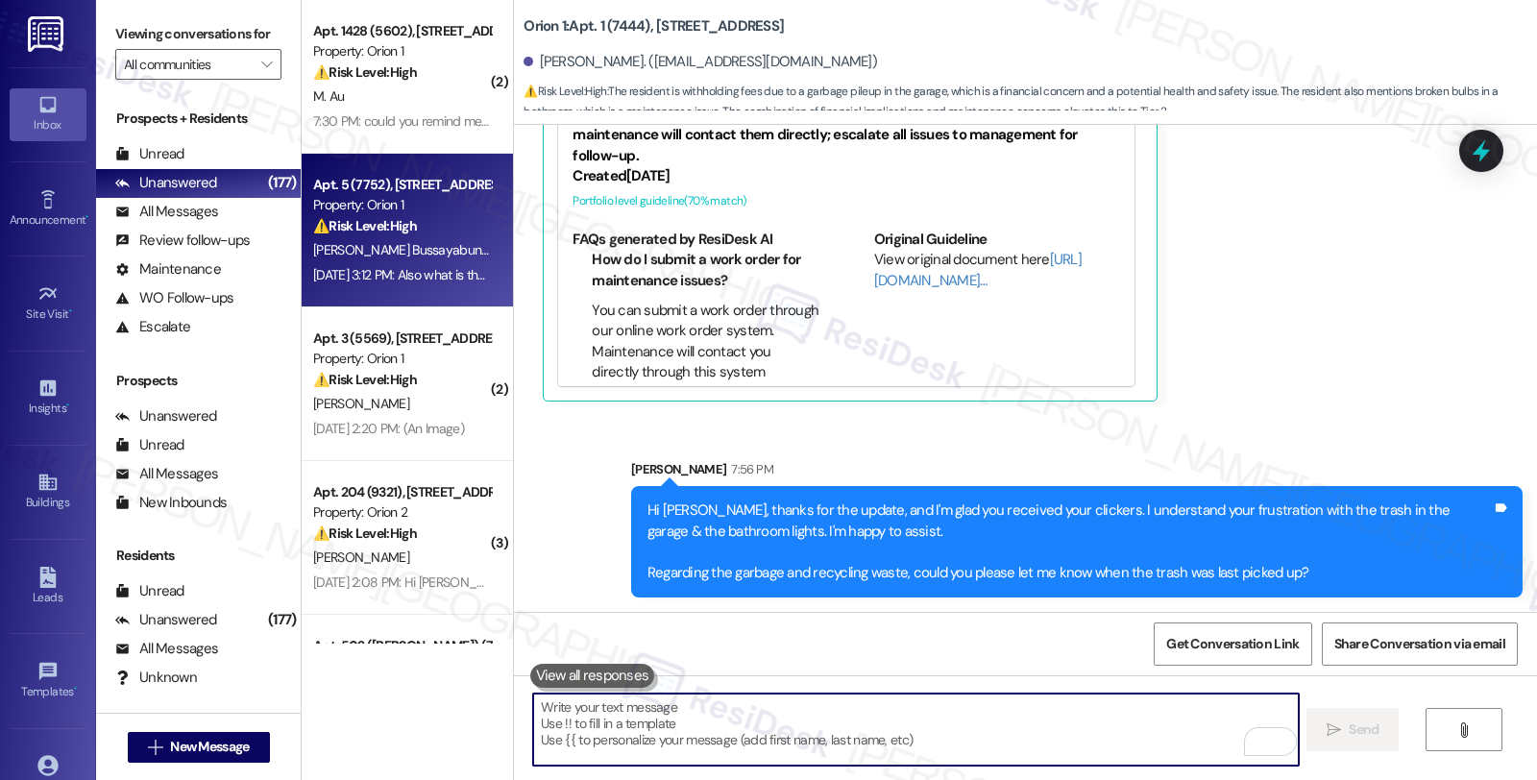
click at [404, 247] on div "[PERSON_NAME] Bussayabuntoon" at bounding box center [402, 250] width 182 height 24
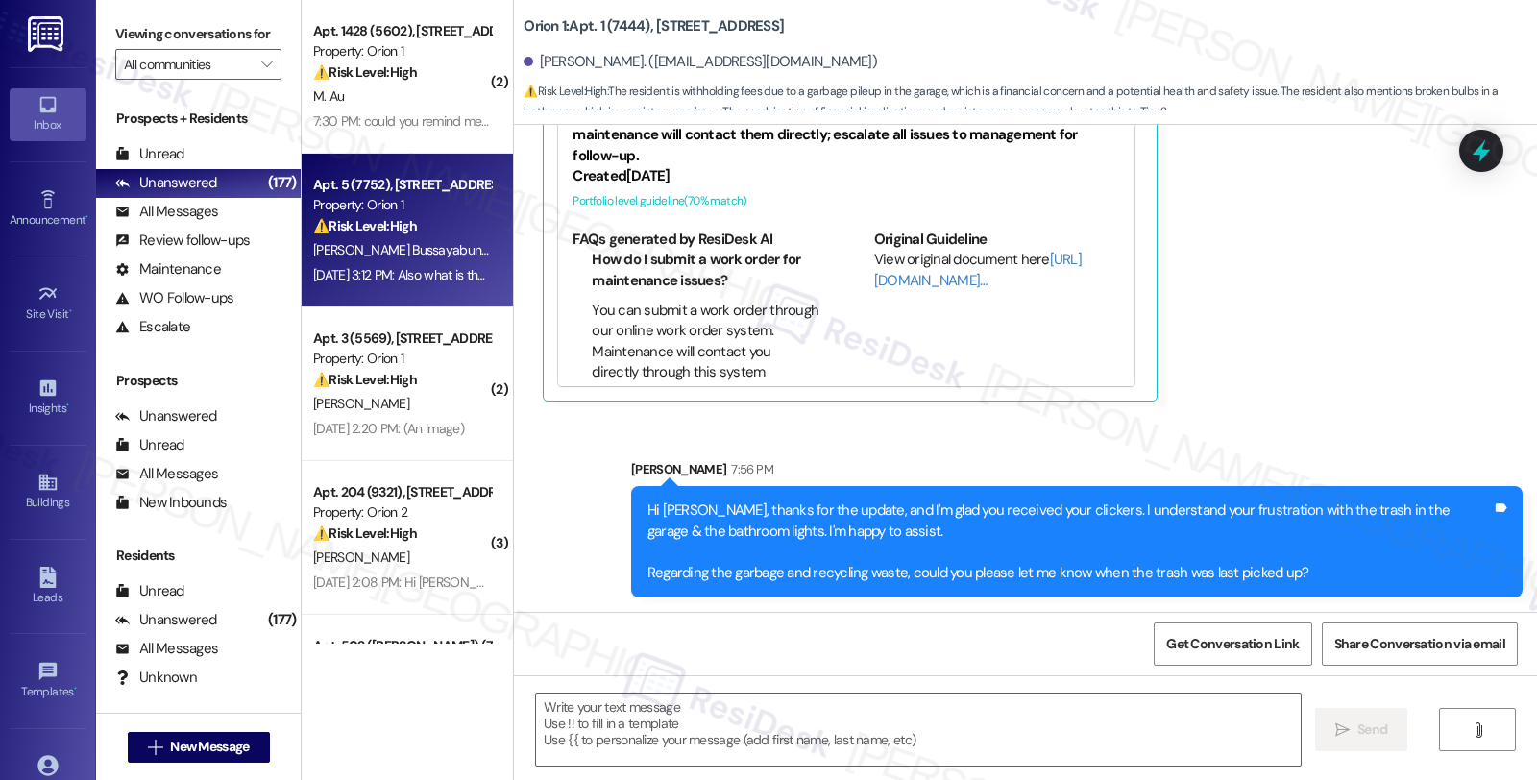
type textarea "Fetching suggested responses. Please feel free to read through the conversation…"
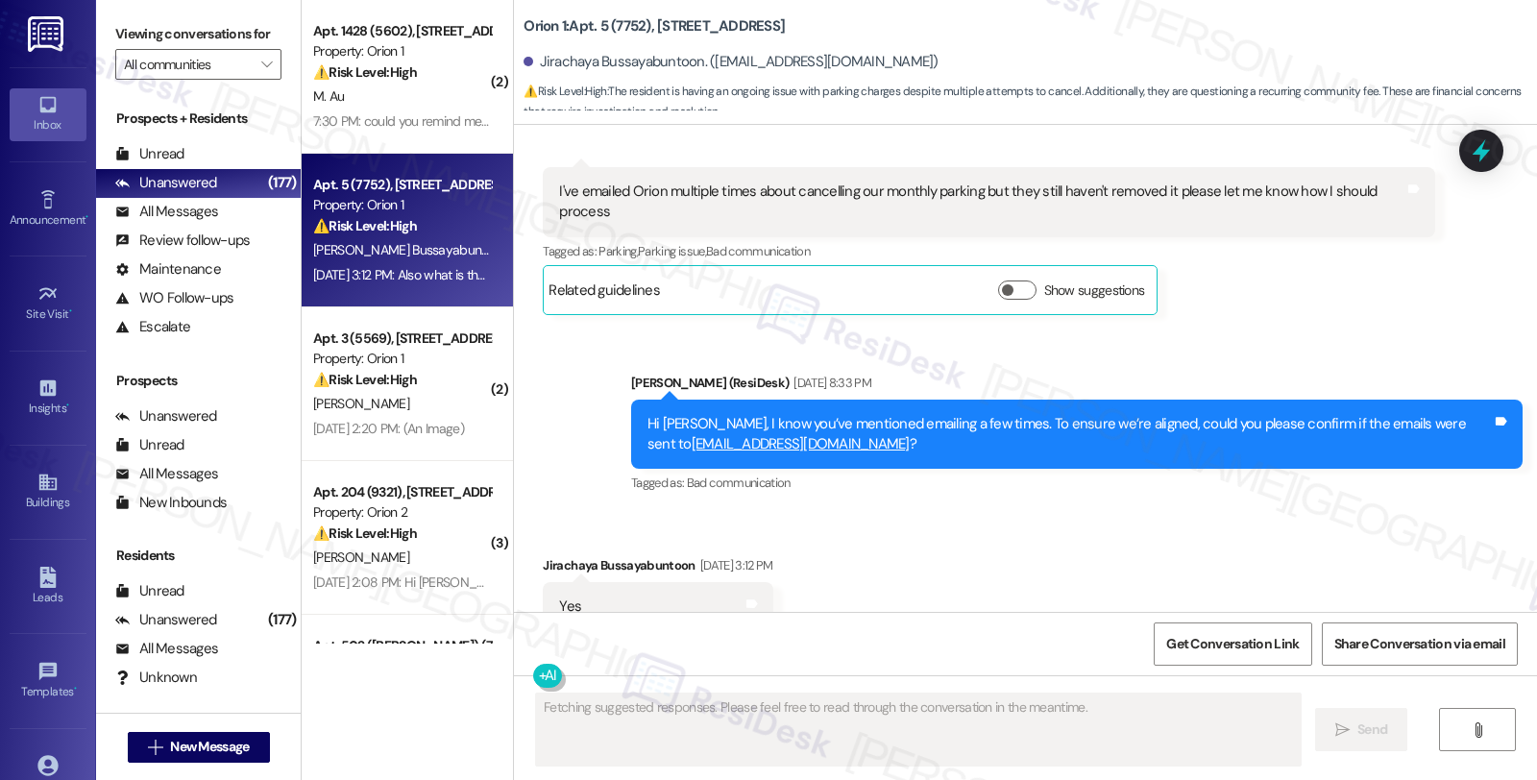
scroll to position [1165, 0]
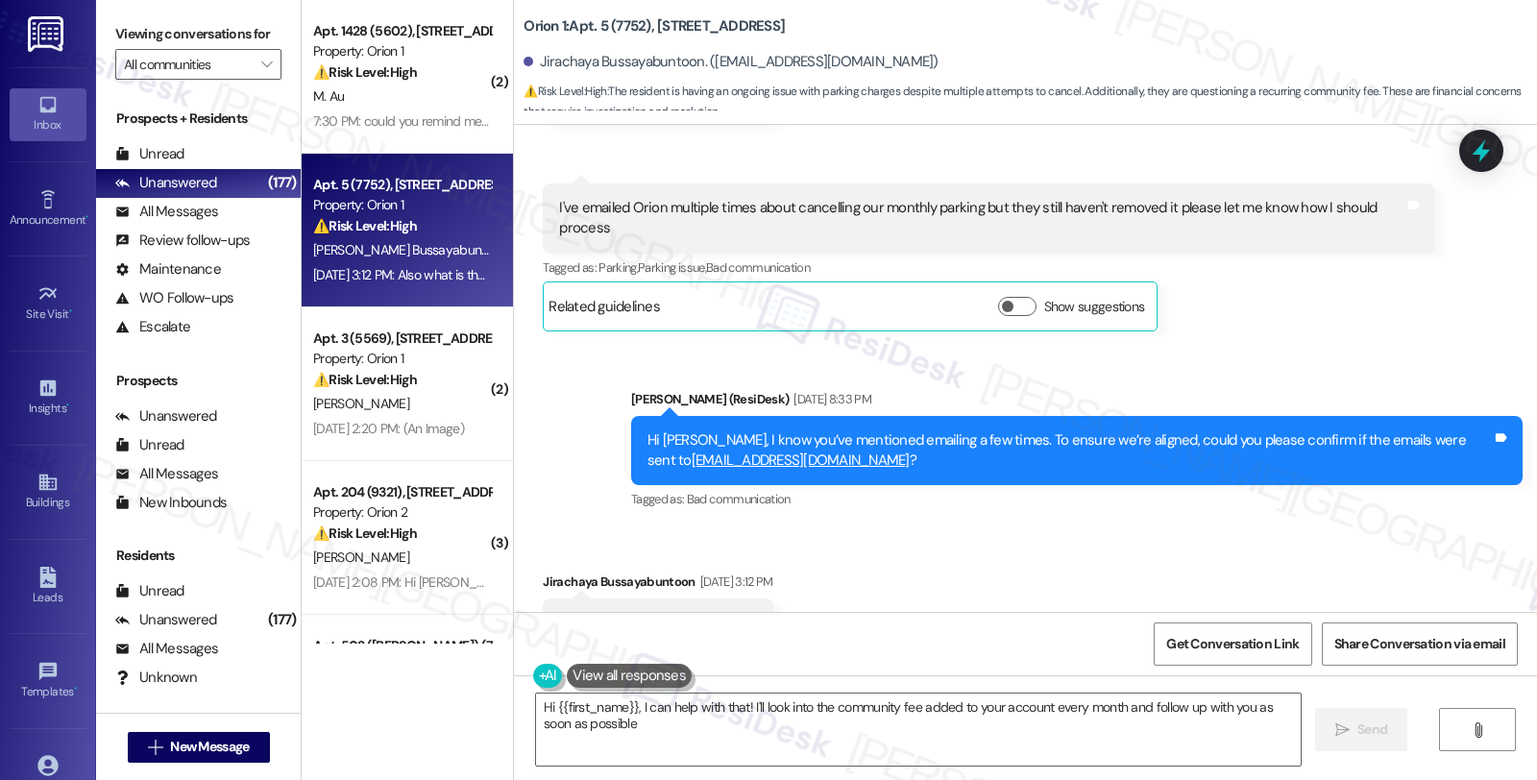
type textarea "Hi {{first_name}}, I can help with that! I'll look into the community fee added…"
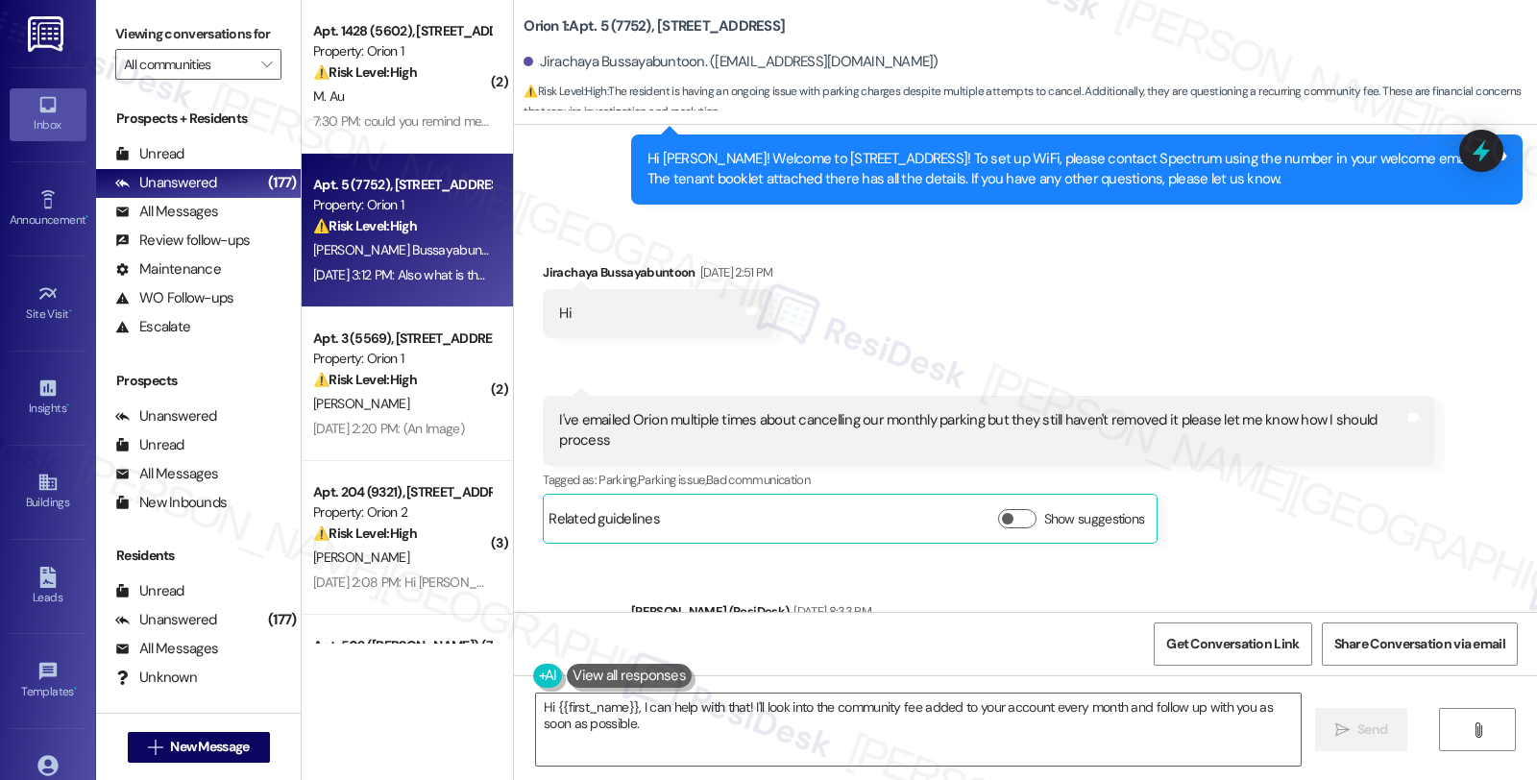
scroll to position [1379, 0]
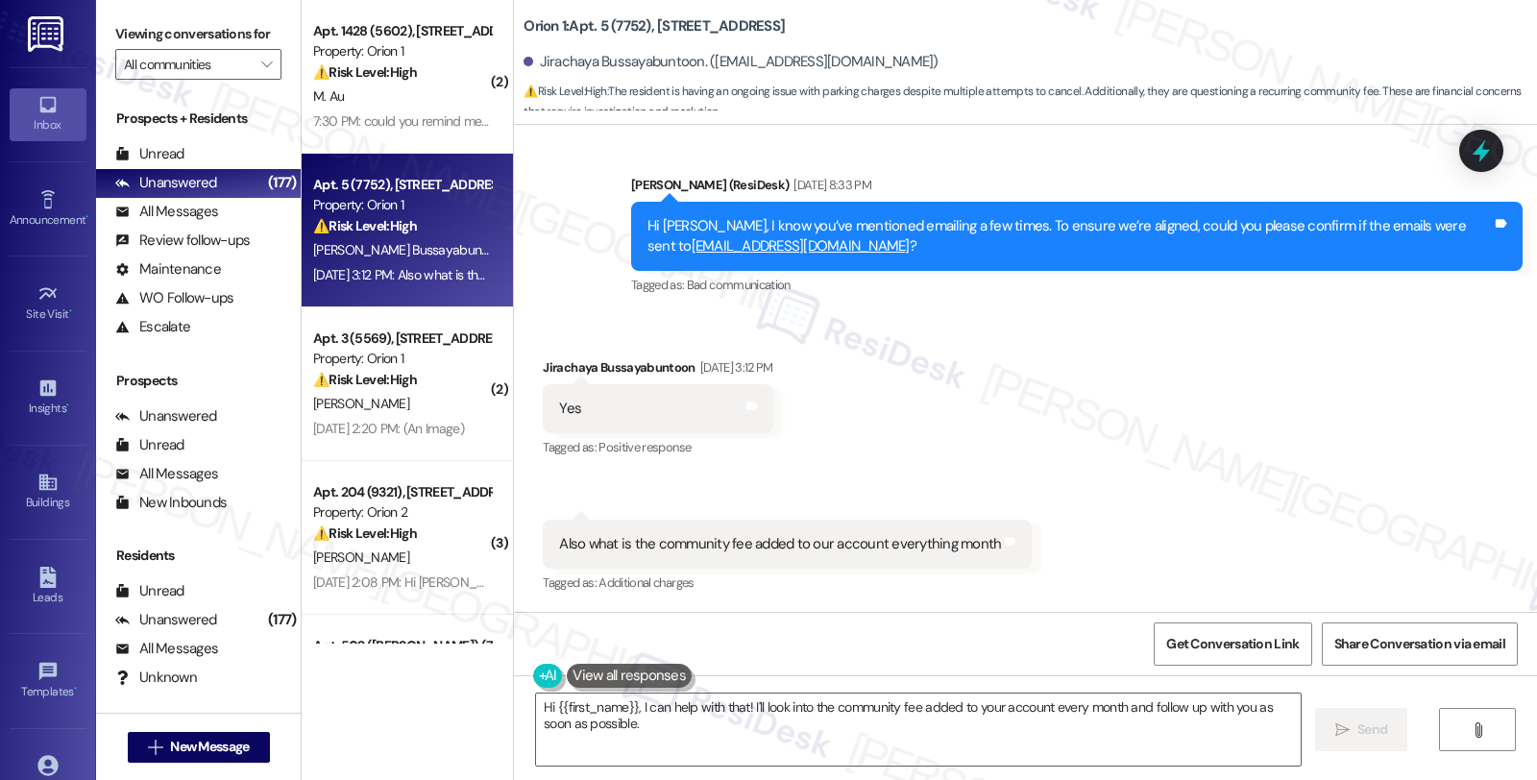
click at [1371, 445] on div "Received via SMS Jirachaya Bussayabuntoon Sep 03, 2025 at 3:12 PM Yes Tags and …" at bounding box center [1025, 463] width 1023 height 298
click at [1354, 435] on div "Received via SMS Jirachaya Bussayabuntoon Sep 03, 2025 at 3:12 PM Yes Tags and …" at bounding box center [1025, 463] width 1023 height 298
click at [1354, 432] on div "Received via SMS Jirachaya Bussayabuntoon Sep 03, 2025 at 3:12 PM Yes Tags and …" at bounding box center [1025, 463] width 1023 height 298
click at [1357, 457] on div "Received via SMS Jirachaya Bussayabuntoon Sep 03, 2025 at 3:12 PM Yes Tags and …" at bounding box center [1025, 463] width 1023 height 298
click at [1445, 455] on div "Received via SMS Jirachaya Bussayabuntoon Sep 03, 2025 at 3:12 PM Yes Tags and …" at bounding box center [1025, 463] width 1023 height 298
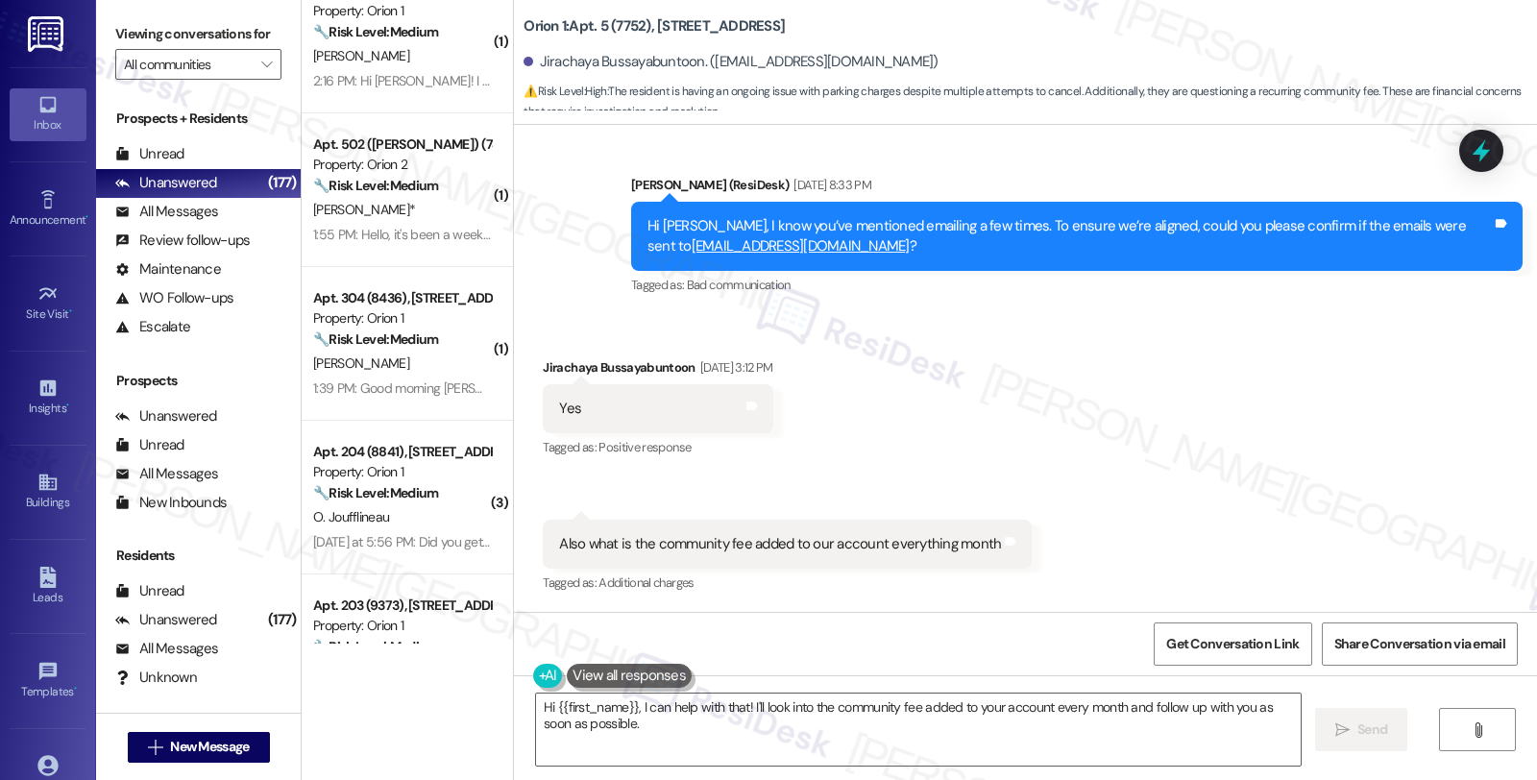
scroll to position [1387, 0]
